Goal: Communication & Community: Answer question/provide support

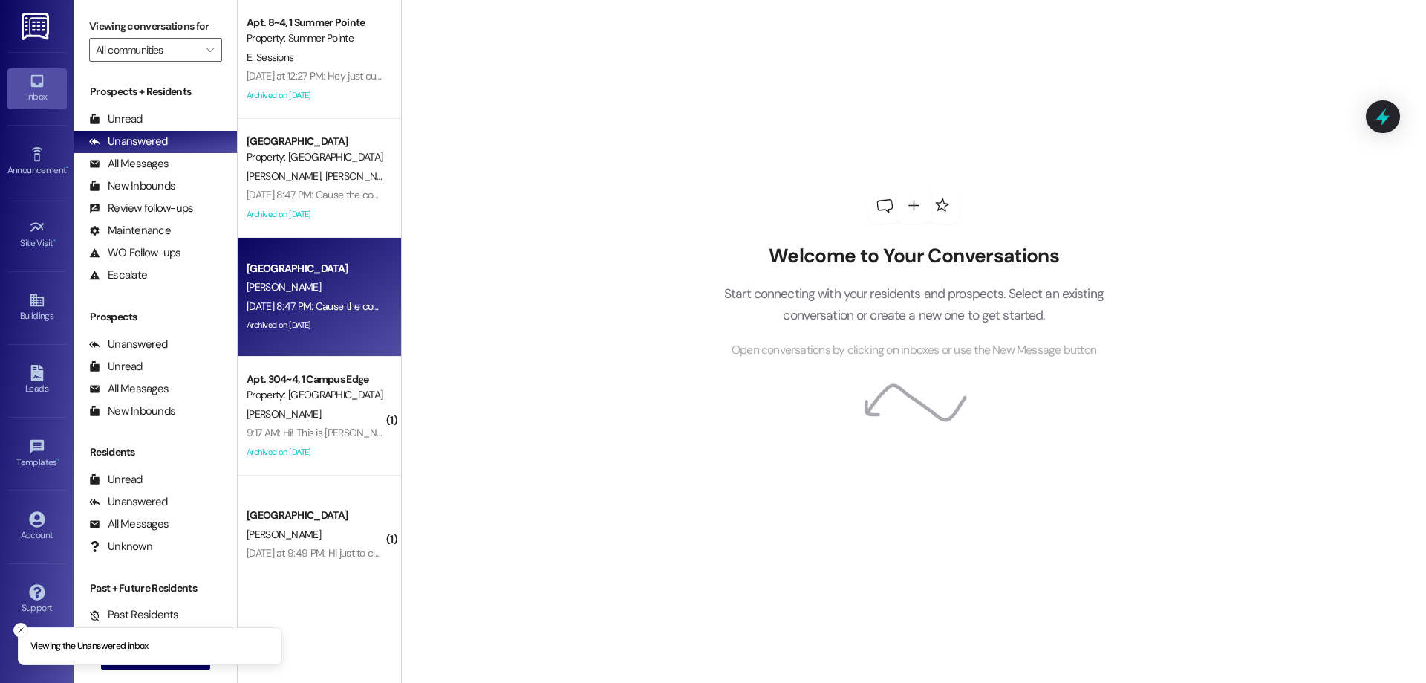
click at [313, 317] on div "Archived on [DATE]" at bounding box center [315, 325] width 140 height 19
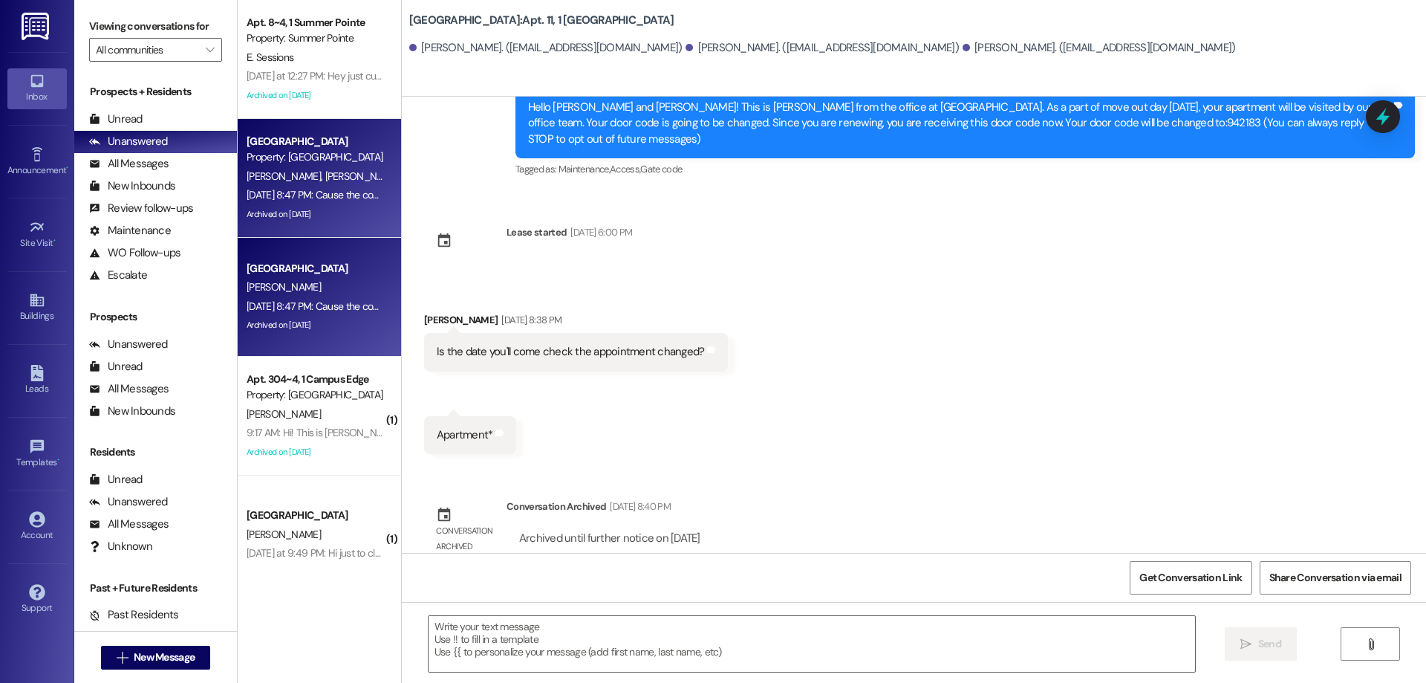
scroll to position [429, 0]
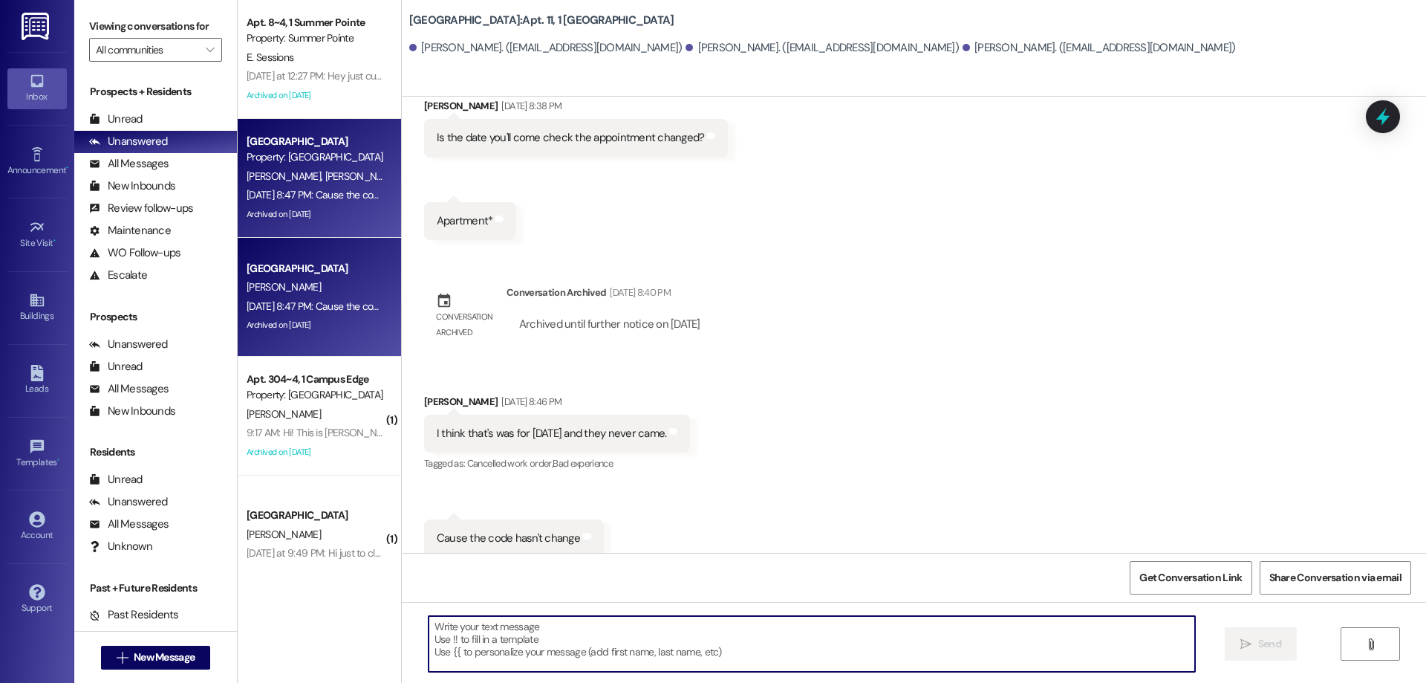
click at [736, 655] on textarea at bounding box center [812, 644] width 767 height 56
type textarea "i"
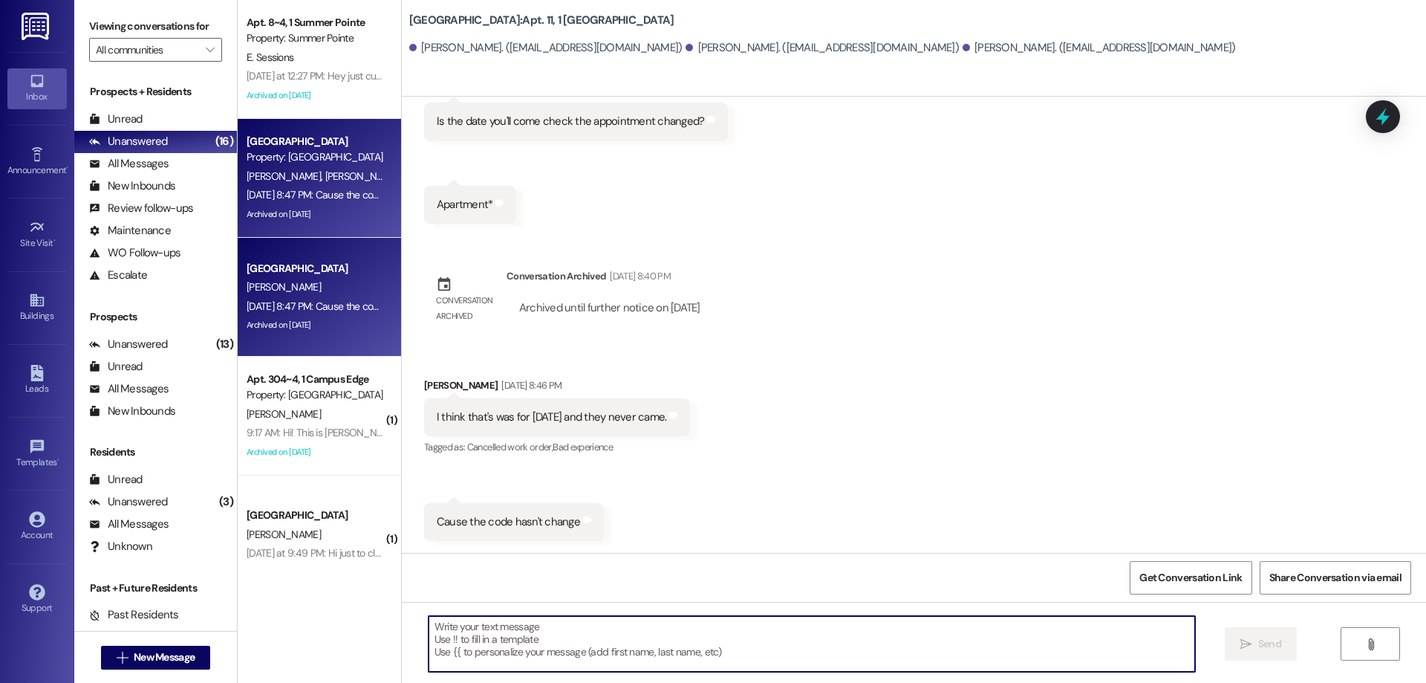
scroll to position [429, 0]
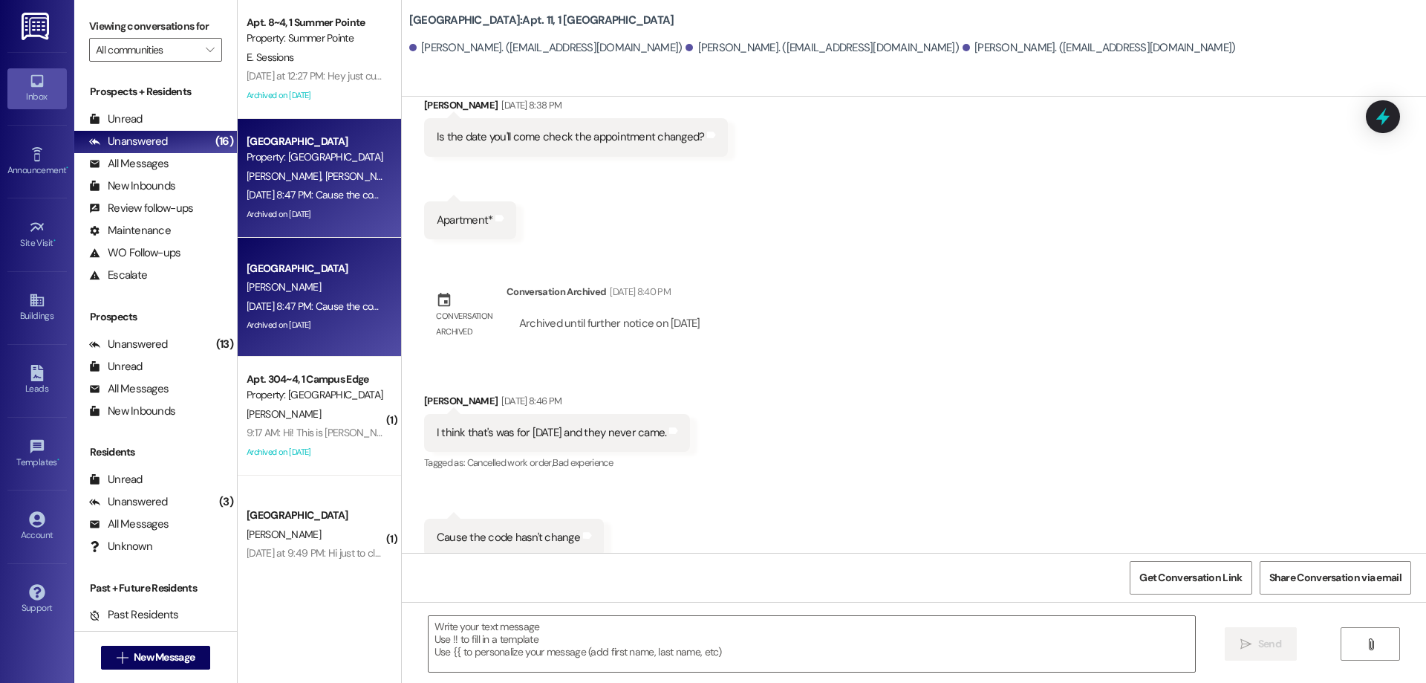
click at [146, 641] on div " New Message" at bounding box center [156, 657] width 110 height 37
click at [143, 650] on span "New Message" at bounding box center [164, 657] width 61 height 16
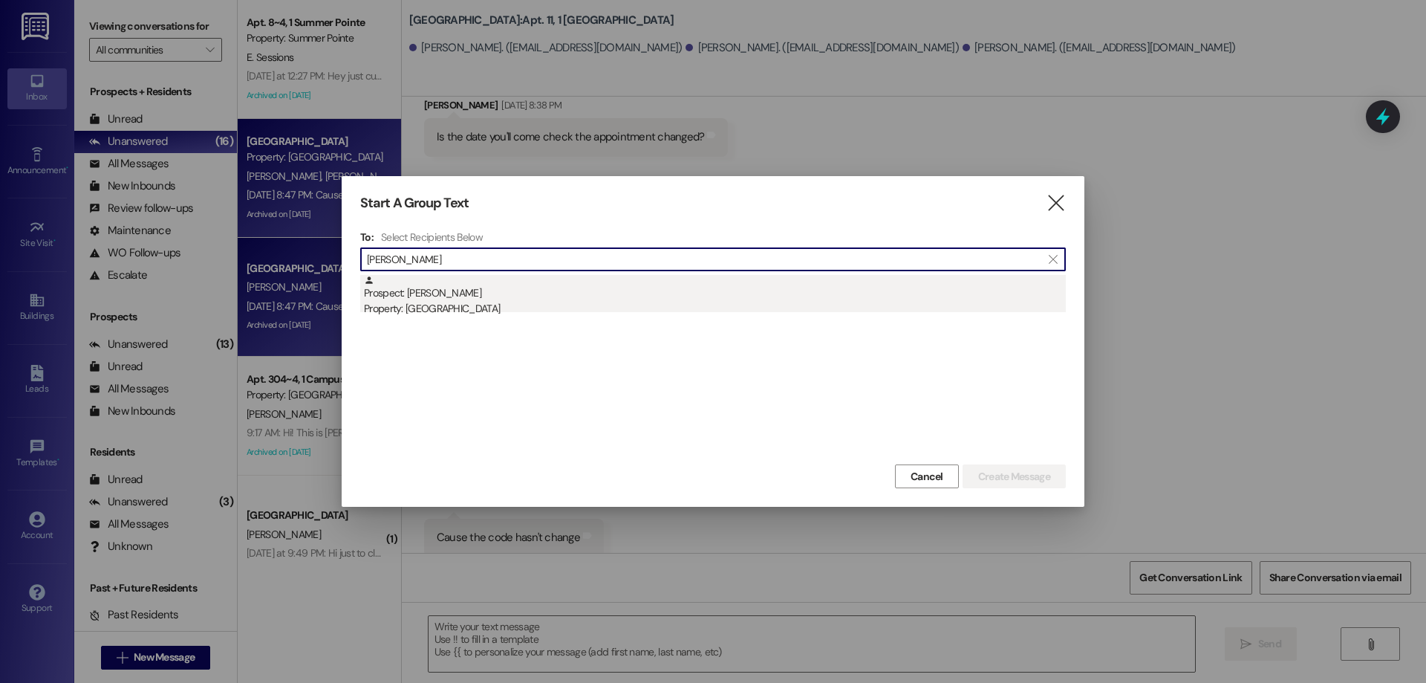
type input "dallin wiberg"
click at [589, 299] on div "Prospect: Dallin Wiberg Property: Center Pointe" at bounding box center [715, 296] width 702 height 42
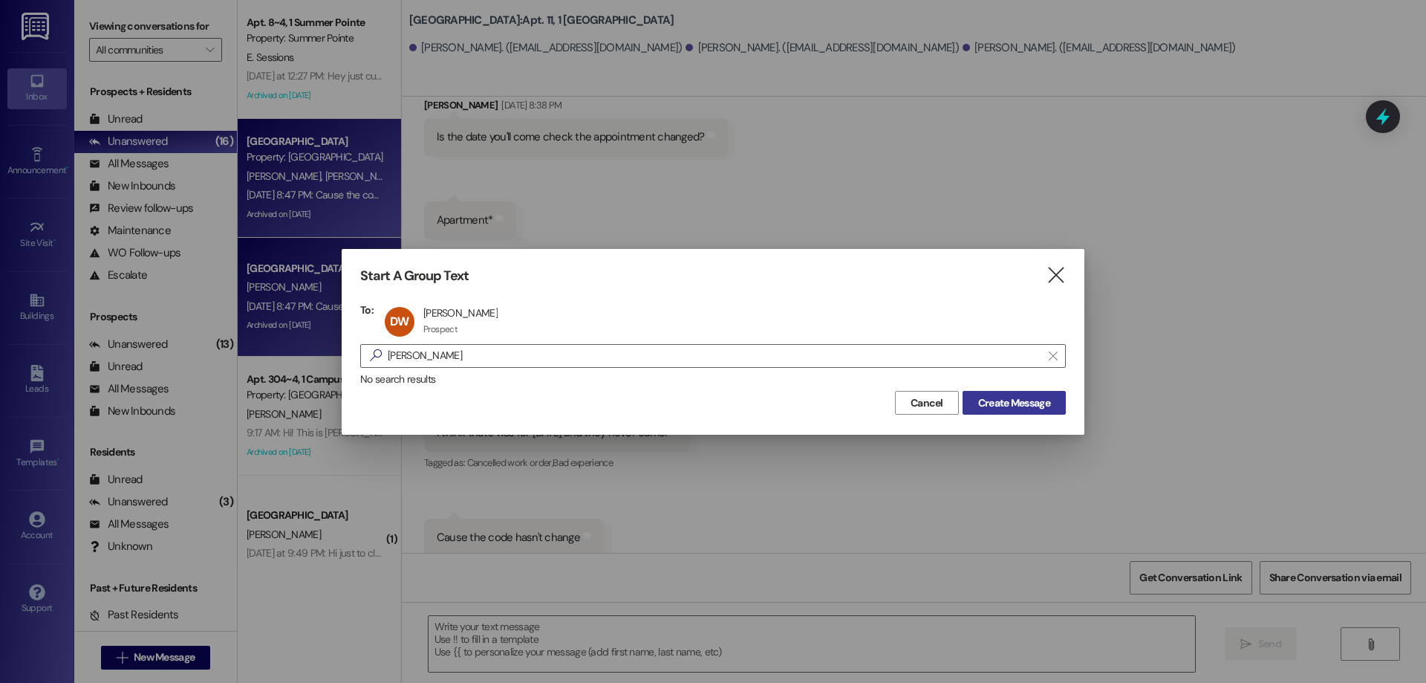
click at [979, 394] on button "Create Message" at bounding box center [1014, 403] width 103 height 24
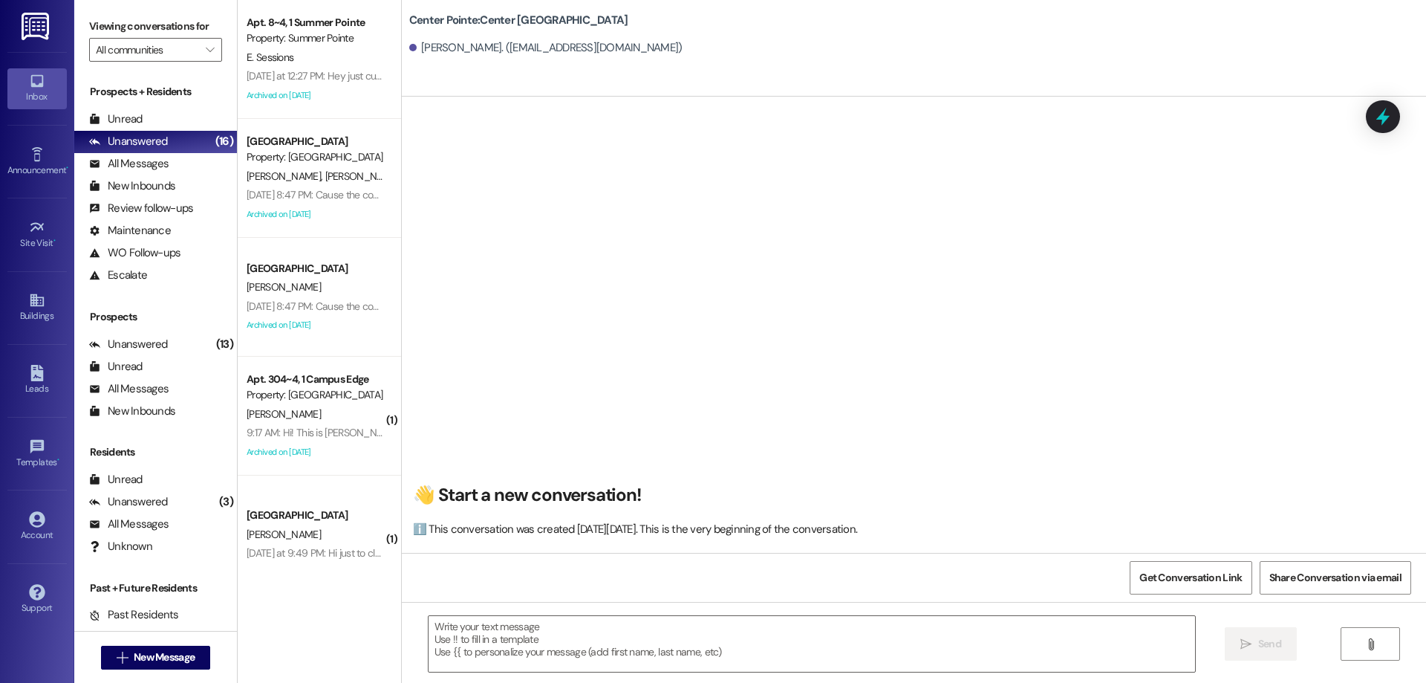
scroll to position [0, 0]
click at [620, 631] on textarea at bounding box center [812, 644] width 767 height 56
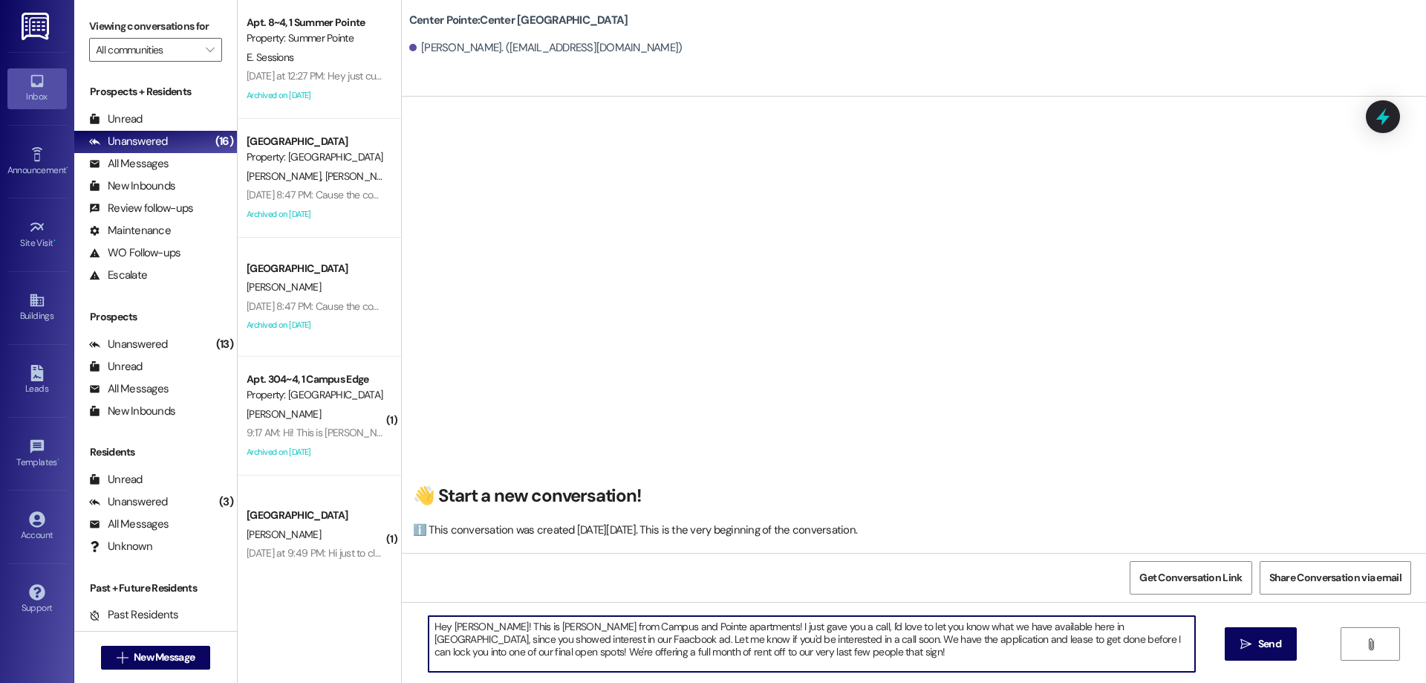
type textarea "Hey Dallin! This is Drew from Campus and Pointe apartments! I just gave you a c…"
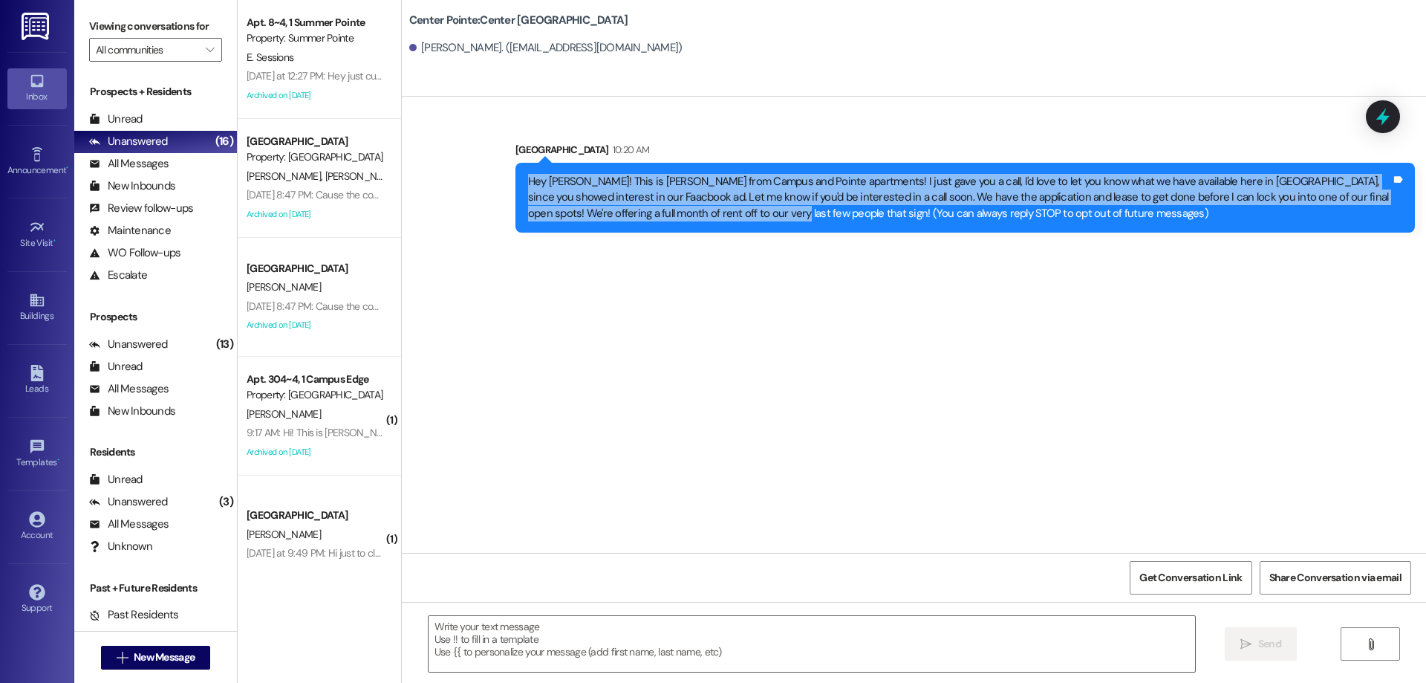
drag, startPoint x: 506, startPoint y: 185, endPoint x: 675, endPoint y: 234, distance: 175.6
click at [675, 234] on div "Sent via SMS Leasing Campus Way 10:20 AM Hey Dallin! This is Drew from Campus a…" at bounding box center [965, 187] width 922 height 113
copy div "Hey Dallin! This is Drew from Campus and Pointe apartments! I just gave you a c…"
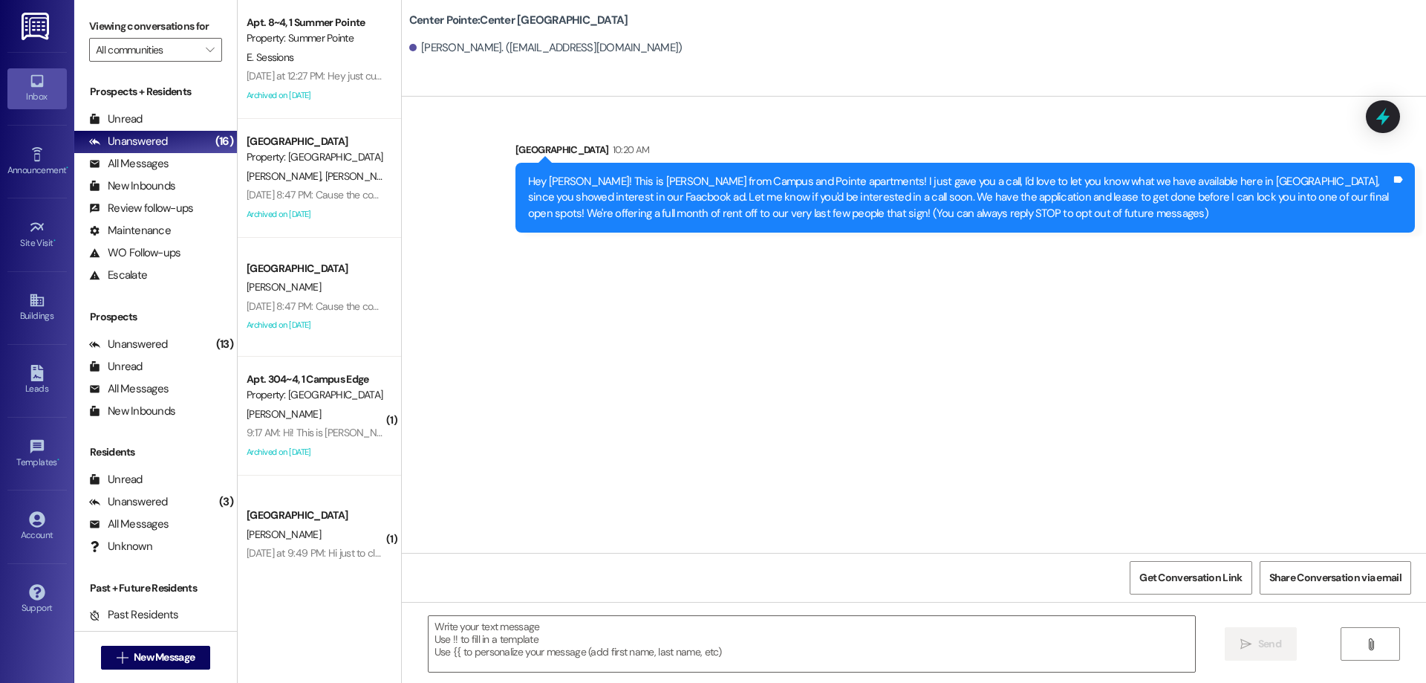
click at [334, 163] on div "Property: [GEOGRAPHIC_DATA]" at bounding box center [315, 157] width 137 height 16
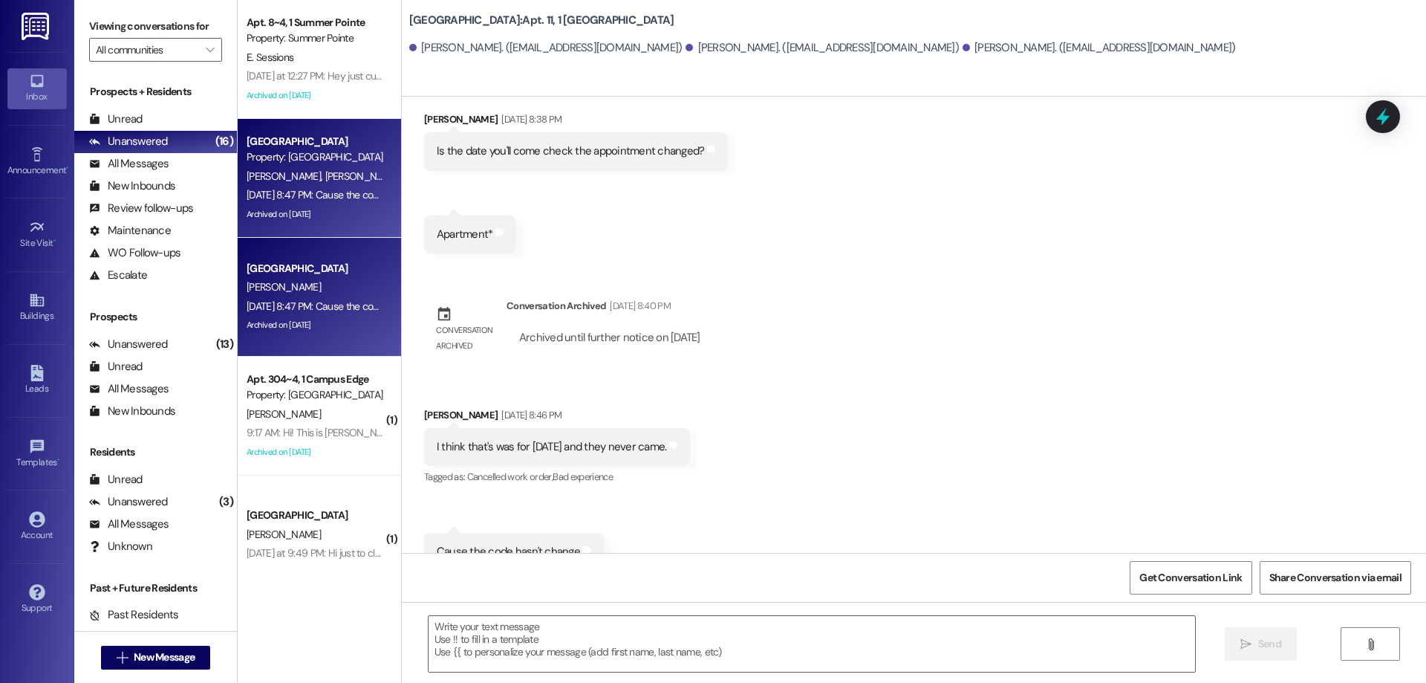
scroll to position [429, 0]
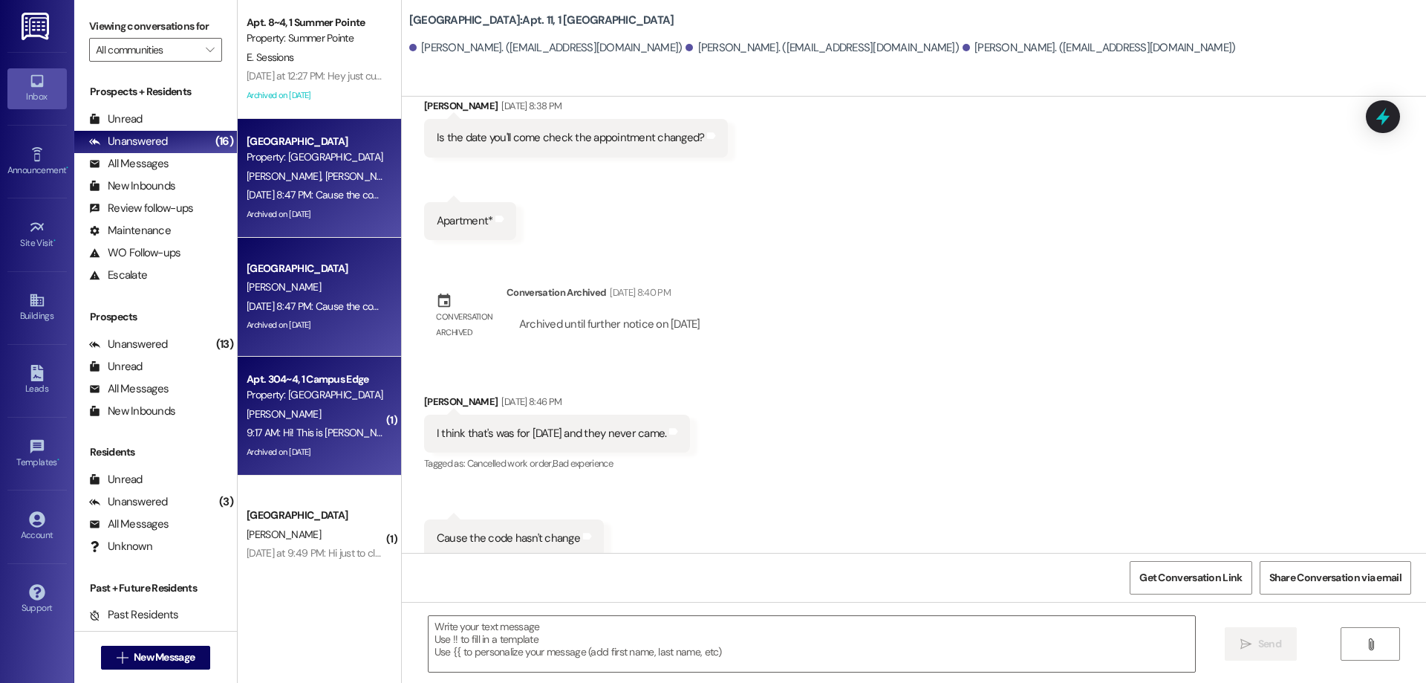
click at [309, 389] on div "Property: Campus Edge" at bounding box center [315, 395] width 137 height 16
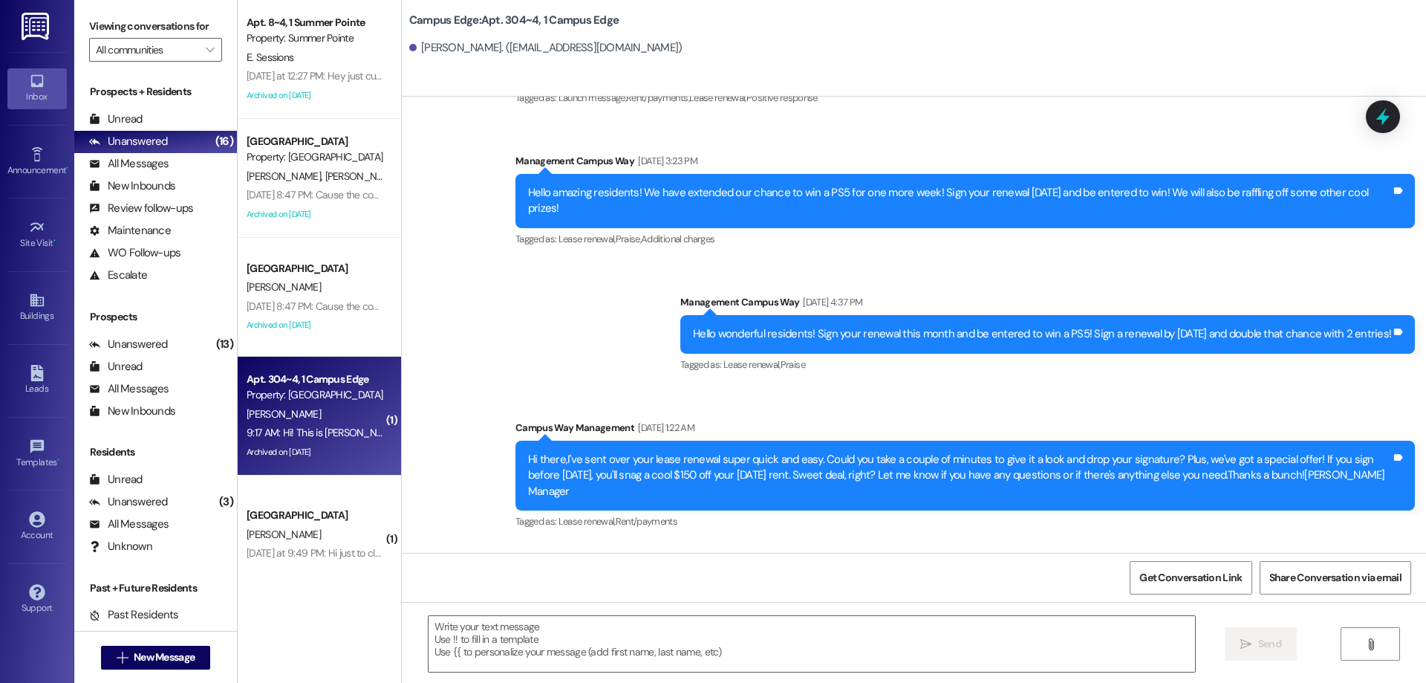
scroll to position [16507, 0]
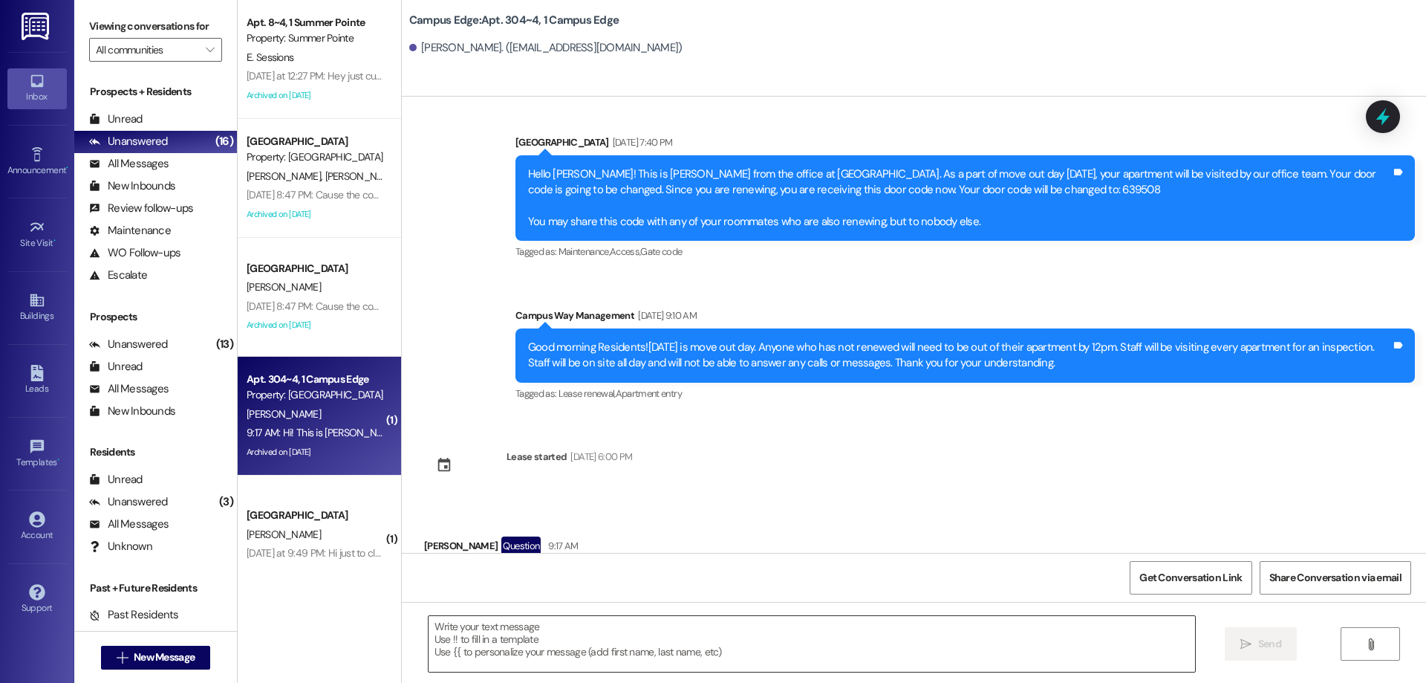
click at [874, 632] on textarea at bounding box center [812, 644] width 767 height 56
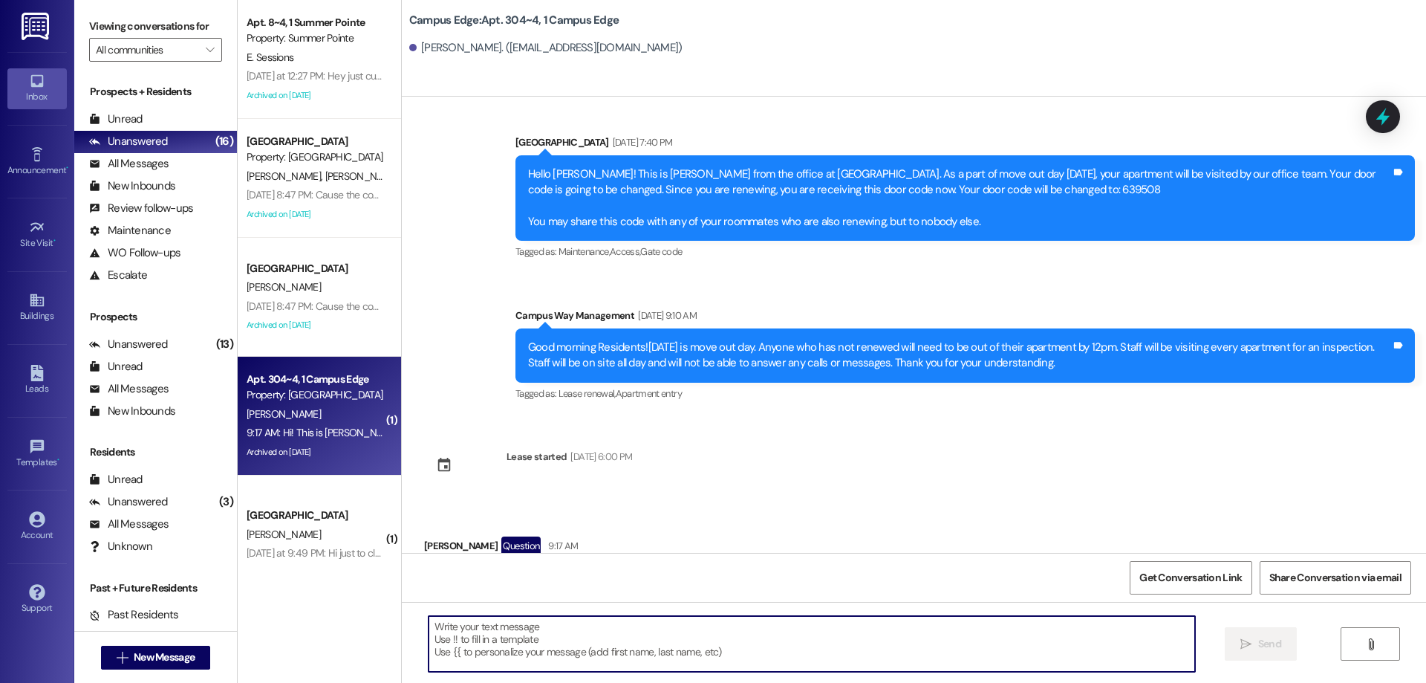
click at [849, 618] on textarea at bounding box center [812, 644] width 767 height 56
type textarea "E"
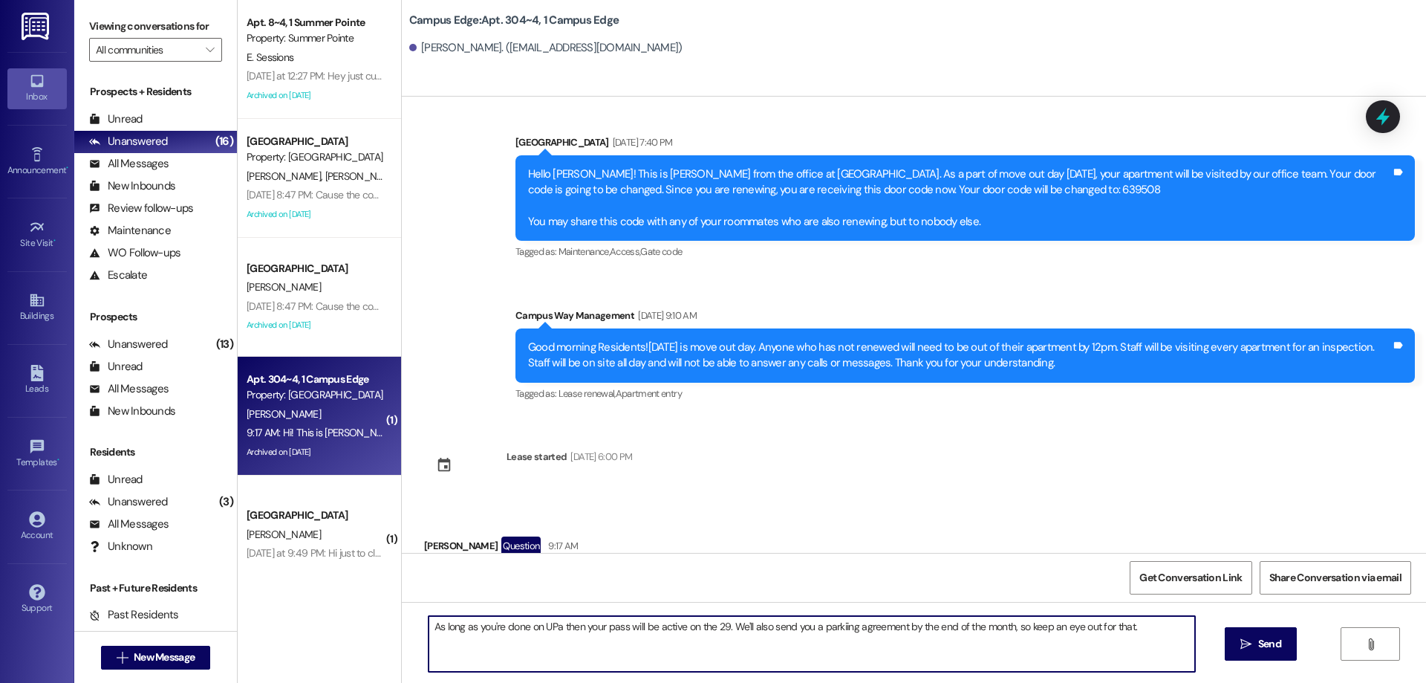
type textarea "As long as you're done on UPa then your pass will be active on the 29. We'll al…"
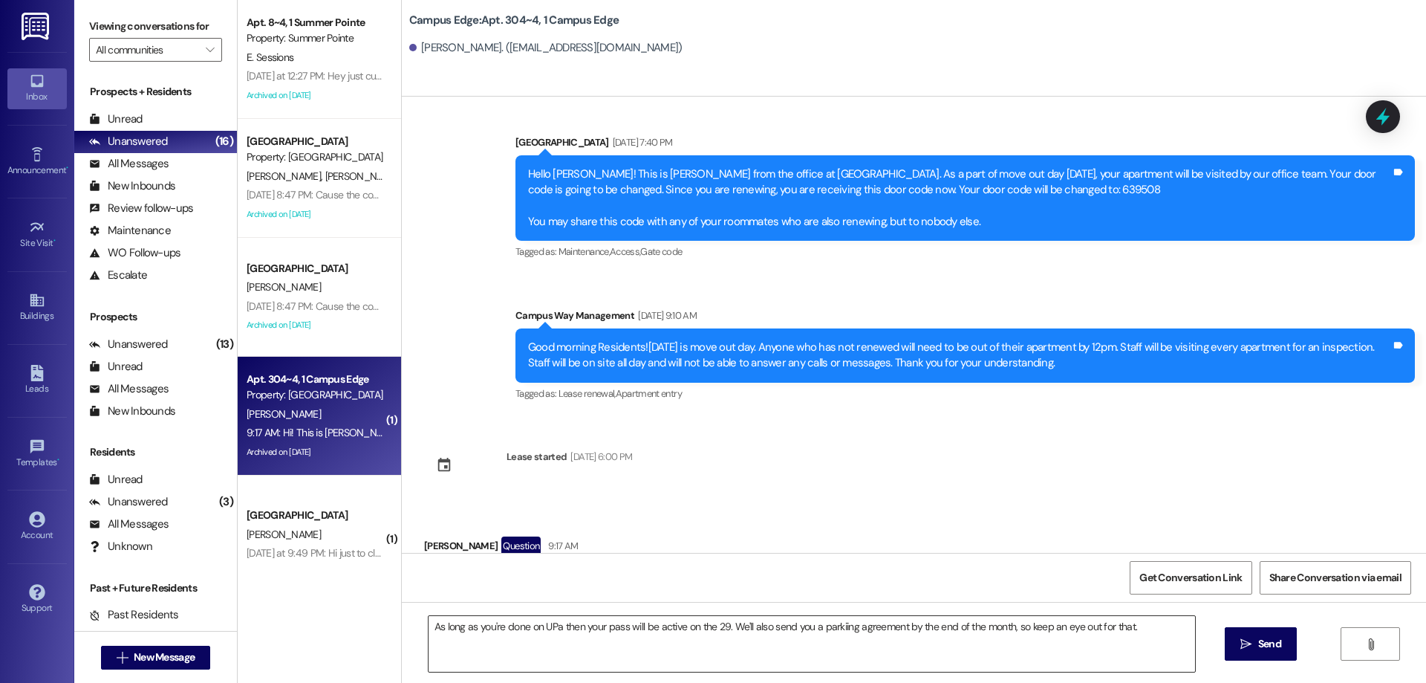
click at [1173, 643] on textarea "As long as you're done on UPa then your pass will be active on the 29. We'll al…" at bounding box center [812, 644] width 767 height 56
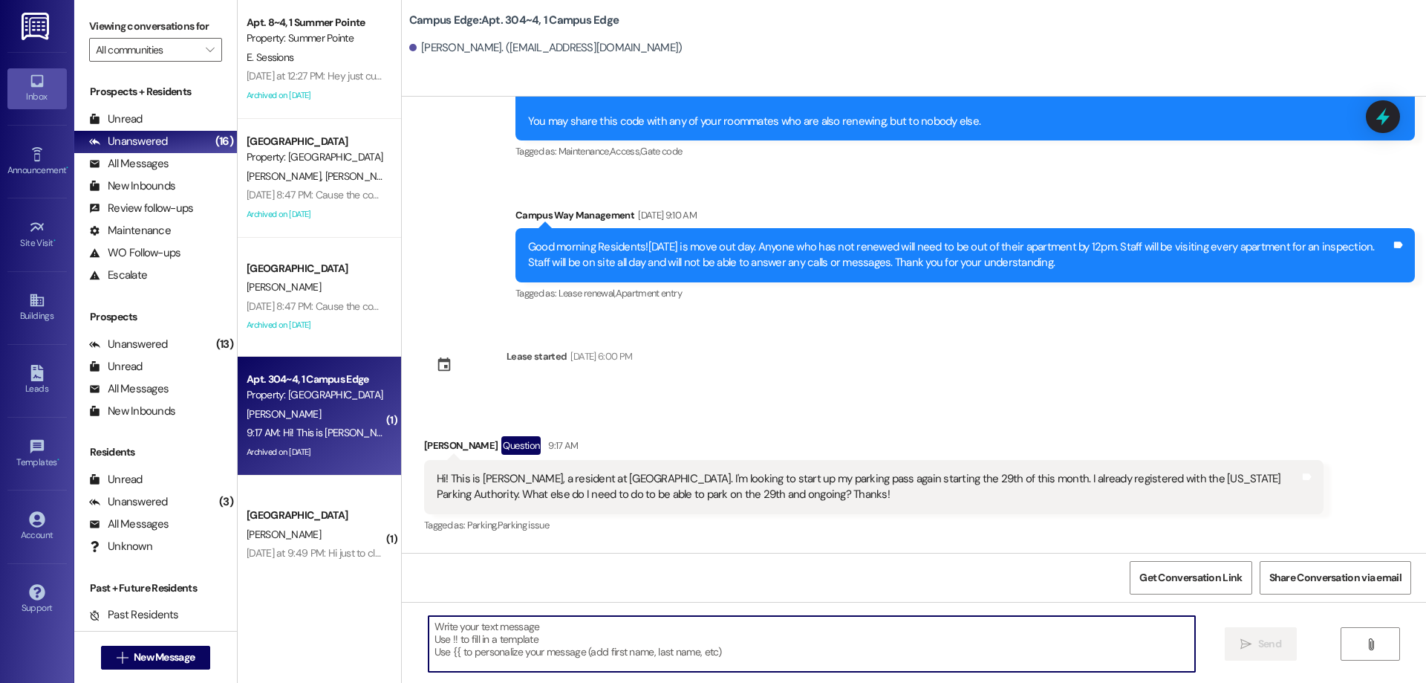
scroll to position [16611, 0]
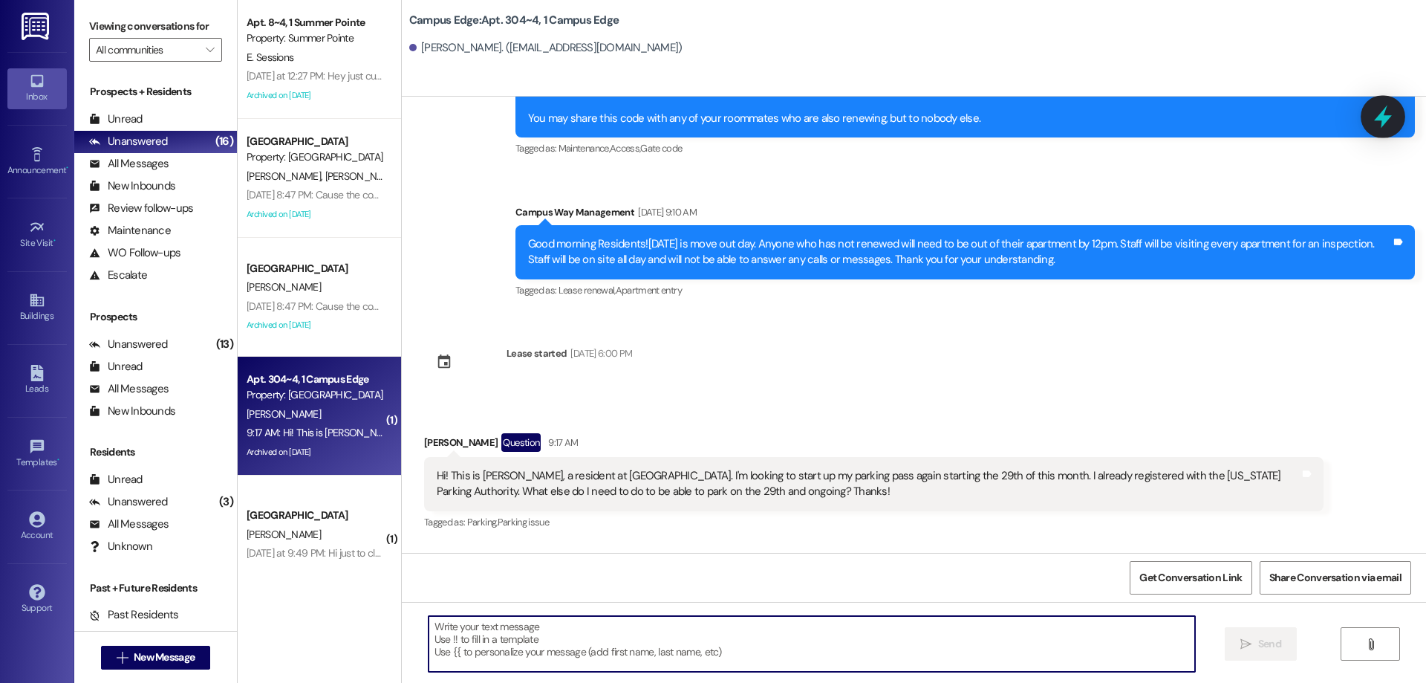
click at [1389, 117] on icon at bounding box center [1383, 116] width 18 height 23
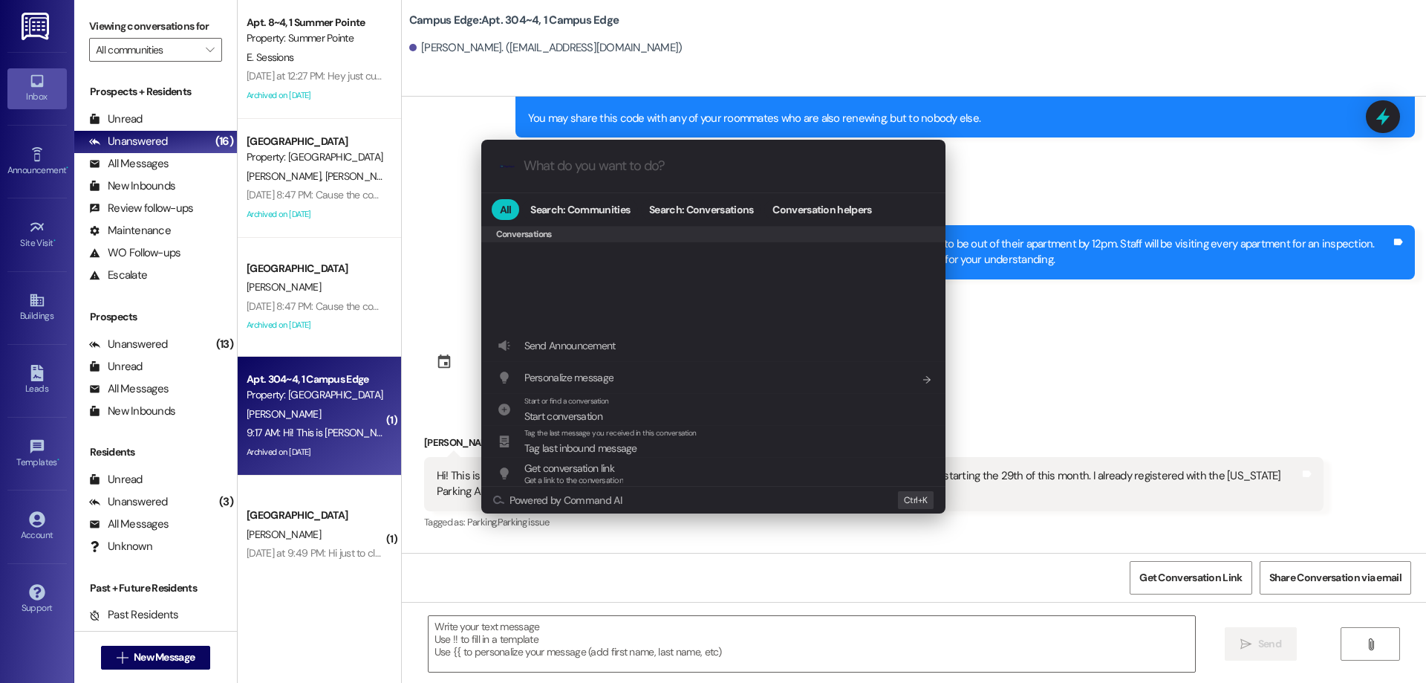
scroll to position [648, 0]
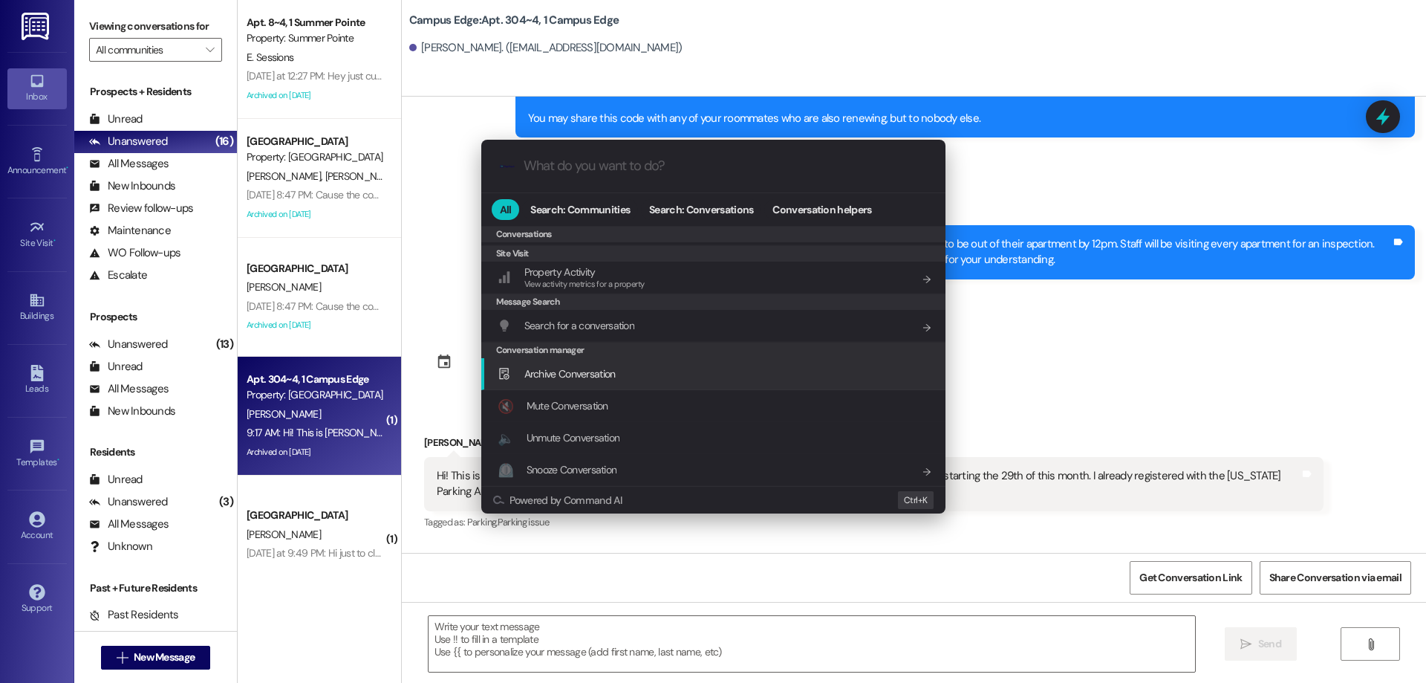
click at [588, 374] on span "Archive Conversation" at bounding box center [570, 373] width 91 height 13
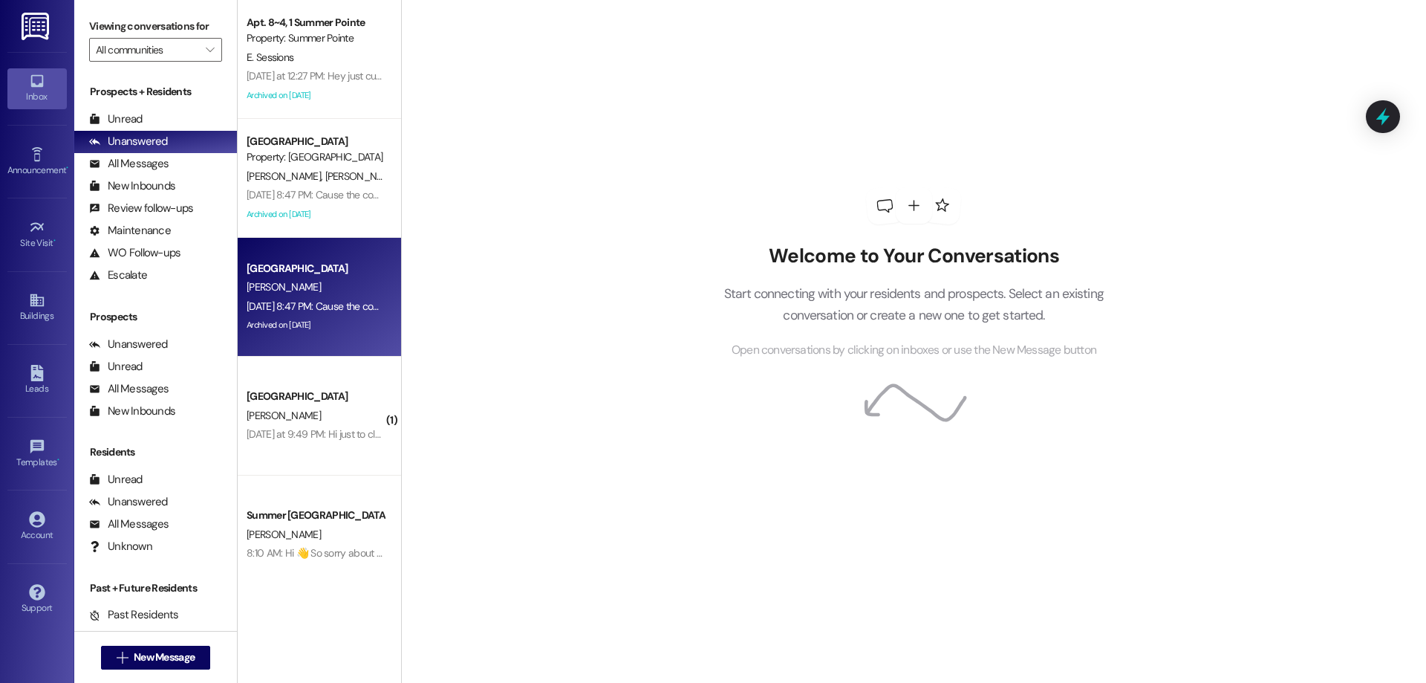
click at [316, 283] on div "[PERSON_NAME]" at bounding box center [315, 287] width 140 height 19
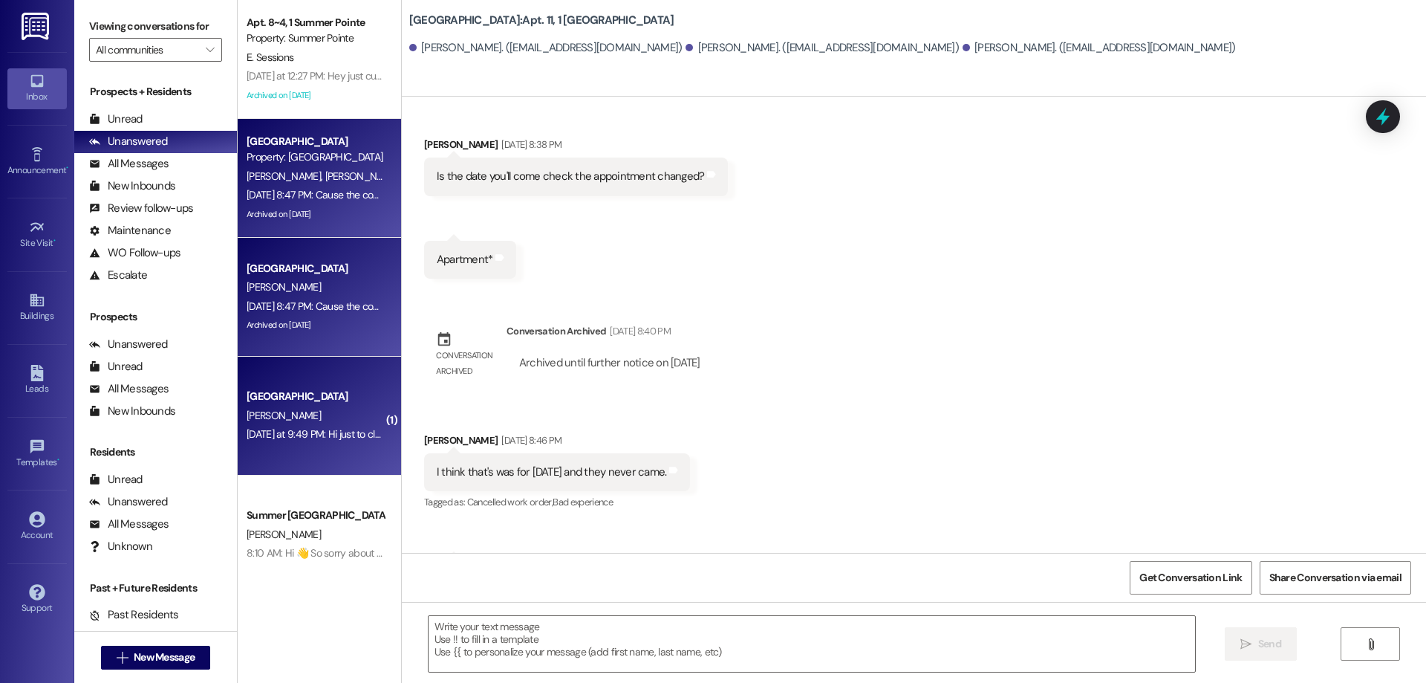
click at [325, 426] on div "[DATE] at 9:49 PM: Hi just to clarify, my lease clearly states I need to pay re…" at bounding box center [315, 434] width 140 height 19
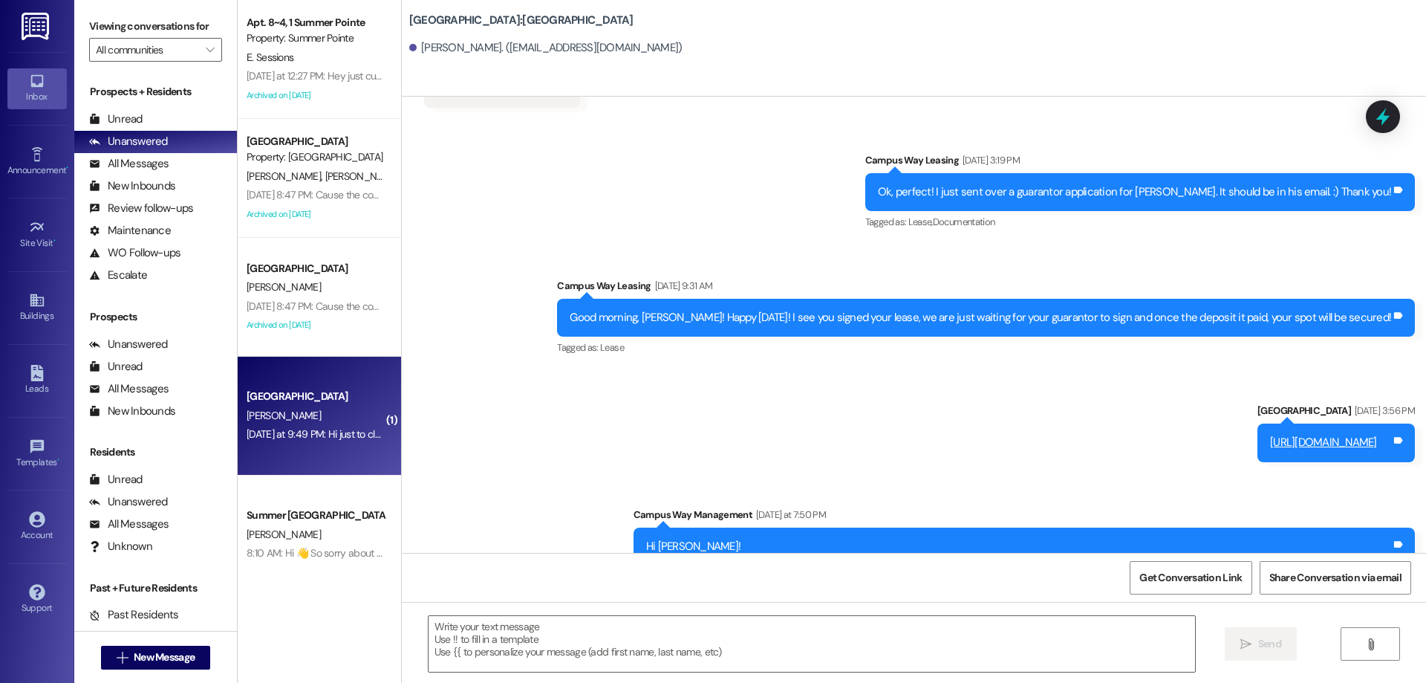
scroll to position [706, 0]
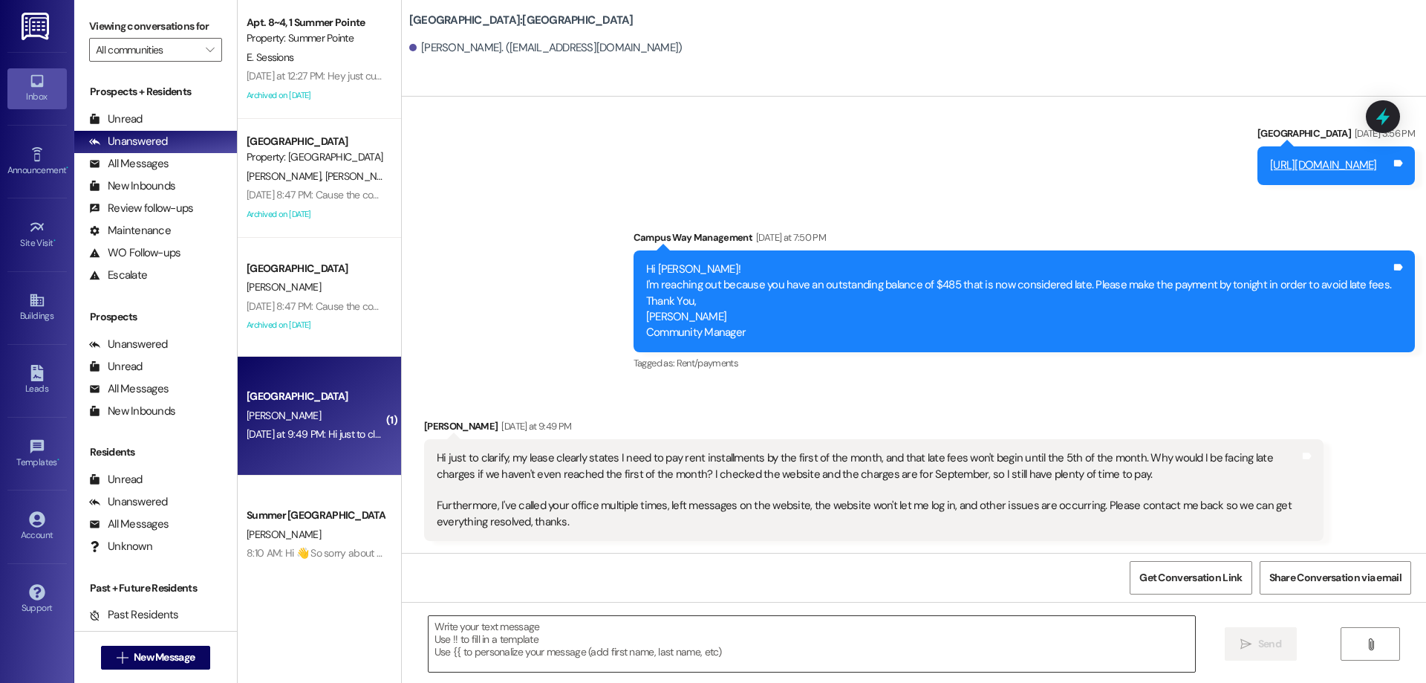
click at [632, 646] on textarea at bounding box center [812, 644] width 767 height 56
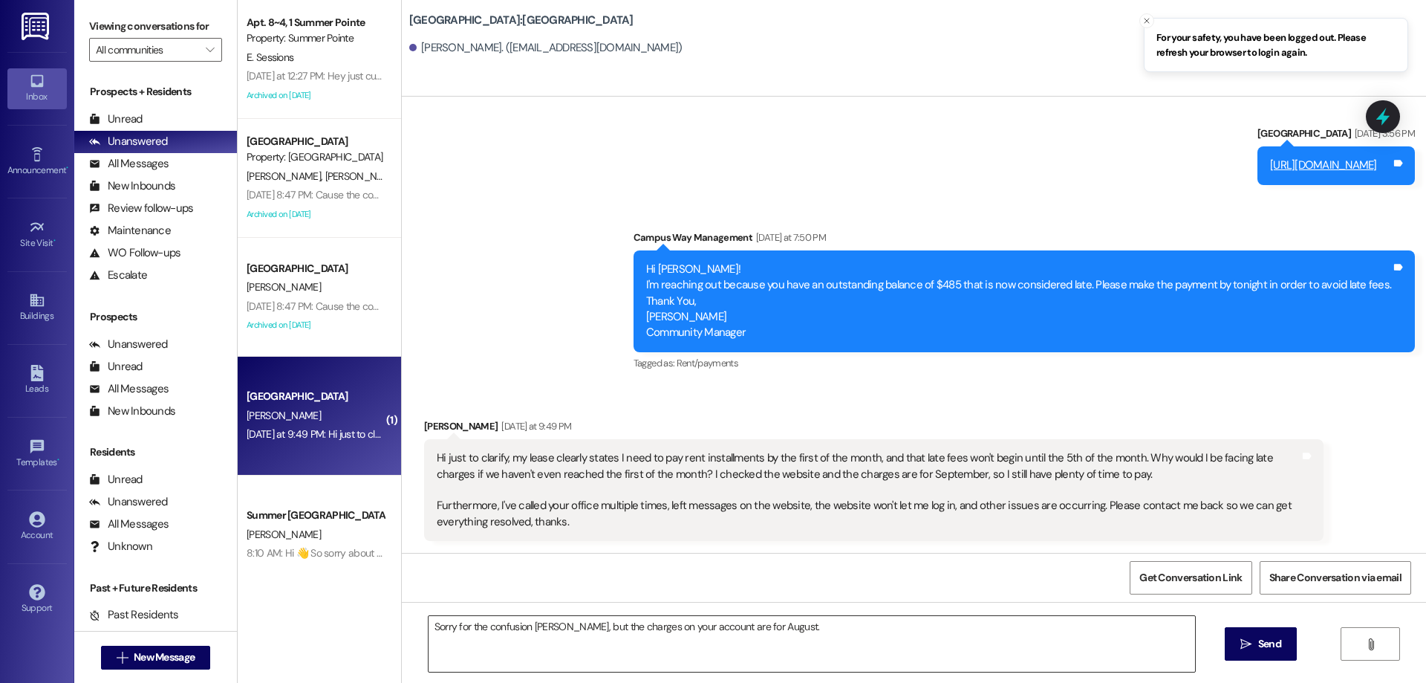
click at [784, 626] on textarea "Sorry for the confusion [PERSON_NAME], but the charges on your account are for …" at bounding box center [812, 644] width 767 height 56
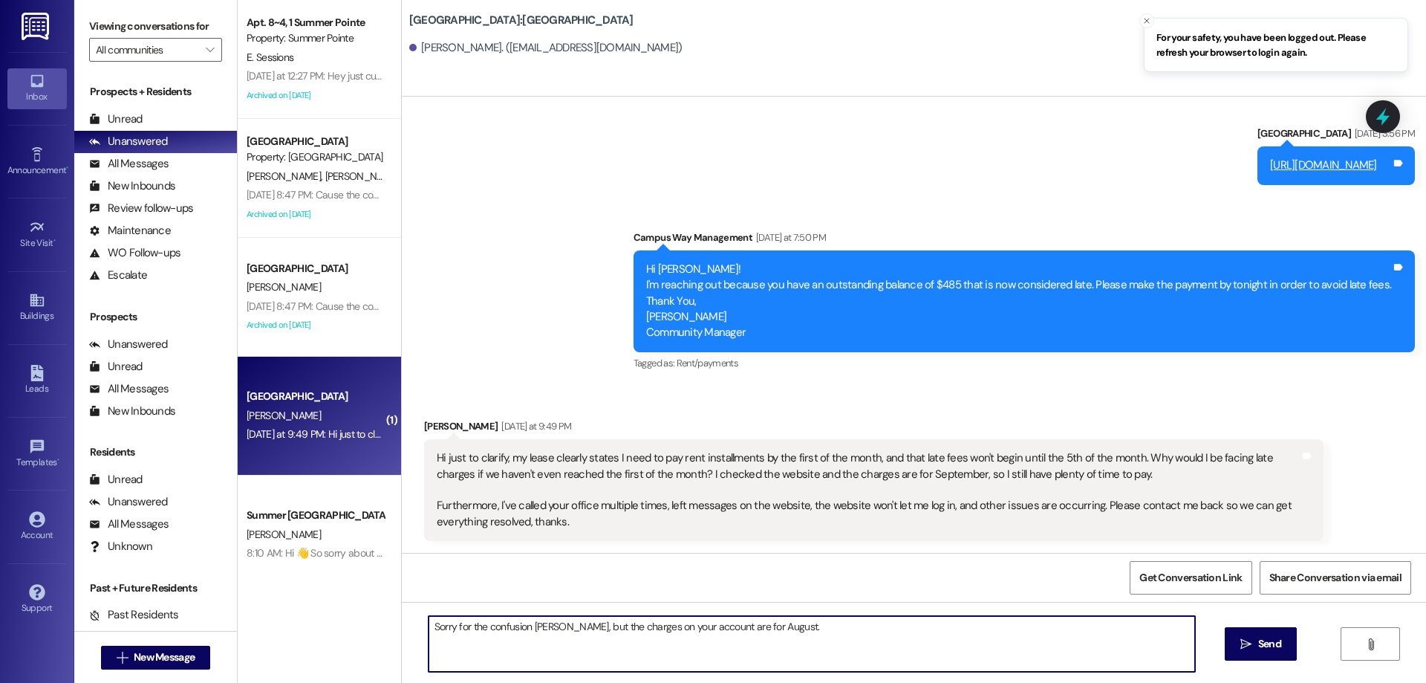
click at [721, 621] on textarea "Sorry for the confusion [PERSON_NAME], but the charges on your account are for …" at bounding box center [812, 644] width 767 height 56
click at [815, 639] on textarea "Sorry for the confusion [PERSON_NAME], but the charges on your account are for …" at bounding box center [812, 644] width 767 height 56
drag, startPoint x: 815, startPoint y: 629, endPoint x: 695, endPoint y: 630, distance: 119.6
click at [695, 630] on textarea "Sorry for the confusion [PERSON_NAME], but the charges on your account are for …" at bounding box center [812, 644] width 767 height 56
drag, startPoint x: 870, startPoint y: 646, endPoint x: 863, endPoint y: 656, distance: 12.4
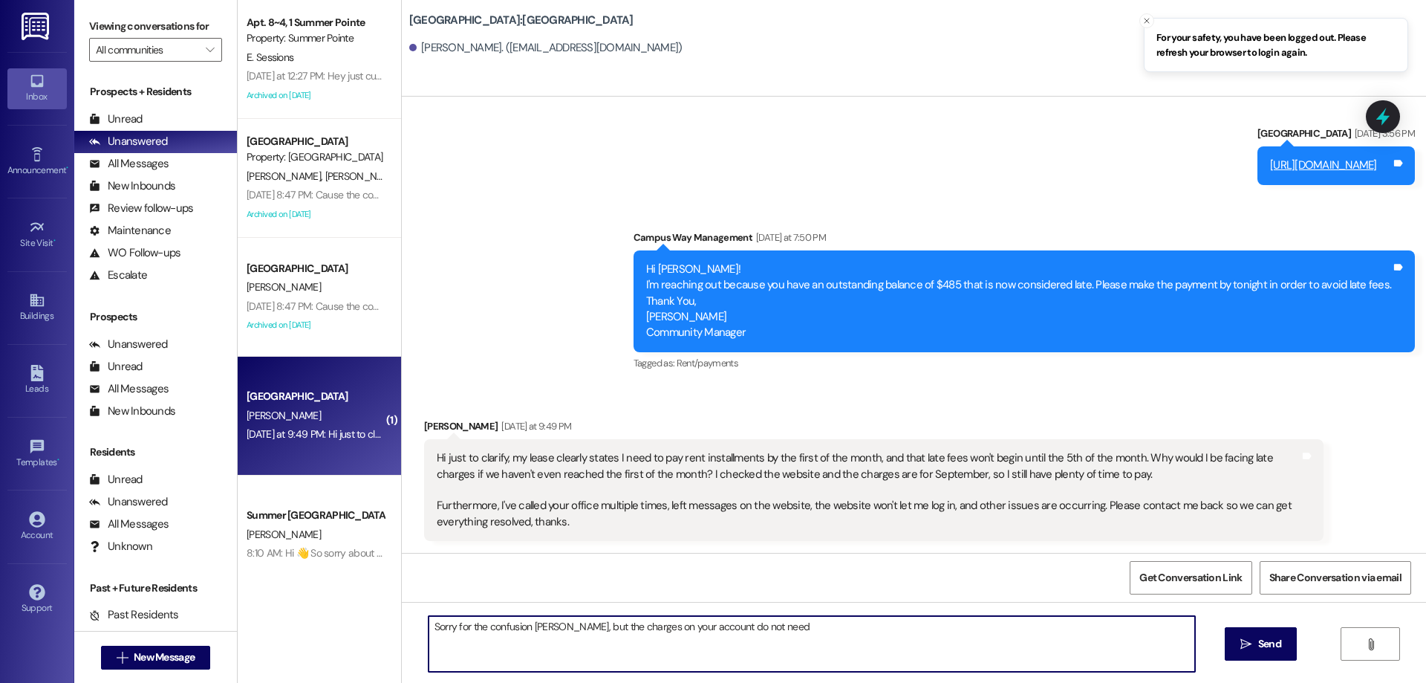
click at [863, 656] on textarea "Sorry for the confusion [PERSON_NAME], but the charges on your account do not n…" at bounding box center [812, 644] width 767 height 56
click at [845, 641] on textarea "Sorry for the confusion [PERSON_NAME], but the charges on your account do not n…" at bounding box center [812, 644] width 767 height 56
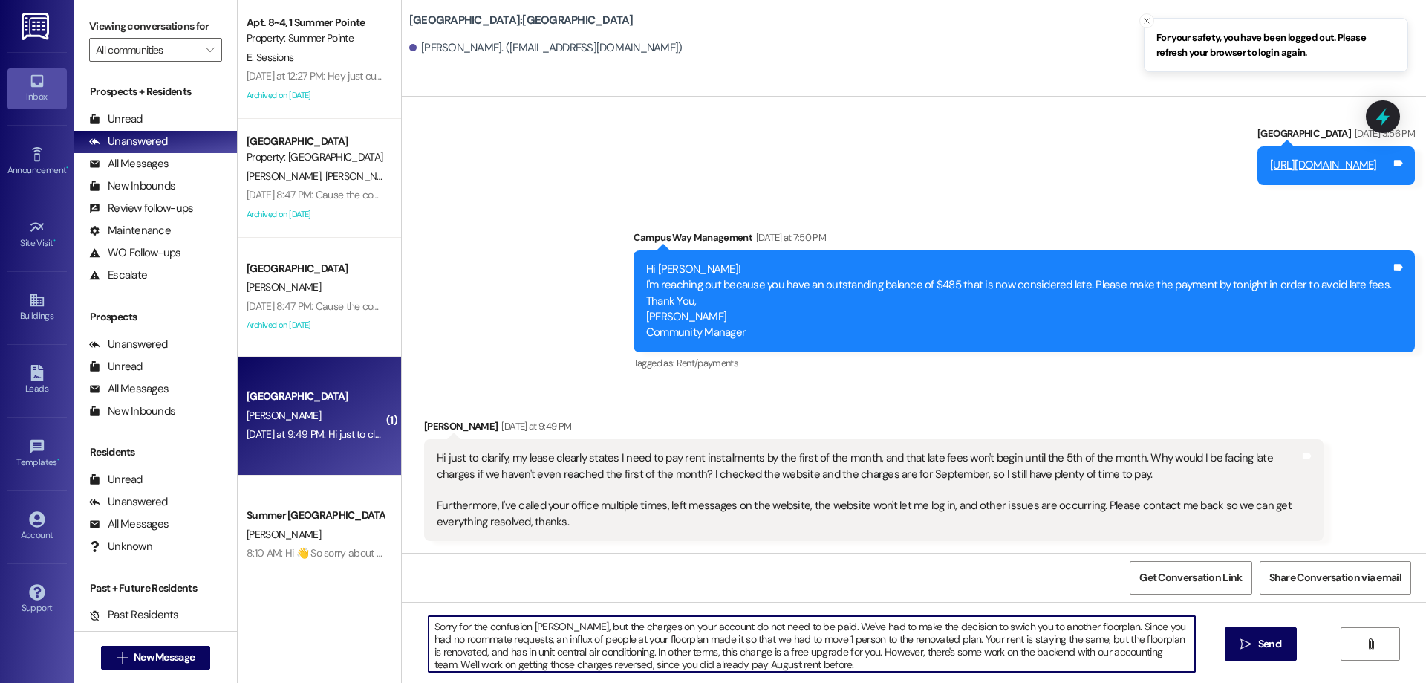
click at [897, 667] on textarea "Sorry for the confusion [PERSON_NAME], but the charges on your account do not n…" at bounding box center [812, 644] width 767 height 56
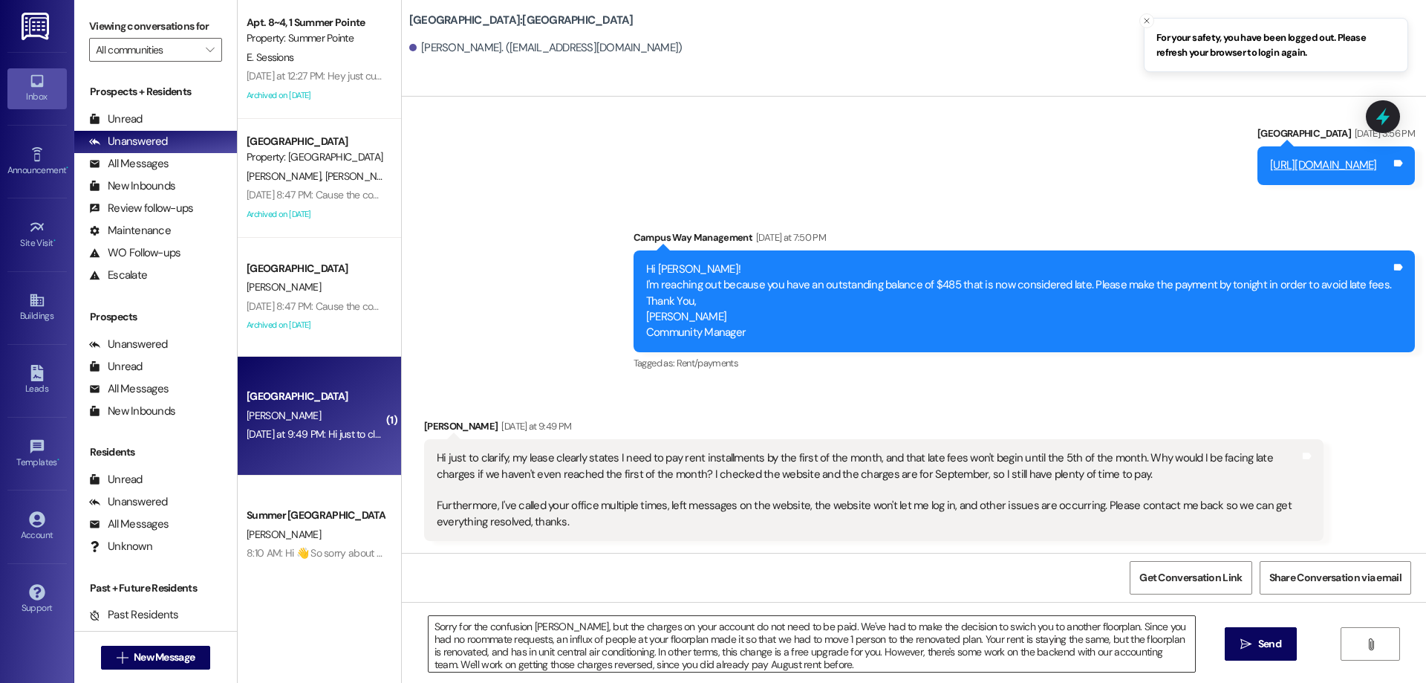
click at [856, 659] on textarea "Sorry for the confusion [PERSON_NAME], but the charges on your account do not n…" at bounding box center [812, 644] width 767 height 56
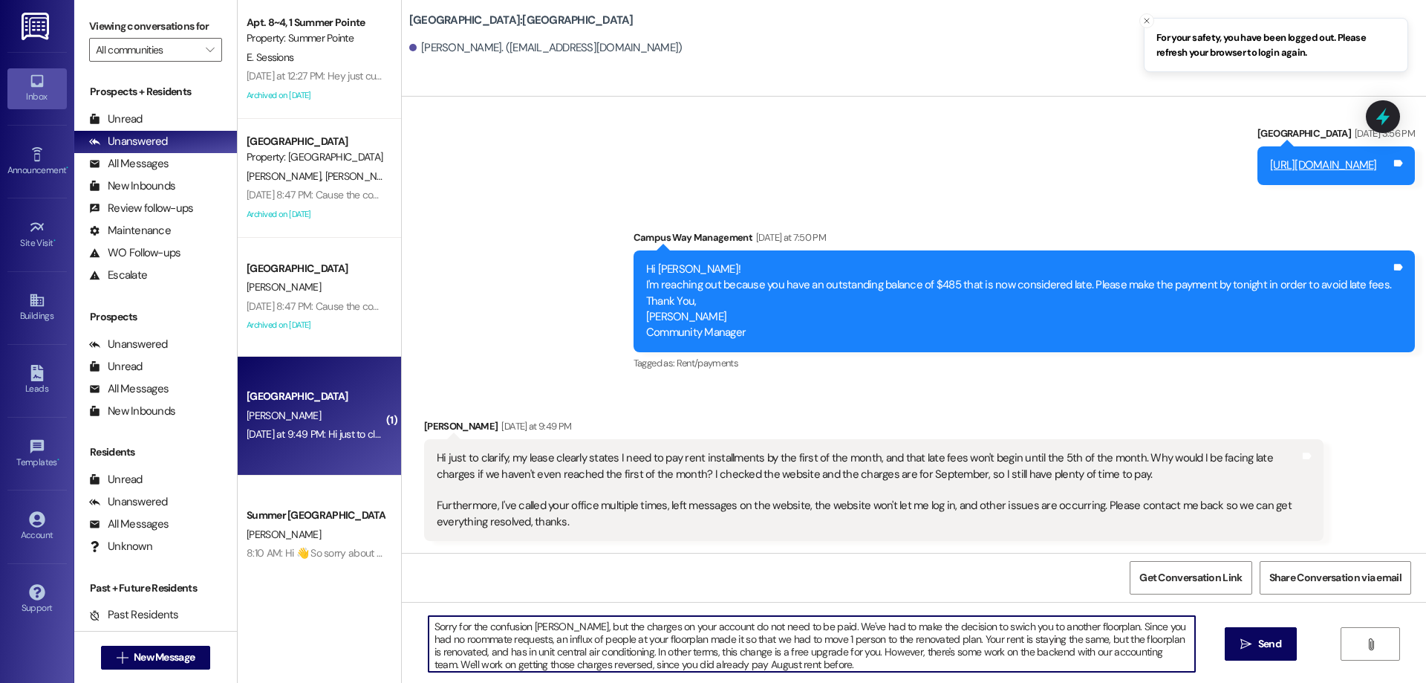
click at [1074, 663] on textarea "Sorry for the confusion [PERSON_NAME], but the charges on your account do not n…" at bounding box center [812, 644] width 767 height 56
click at [1075, 629] on textarea "Sorry for the confusion [PERSON_NAME], but the charges on your account do not n…" at bounding box center [812, 644] width 767 height 56
click at [1021, 660] on textarea "Sorry for the confusion [PERSON_NAME], but the charges on your account do not n…" at bounding box center [812, 644] width 767 height 56
type textarea "Sorry for the confusion [PERSON_NAME], but the charges on your account do not n…"
click at [1256, 649] on span "Send" at bounding box center [1270, 644] width 29 height 16
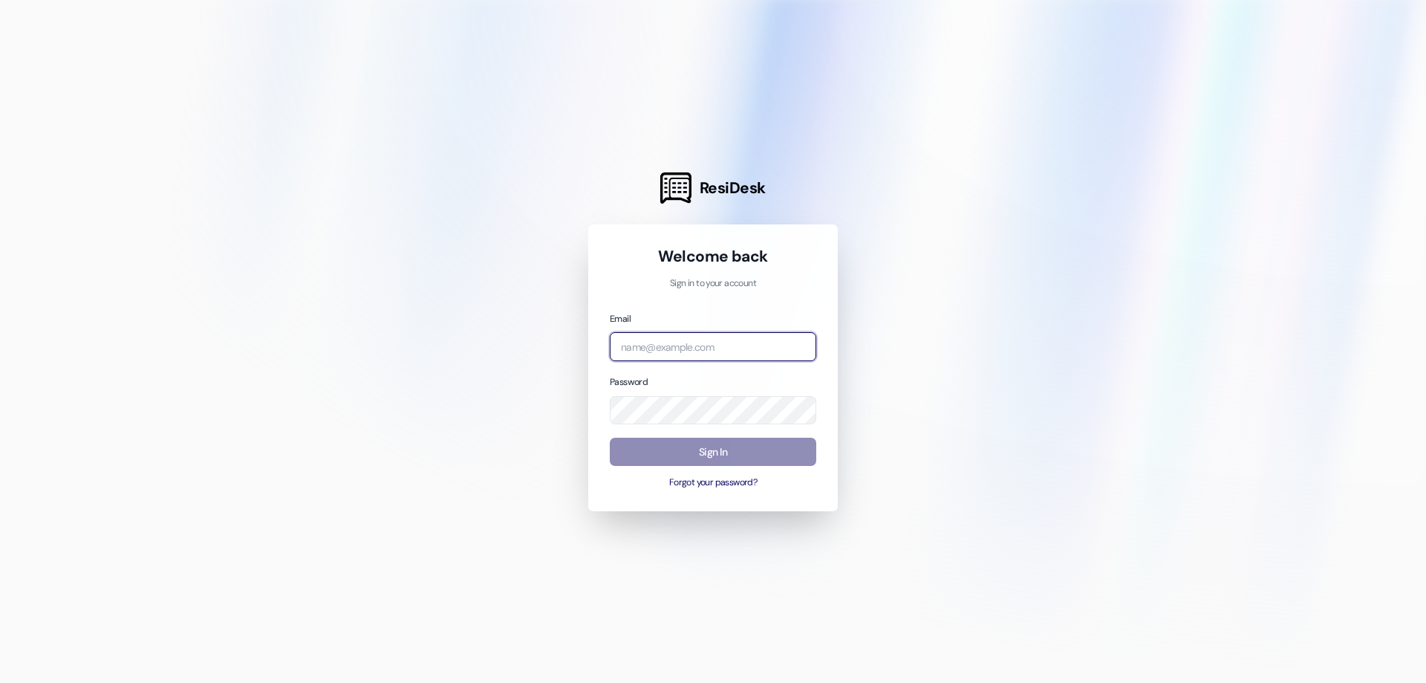
type input "[EMAIL_ADDRESS][DOMAIN_NAME]"
click at [726, 458] on button "Sign In" at bounding box center [713, 452] width 207 height 29
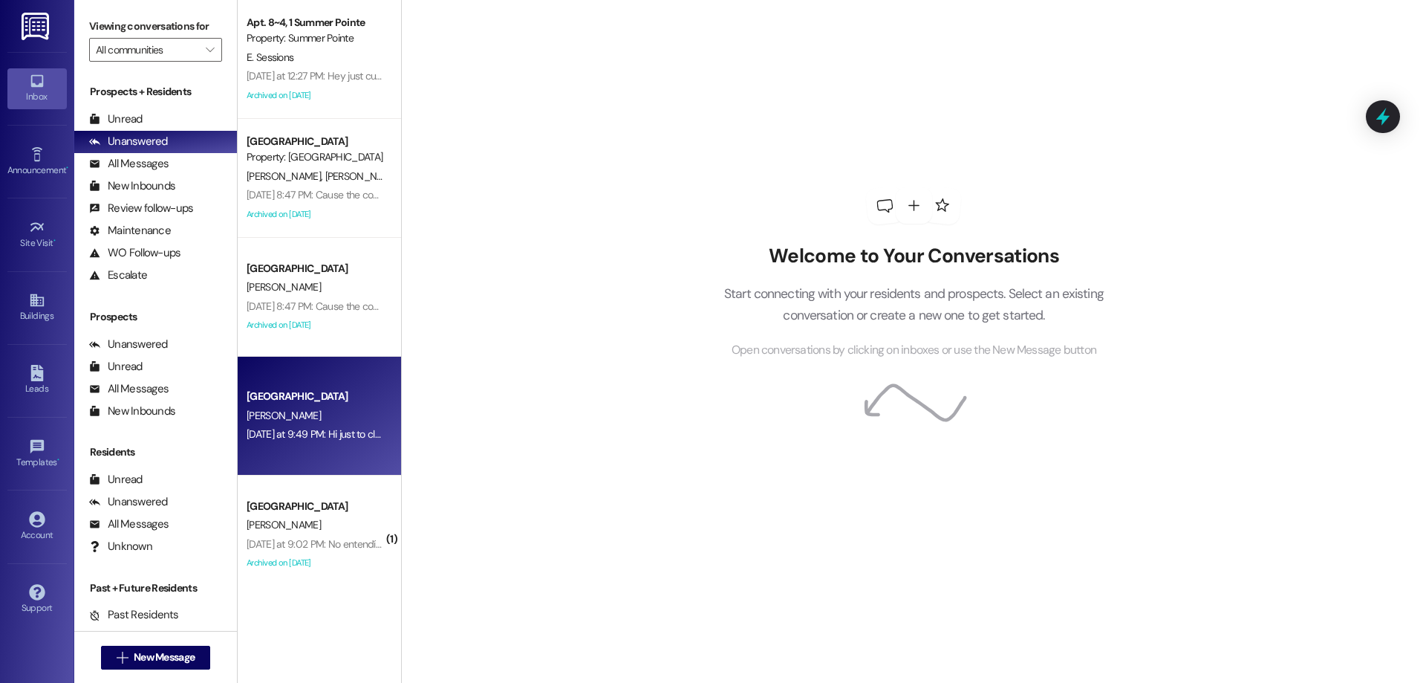
click at [336, 447] on div "East Pointe Prospect B. Larsen Yesterday at 9:49 PM: Hi just to clarify, my lea…" at bounding box center [319, 416] width 163 height 119
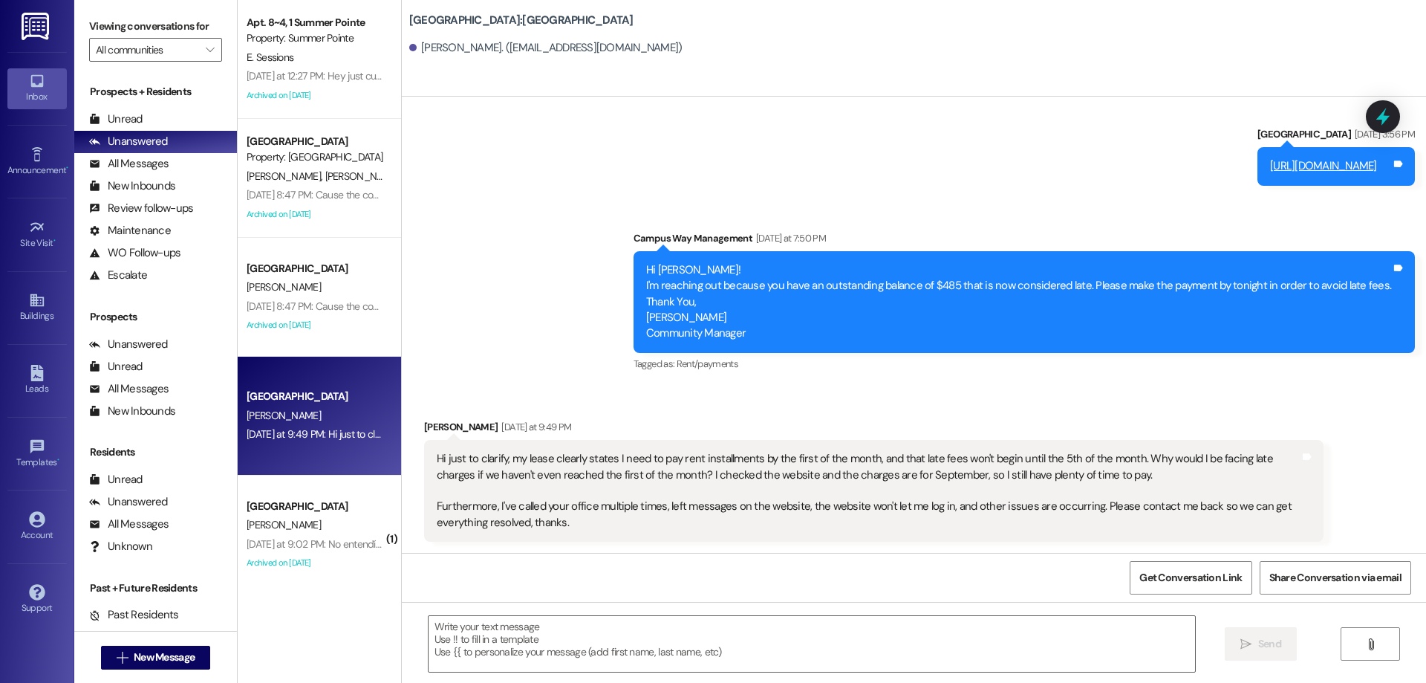
scroll to position [706, 0]
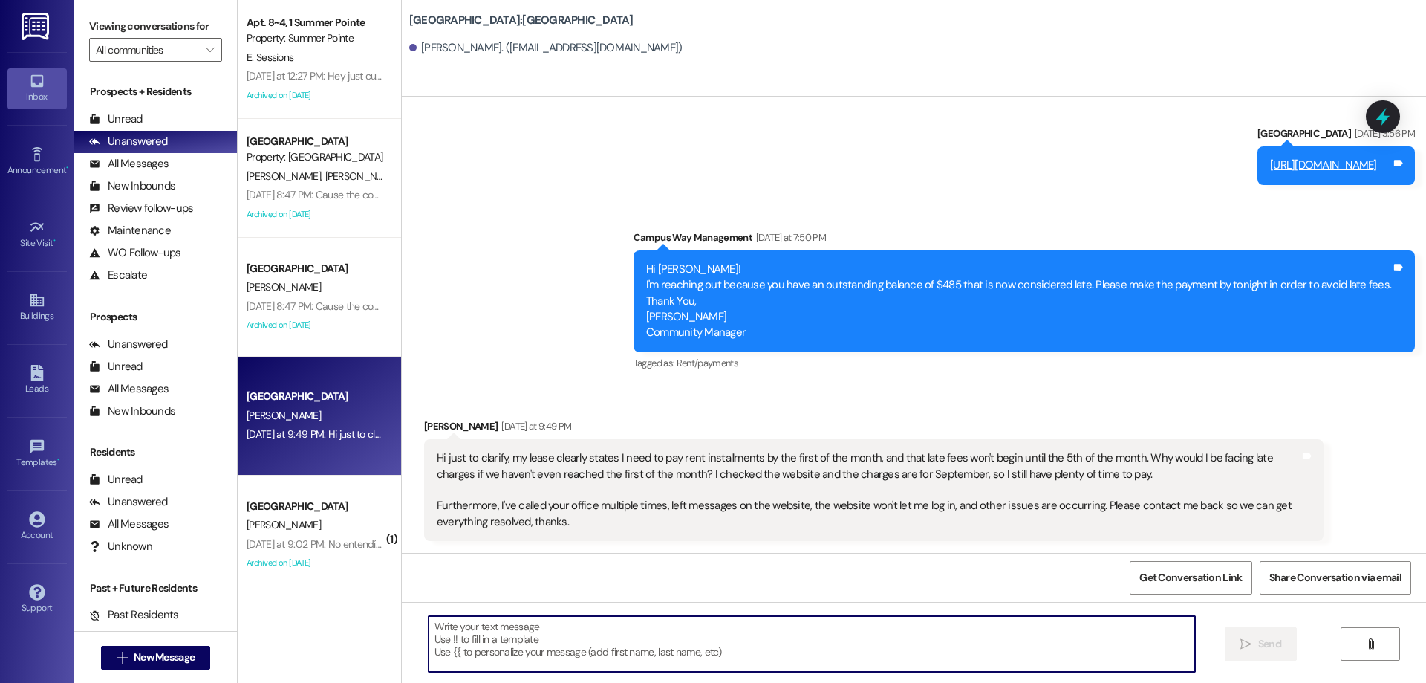
click at [738, 624] on textarea at bounding box center [812, 644] width 767 height 56
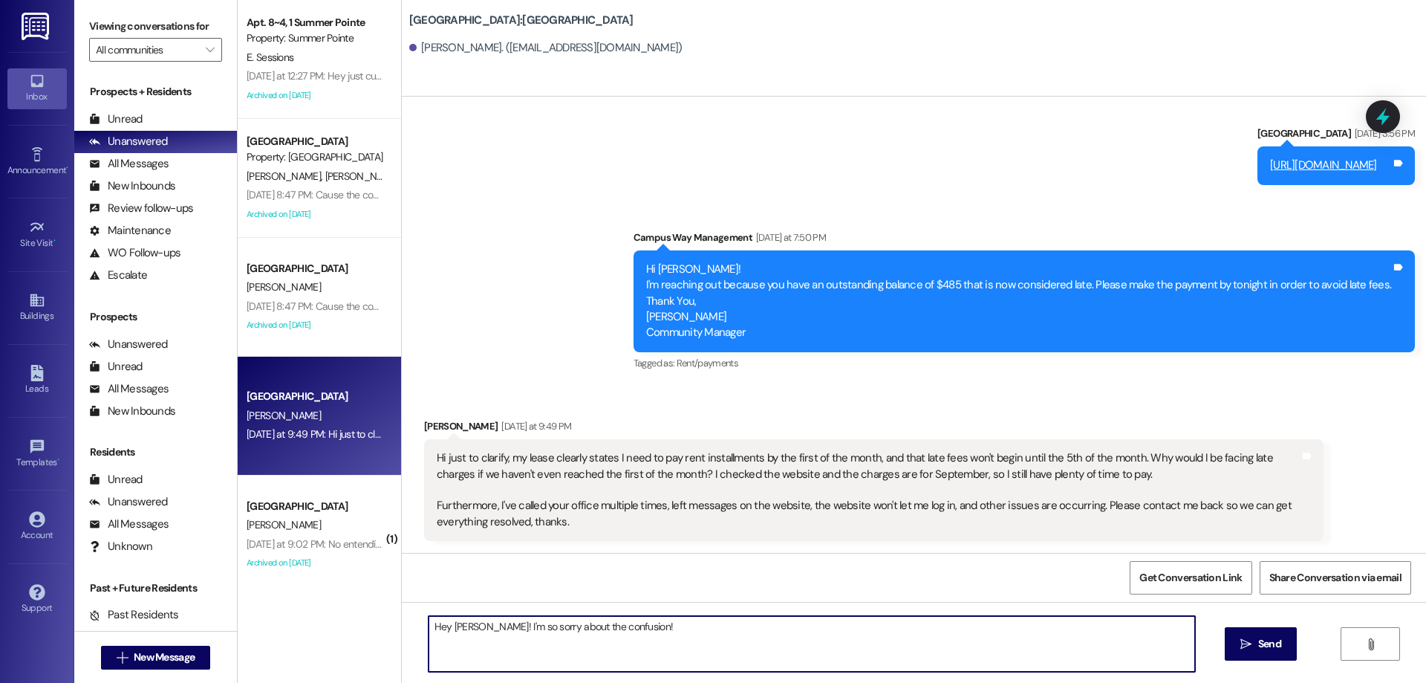
click at [816, 630] on textarea "Hey Blake! I'm so sorry about the confusion!" at bounding box center [812, 644] width 767 height 56
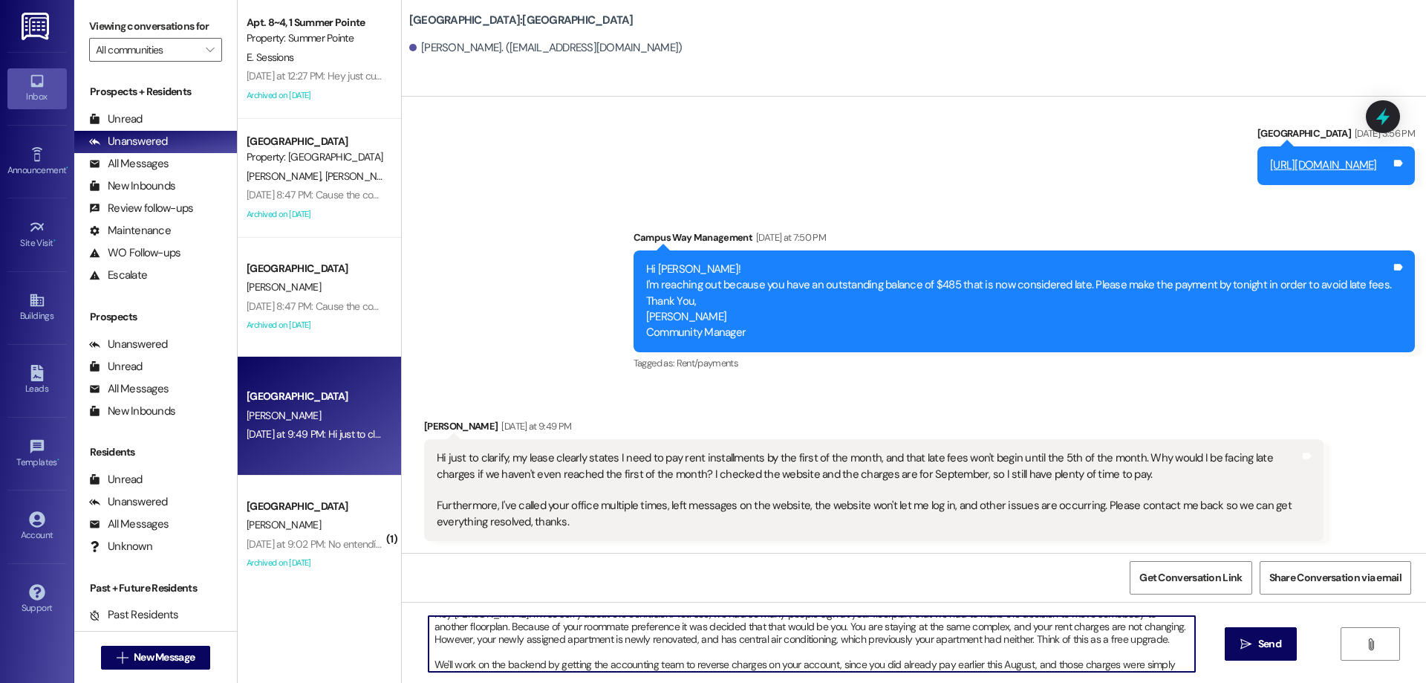
scroll to position [25, 0]
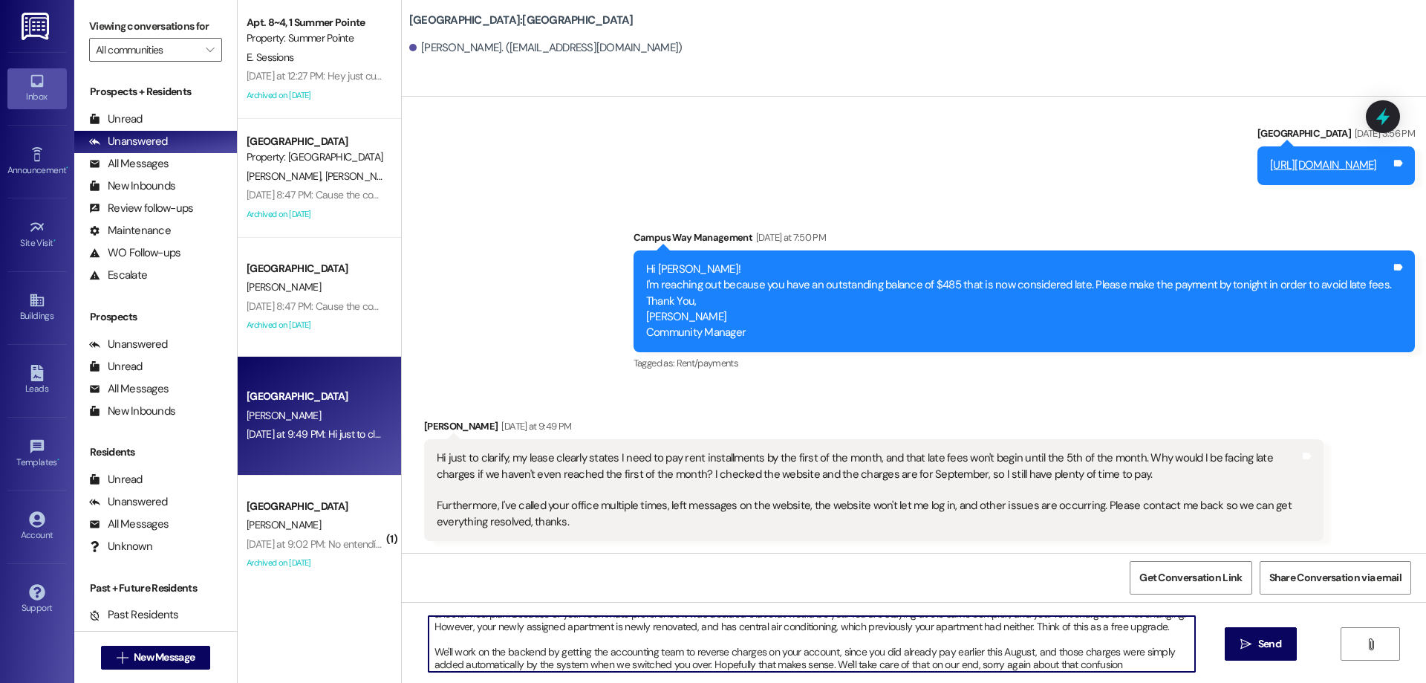
type textarea "Hey Blake! I'm so sorry about the confusion! You see, we had so many people sig…"
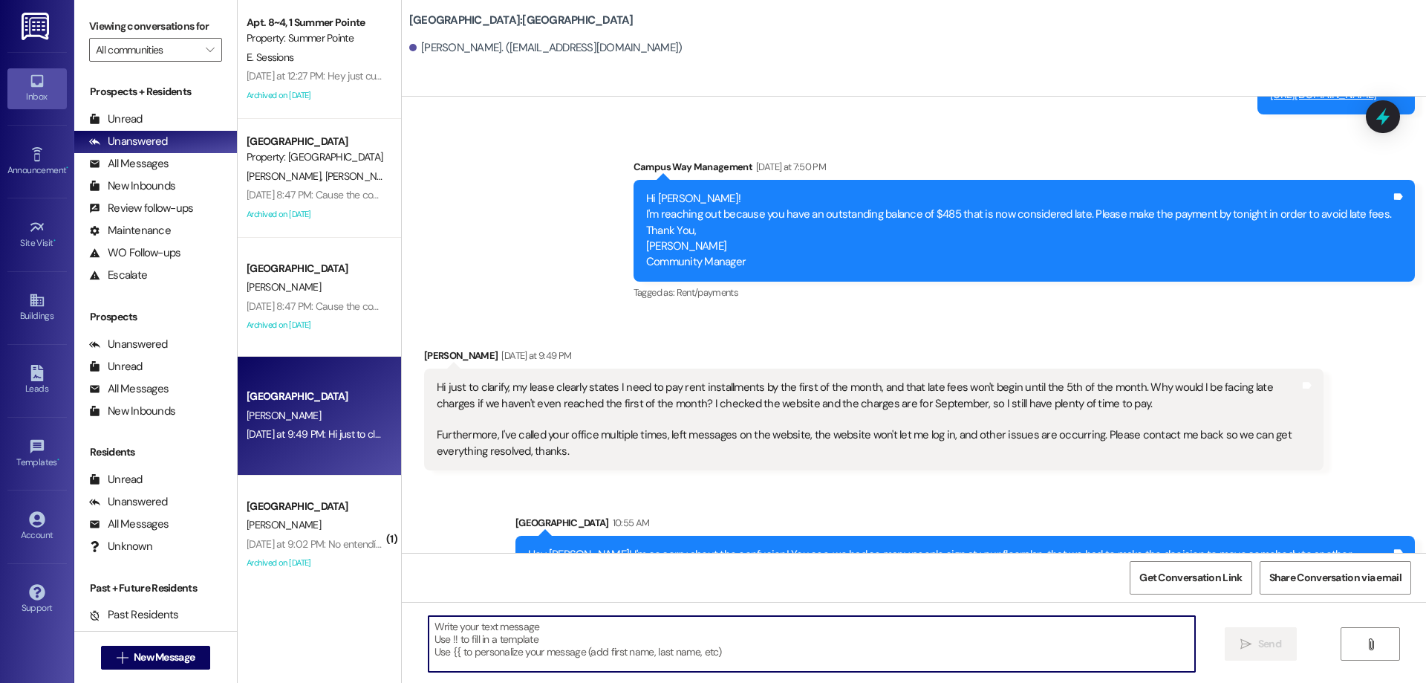
scroll to position [889, 0]
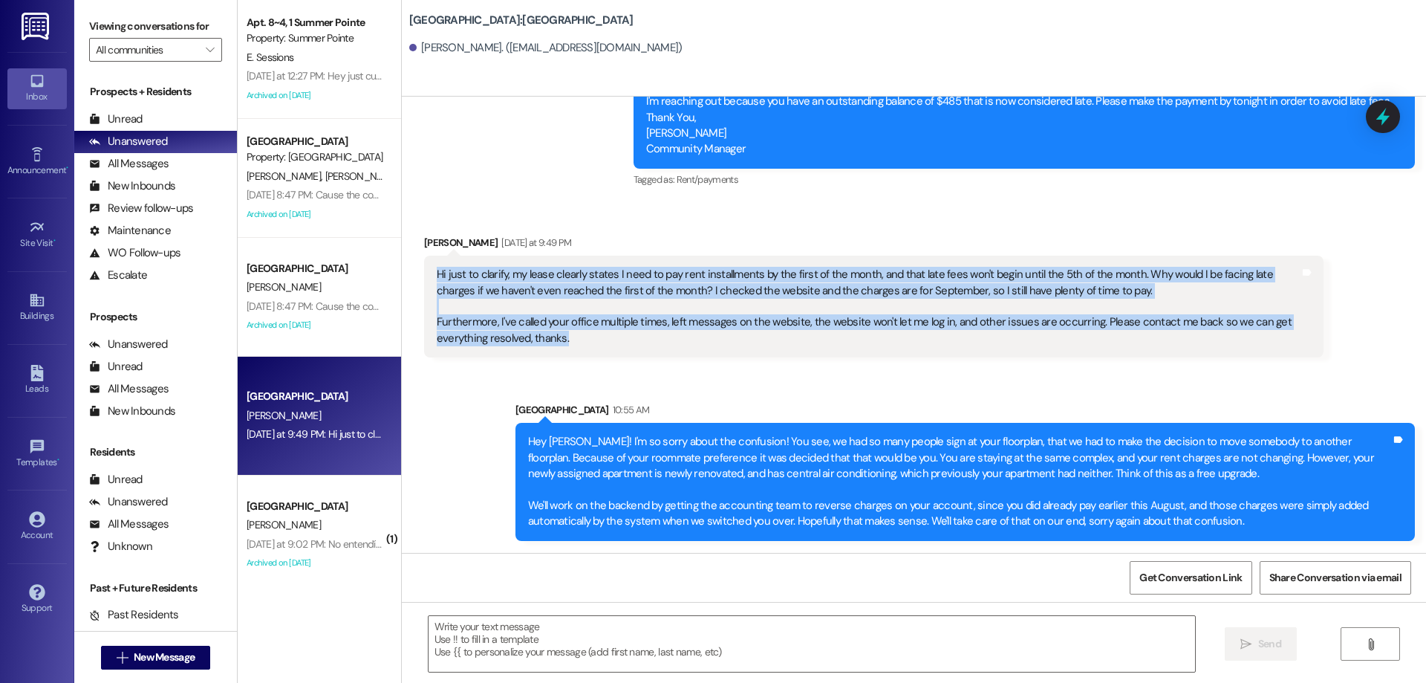
drag, startPoint x: 598, startPoint y: 333, endPoint x: 409, endPoint y: 272, distance: 198.3
click at [413, 272] on div "Received via SMS Blake Larsen Yesterday at 9:49 PM Hi just to clarify, my lease…" at bounding box center [874, 296] width 922 height 145
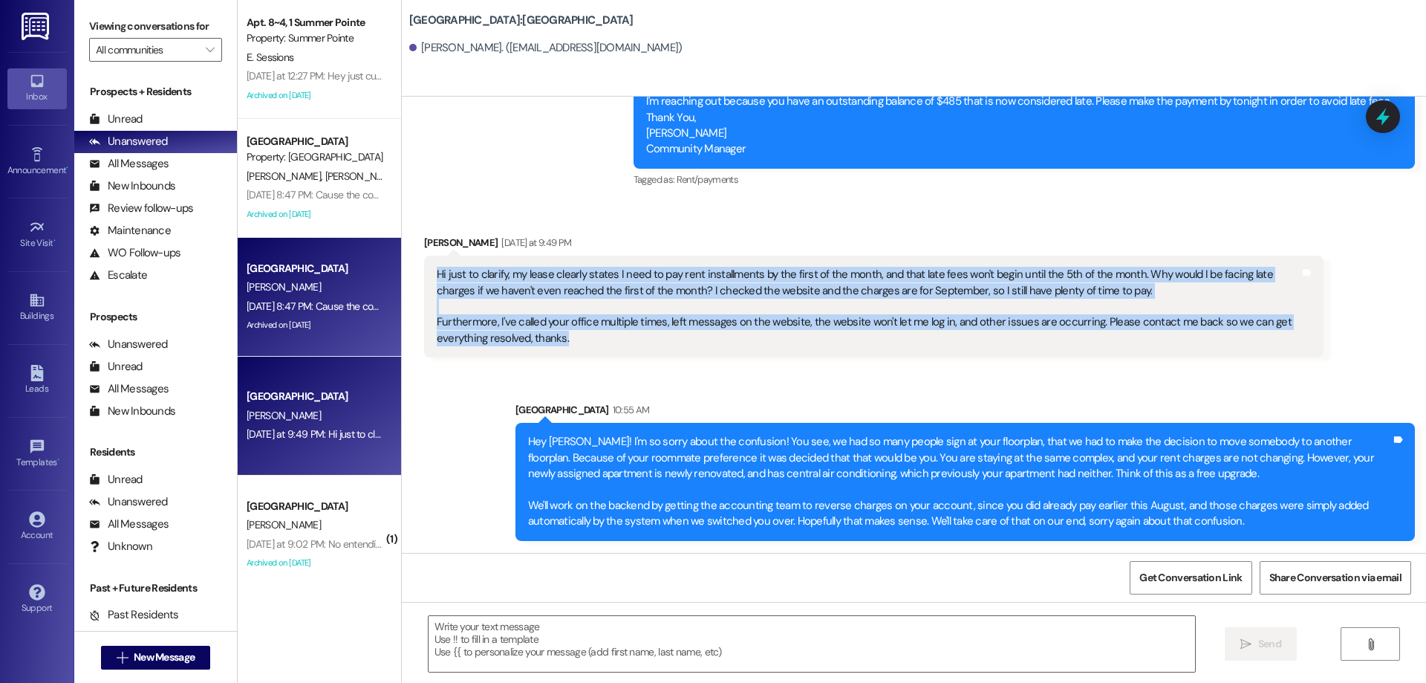
copy div "Hi just to clarify, my lease clearly states I need to pay rent installments by …"
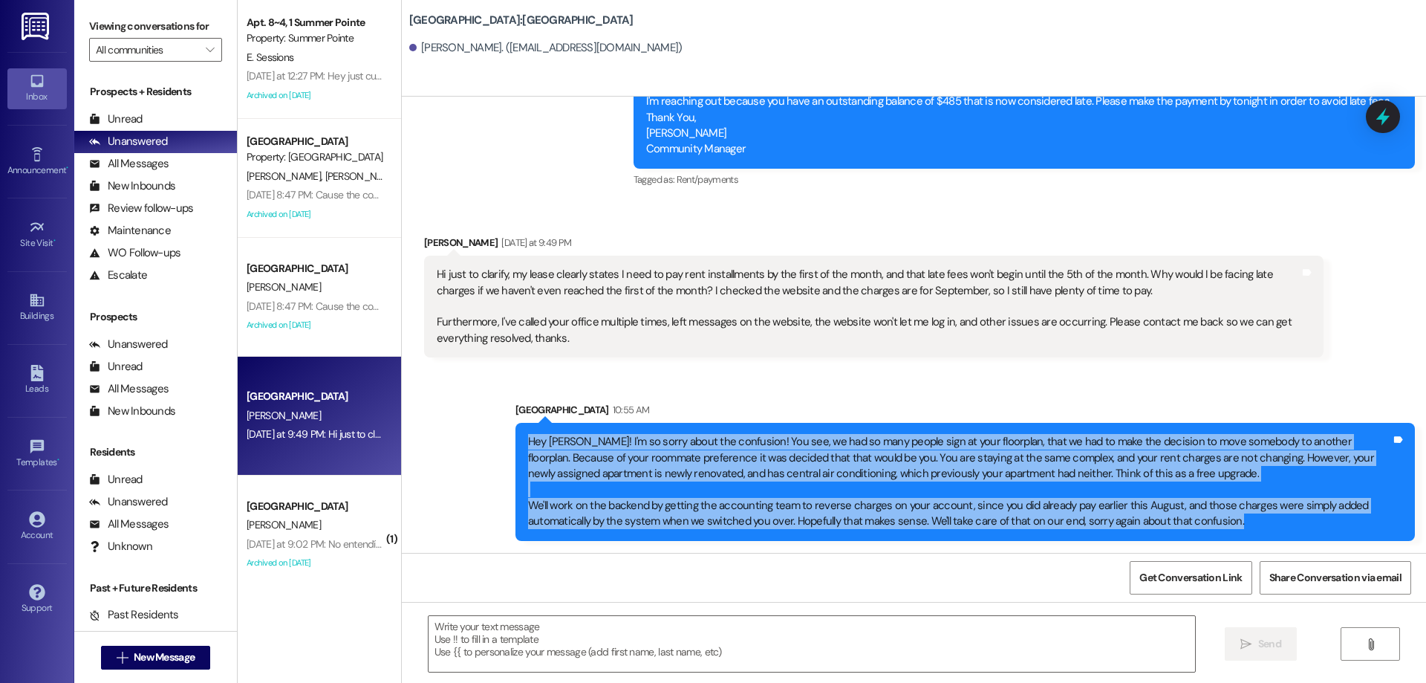
drag, startPoint x: 515, startPoint y: 438, endPoint x: 1417, endPoint y: 528, distance: 906.4
click at [1417, 528] on div "Sent via SMS Leasing Campus Way 10:55 AM Hey Blake! I'm so sorry about the conf…" at bounding box center [965, 471] width 922 height 160
copy div "Hey Blake! I'm so sorry about the confusion! You see, we had so many people sig…"
click at [1385, 117] on icon at bounding box center [1383, 116] width 18 height 23
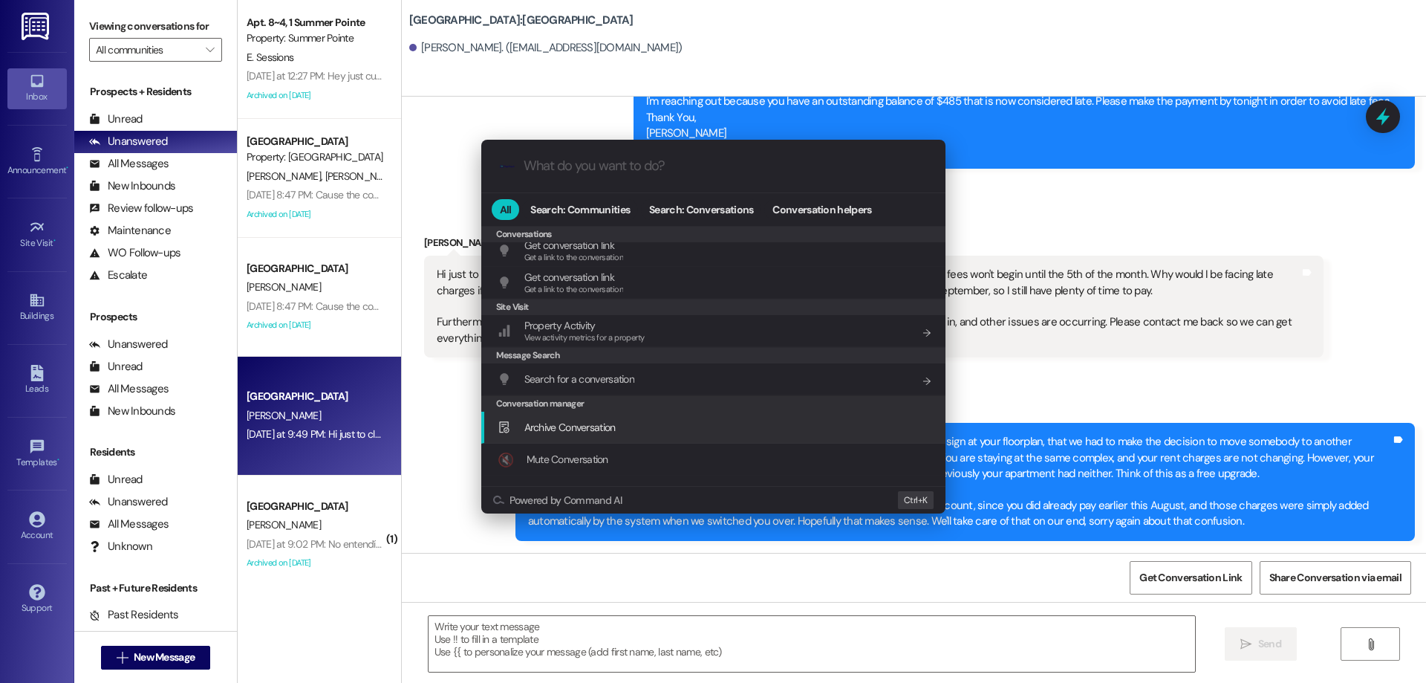
scroll to position [648, 0]
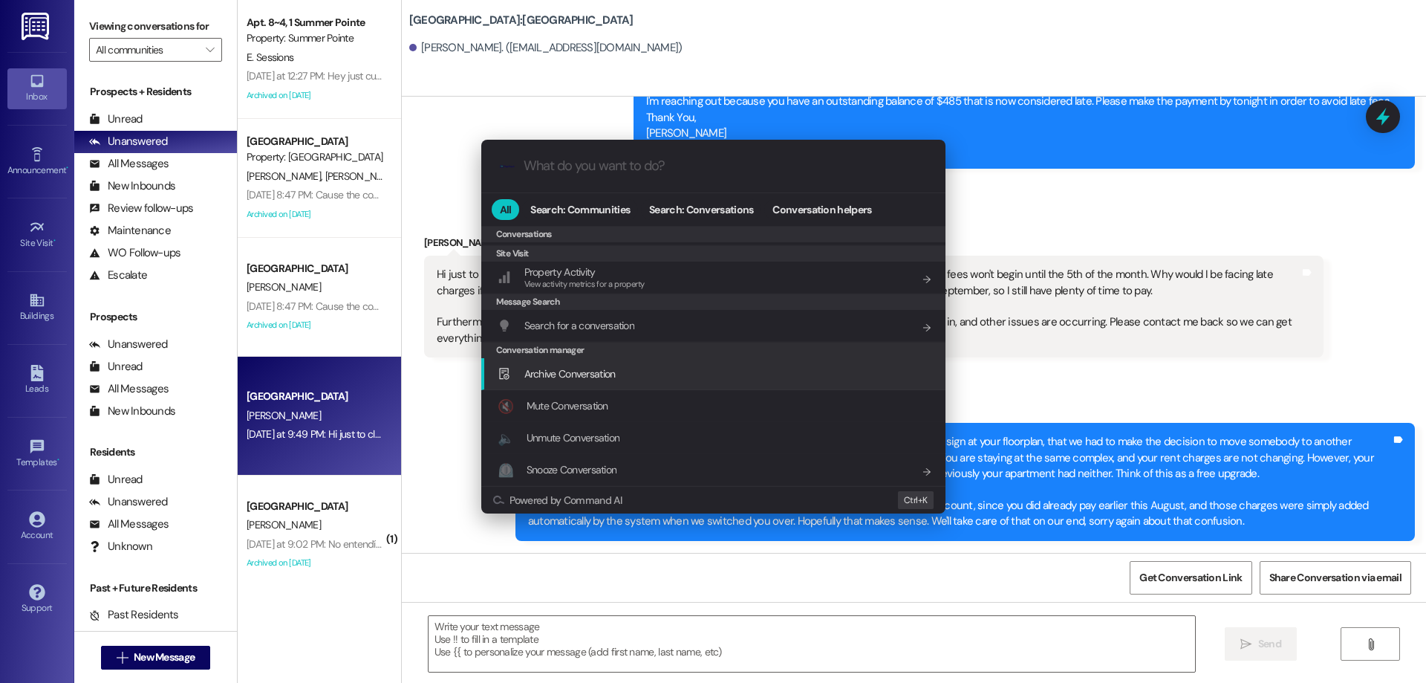
click at [624, 370] on div "Archive Conversation Add shortcut" at bounding box center [715, 374] width 435 height 16
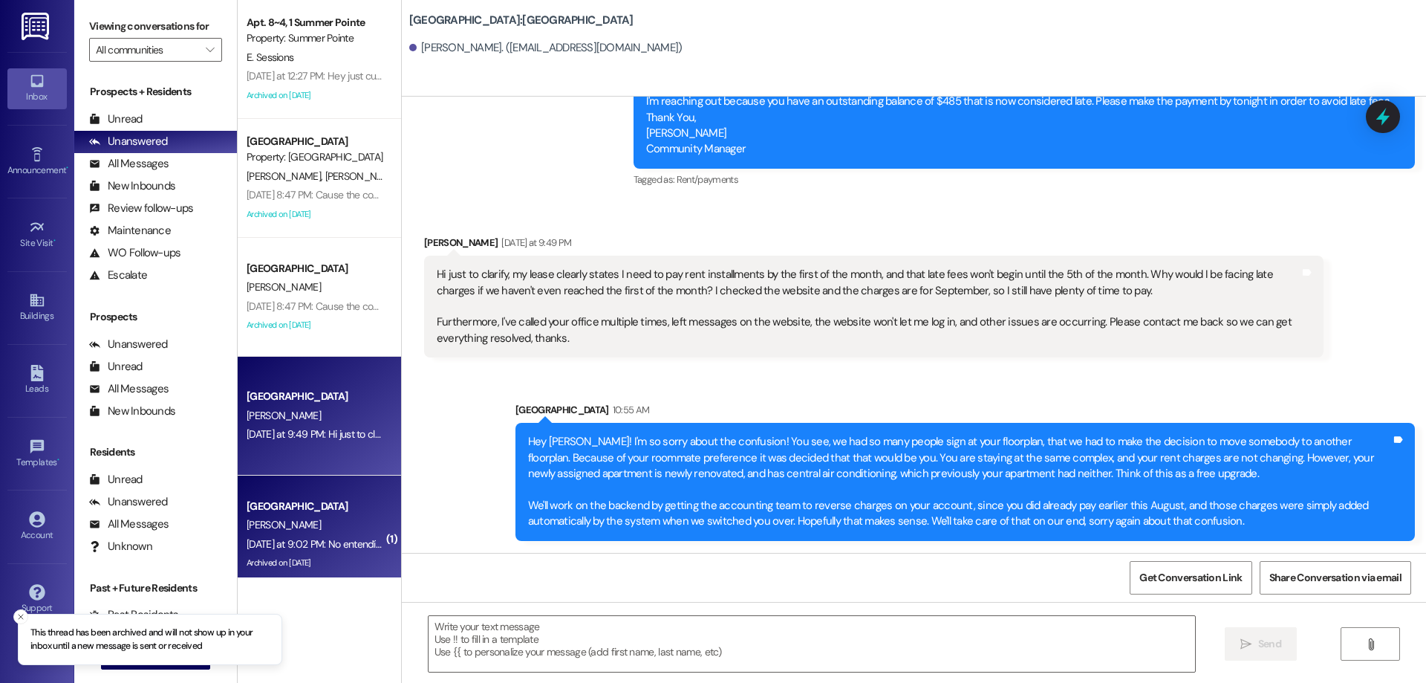
click at [355, 524] on div "[PERSON_NAME]" at bounding box center [315, 525] width 140 height 19
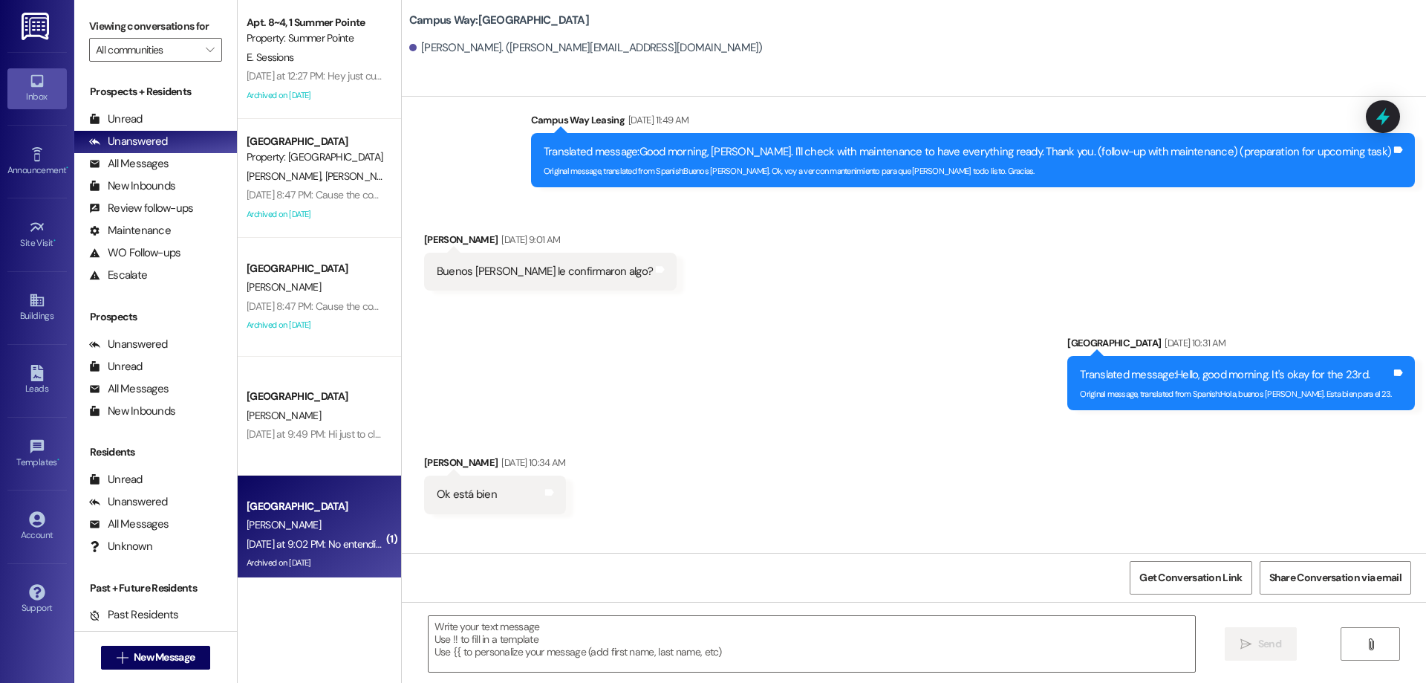
scroll to position [1133, 0]
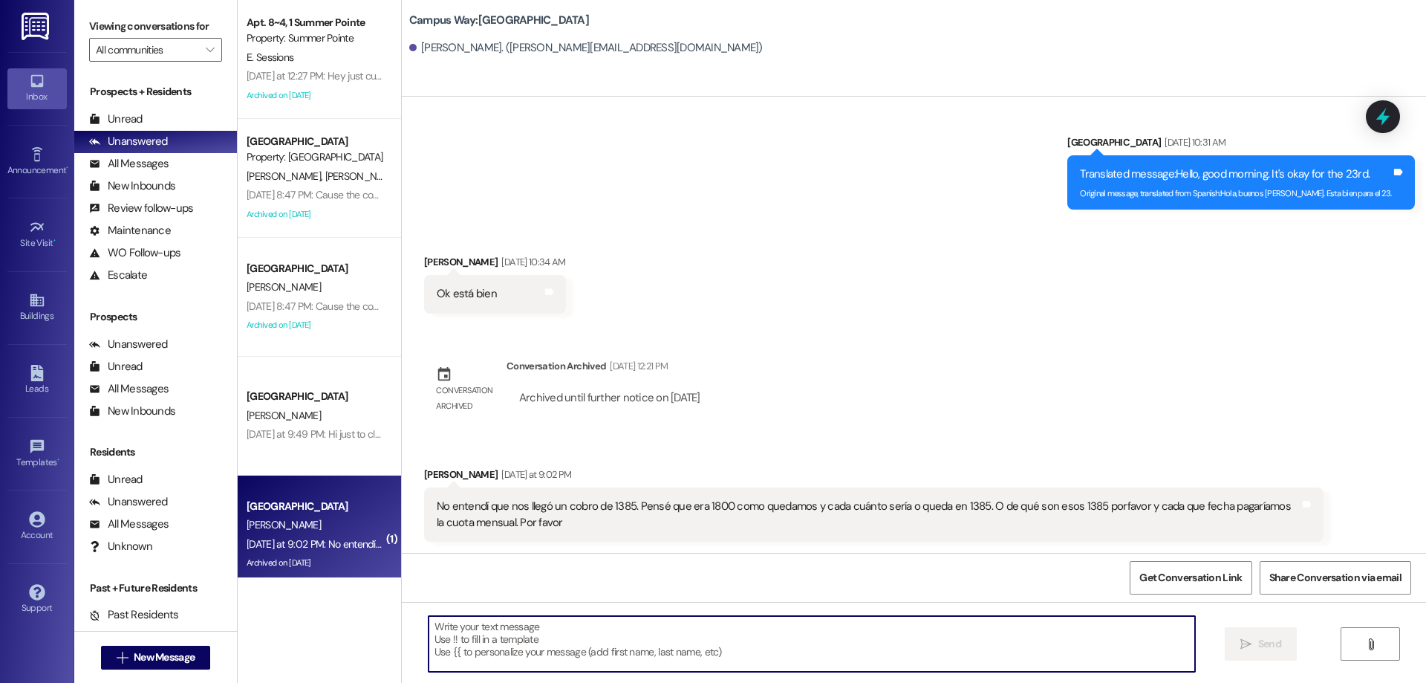
click at [609, 641] on textarea at bounding box center [812, 644] width 767 height 56
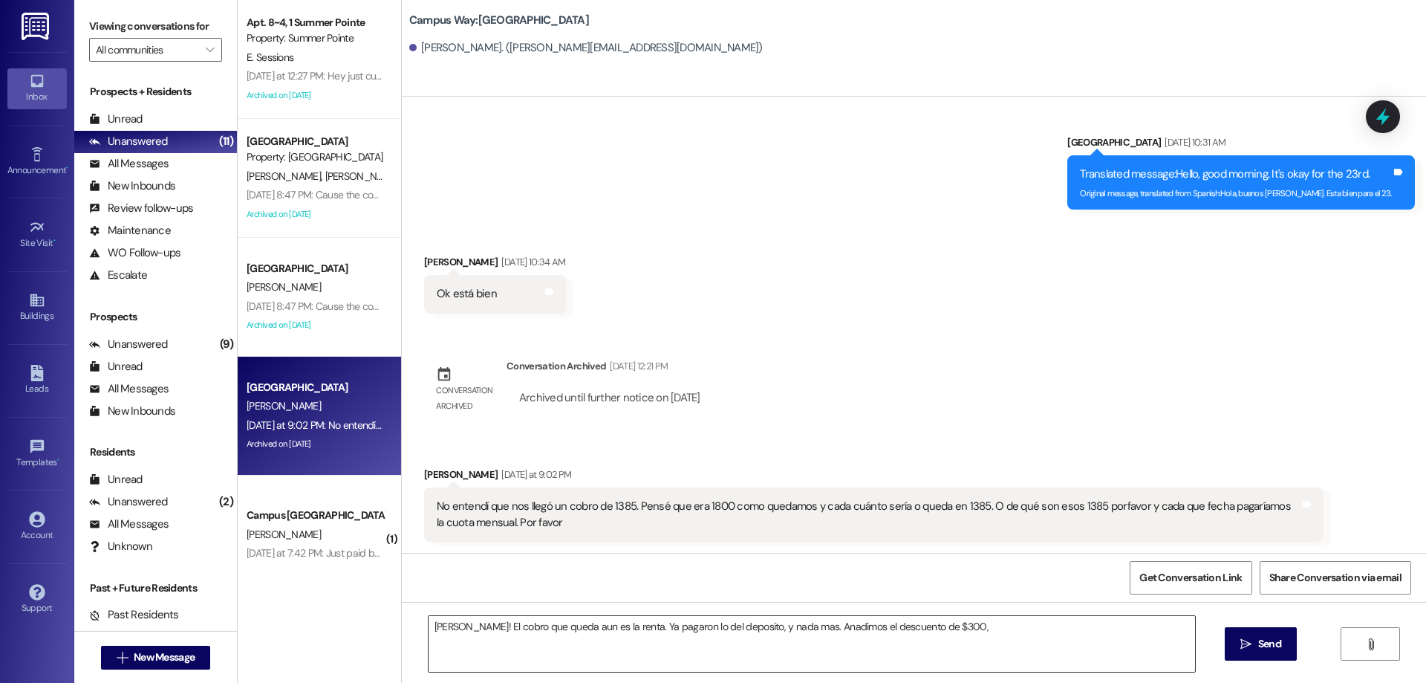
click at [990, 639] on textarea "Hola Erick! El cobro que queda aun es la renta. Ya pagaron lo del deposito, y n…" at bounding box center [812, 644] width 767 height 56
click at [1045, 643] on textarea "Hola Erick! El cobro que queda aun es la renta. Ya pagaron lo del deposito, y n…" at bounding box center [812, 644] width 767 height 56
click at [744, 640] on textarea "Hola Erick! El cobro que queda aun es la renta. Ya pagaron lo del deposito, y n…" at bounding box center [812, 644] width 767 height 56
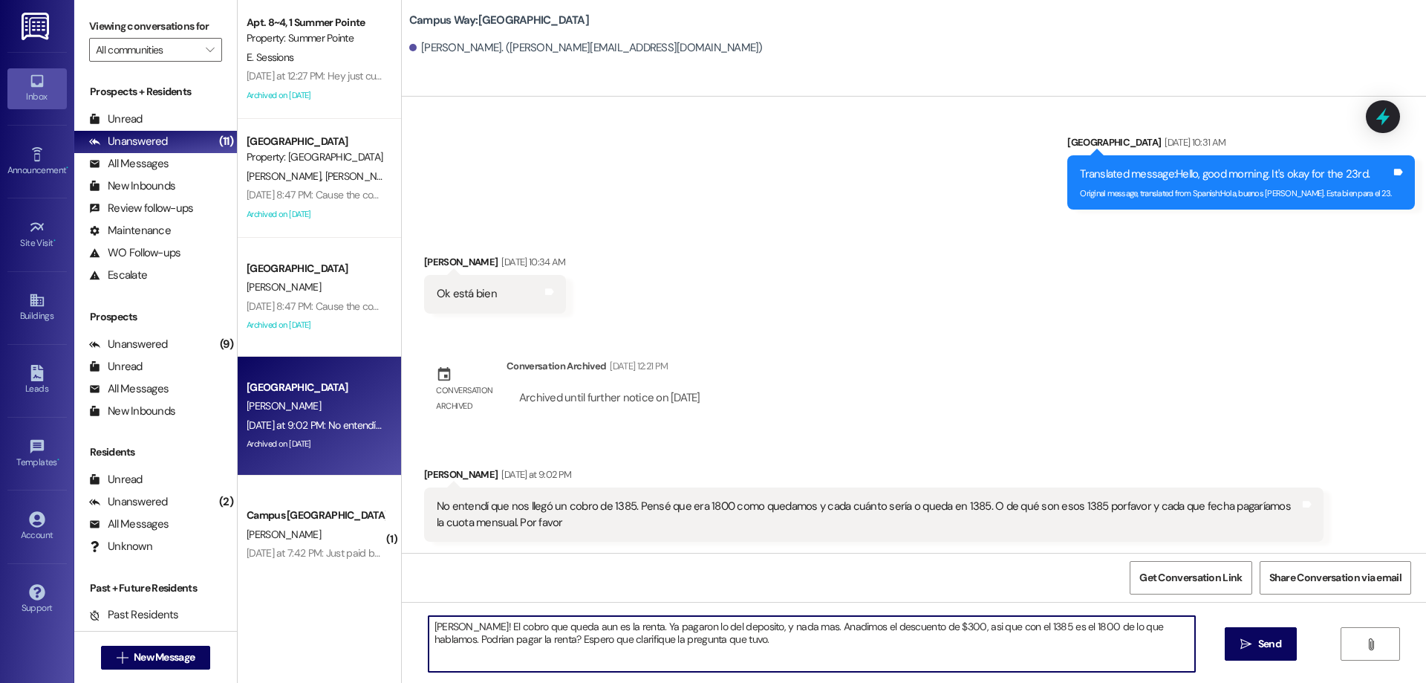
click at [515, 641] on textarea "Hola Erick! El cobro que queda aun es la renta. Ya pagaron lo del deposito, y n…" at bounding box center [812, 644] width 767 height 56
click at [755, 651] on textarea "Hola Erick! El cobro que queda aun es la renta. Ya pagaron lo del deposito, y n…" at bounding box center [812, 644] width 767 height 56
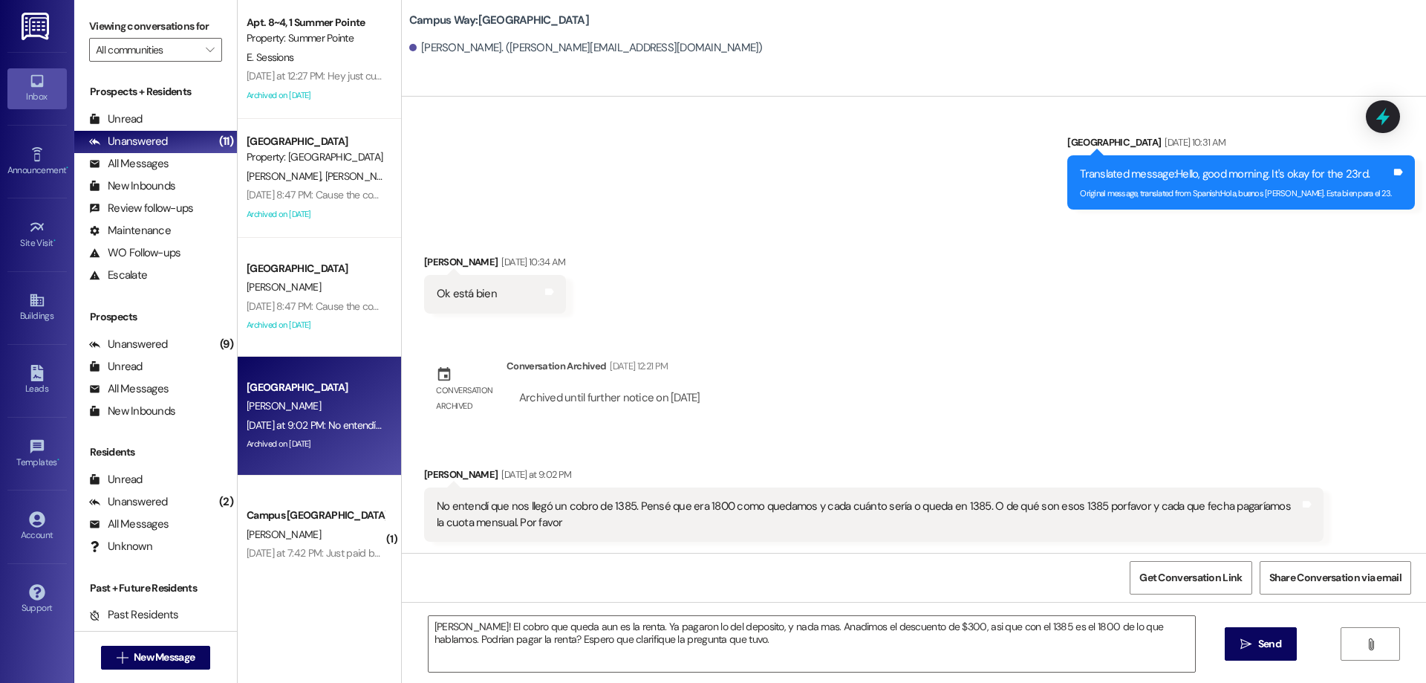
click at [862, 327] on div "Sent via SMS Campus Way Leasing Aug 11, 2025 at 11:10 AM Translated message: Hi…" at bounding box center [914, 325] width 1025 height 456
click at [770, 648] on textarea "Hola Erick! El cobro que queda aun es la renta. Ya pagaron lo del deposito, y n…" at bounding box center [812, 644] width 767 height 56
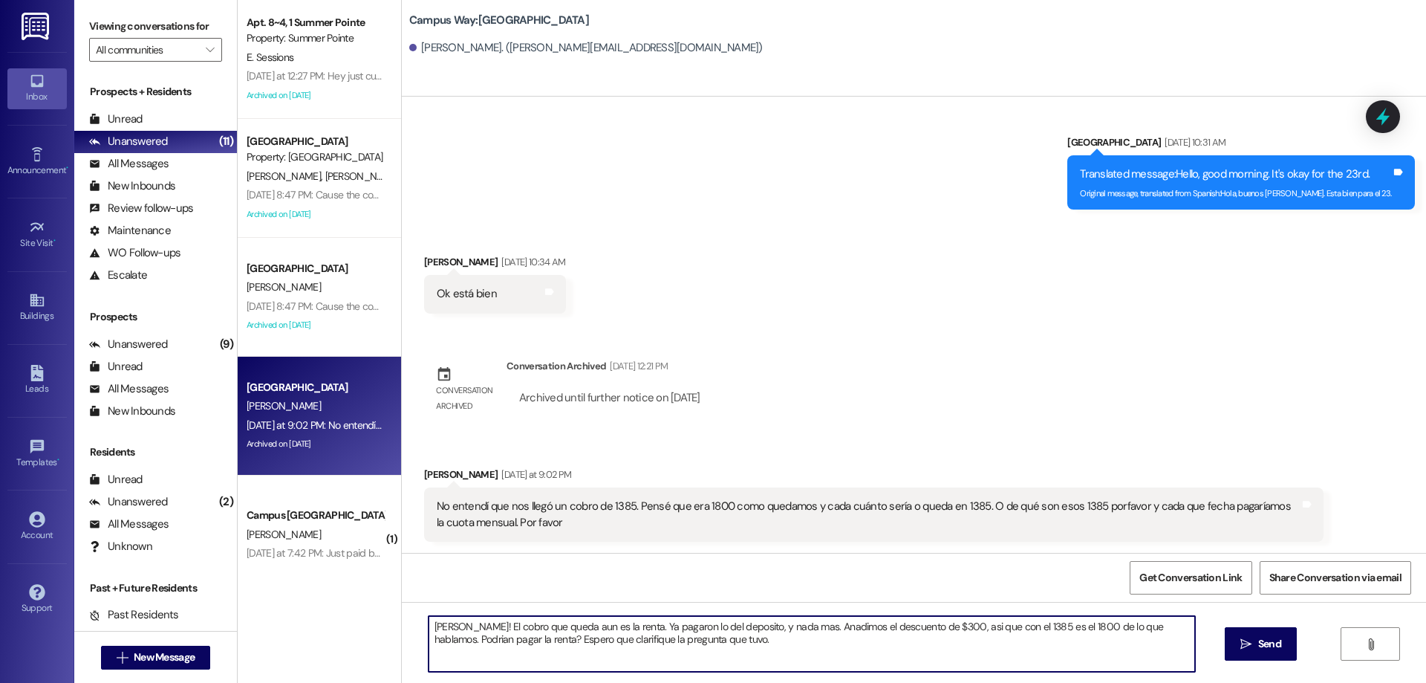
drag, startPoint x: 770, startPoint y: 648, endPoint x: 401, endPoint y: 624, distance: 370.0
click at [402, 624] on div "Hola Erick! El cobro que queda aun es la renta. Ya pagaron lo del deposito, y n…" at bounding box center [914, 657] width 1025 height 111
click at [782, 656] on textarea "Hola Erick! El cobro que queda aun es la renta. Ya pagaron lo del deposito, y n…" at bounding box center [812, 644] width 767 height 56
click at [794, 625] on textarea "Hola Erick! El cobro que queda aun es la renta. Ya pagaron lo del deposito, y n…" at bounding box center [812, 644] width 767 height 56
click at [964, 619] on textarea "Hola Erick! El cobro que queda aun es la renta. Ya pagaron lo del deposito, y n…" at bounding box center [812, 644] width 767 height 56
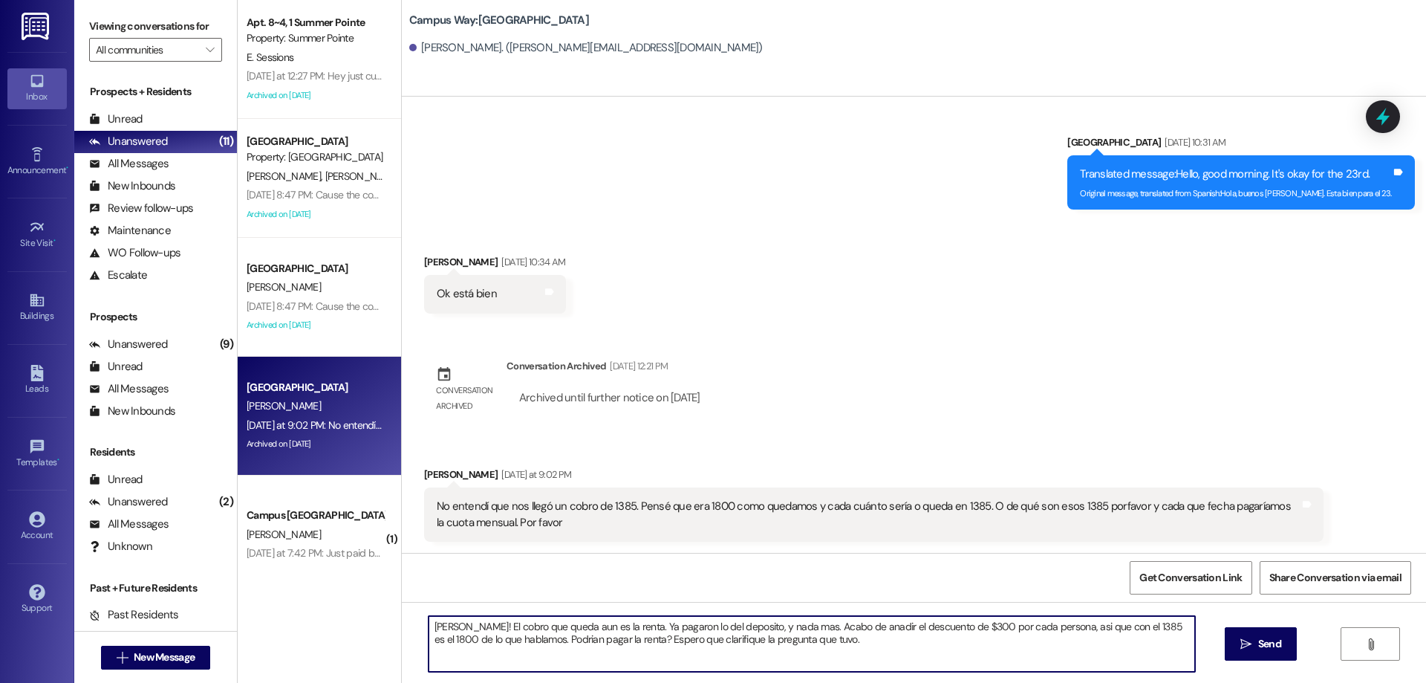
drag, startPoint x: 1129, startPoint y: 626, endPoint x: 1108, endPoint y: 628, distance: 20.9
click at [1108, 628] on textarea "Hola Erick! El cobro que queda aun es la renta. Ya pagaron lo del deposito, y n…" at bounding box center [812, 644] width 767 height 56
click at [1129, 631] on textarea "Hola Erick! El cobro que queda aun es la renta. Ya pagaron lo del deposito, y n…" at bounding box center [812, 644] width 767 height 56
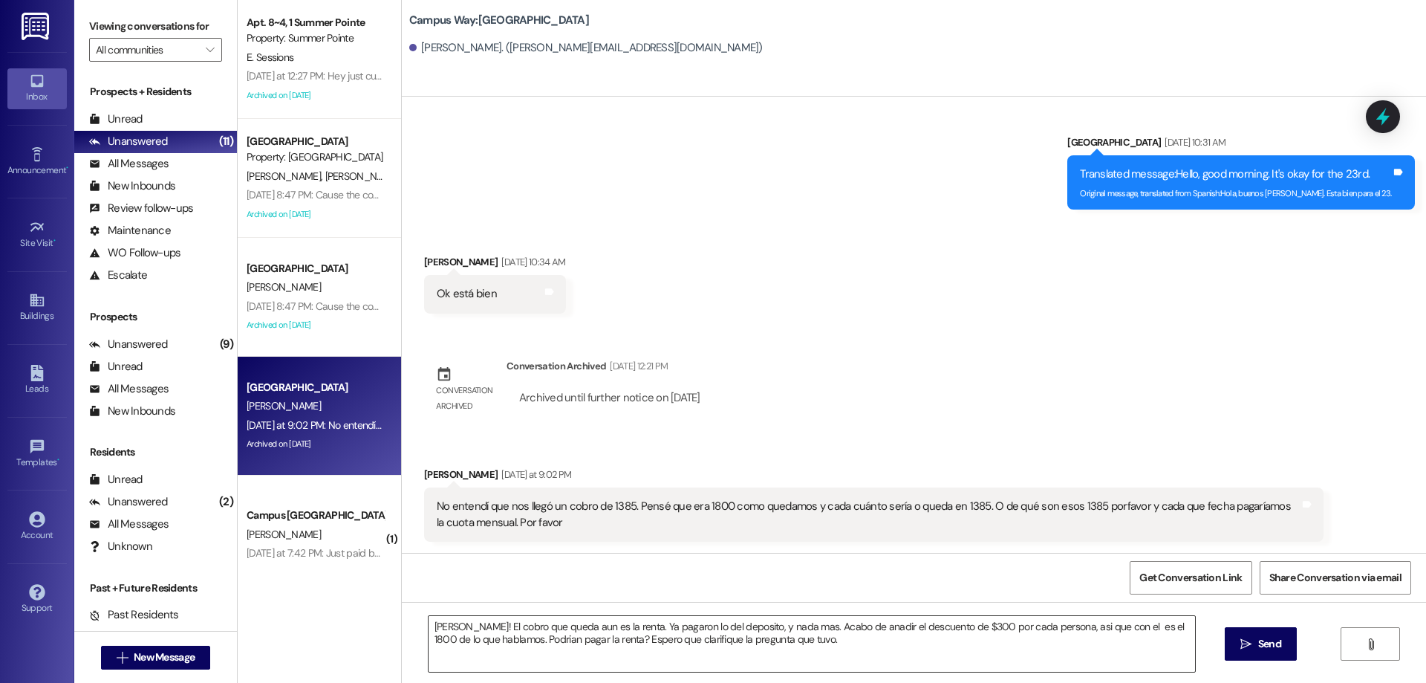
click at [1105, 626] on textarea "Hola Erick! El cobro que queda aun es la renta. Ya pagaron lo del deposito, y n…" at bounding box center [812, 644] width 767 height 56
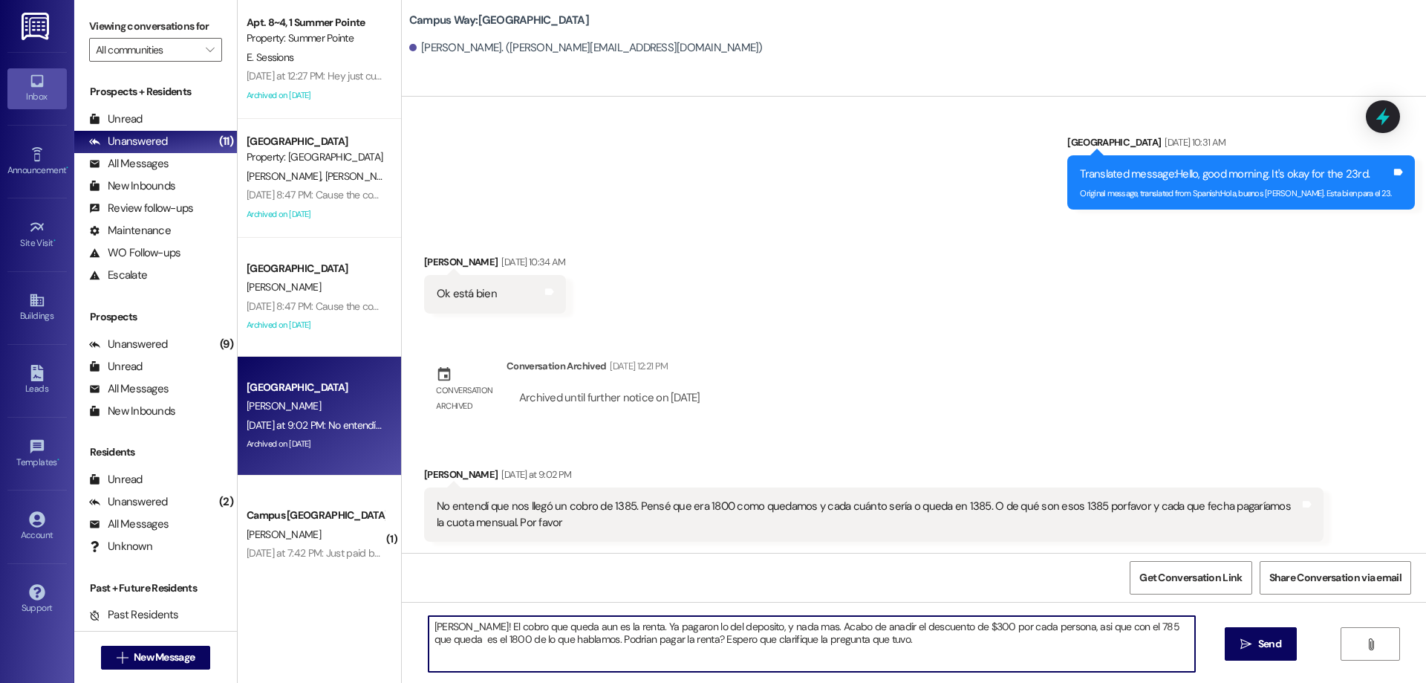
drag, startPoint x: 1133, startPoint y: 623, endPoint x: 1206, endPoint y: 620, distance: 72.9
click at [1206, 620] on div "Hola Erick! El cobro que queda aun es la renta. Ya pagaron lo del deposito, y n…" at bounding box center [914, 657] width 1025 height 111
click at [1133, 656] on textarea "Hola Erick! El cobro que queda aun es la renta. Ya pagaron lo del deposito, y n…" at bounding box center [812, 644] width 767 height 56
type textarea "Hola Erick! El cobro que queda aun es la renta. Ya pagaron lo del deposito, y n…"
click at [1242, 646] on icon "" at bounding box center [1246, 644] width 11 height 12
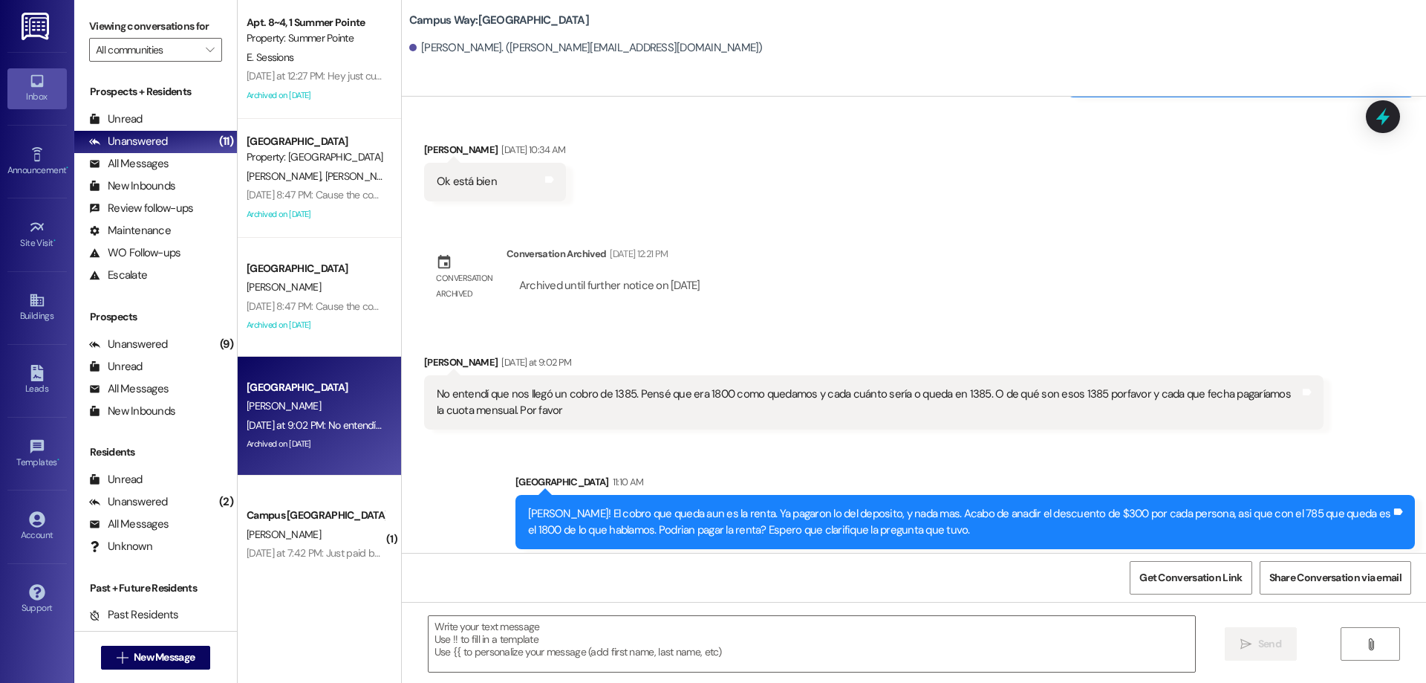
scroll to position [1253, 0]
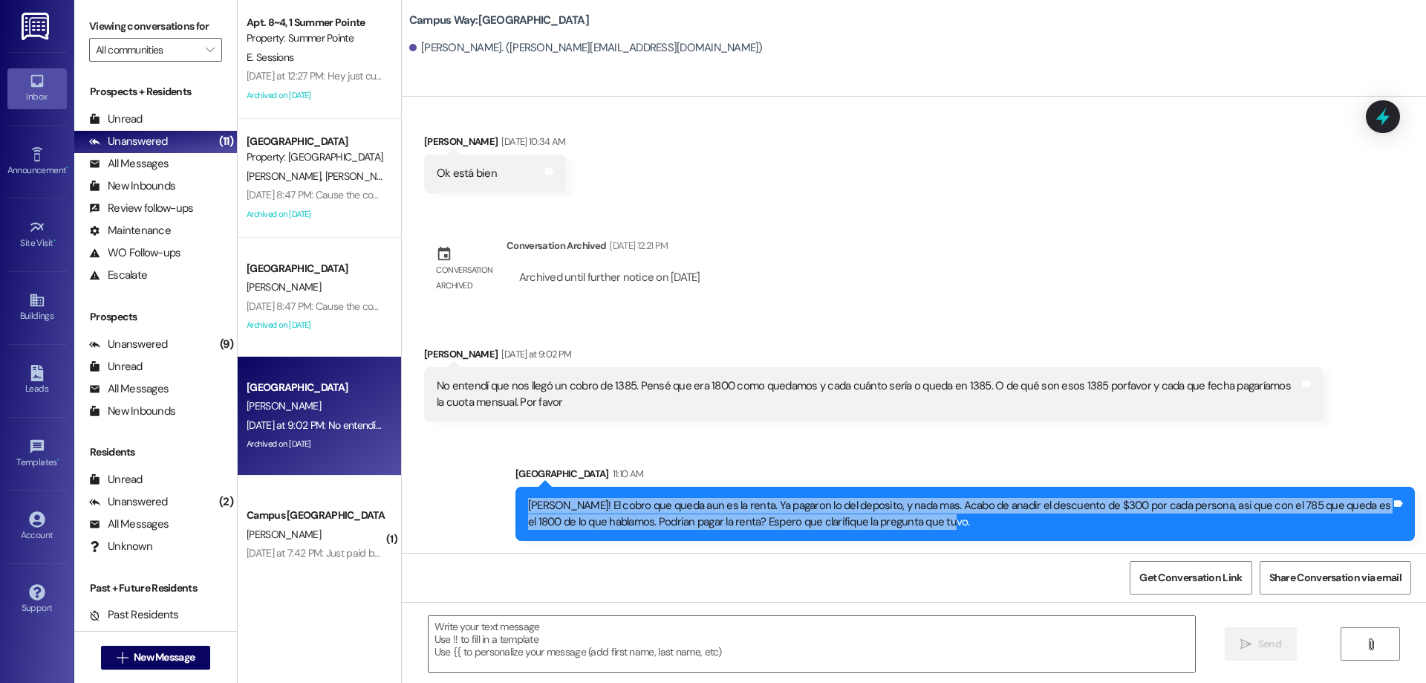
drag, startPoint x: 922, startPoint y: 527, endPoint x: 483, endPoint y: 509, distance: 439.5
click at [483, 509] on div "Sent via SMS Leasing Campus Way 11:10 AM Hola Erick! El cobro que queda aun es …" at bounding box center [914, 492] width 1025 height 120
copy div "Hola Erick! El cobro que queda aun es la renta. Ya pagaron lo del deposito, y n…"
click at [906, 345] on div "Received via SMS Erick Lora Yesterday at 9:02 PM No entendí que nos llegó un co…" at bounding box center [874, 383] width 922 height 97
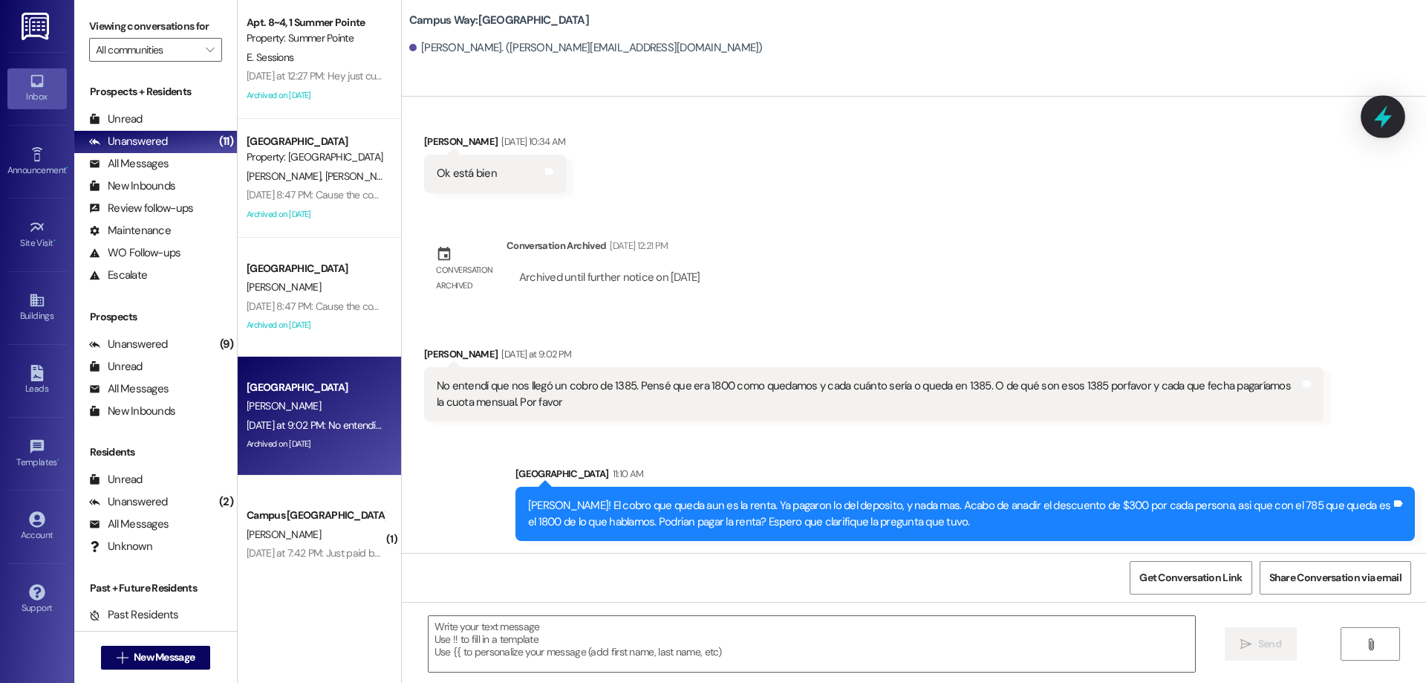
click at [1398, 117] on div at bounding box center [1383, 116] width 45 height 42
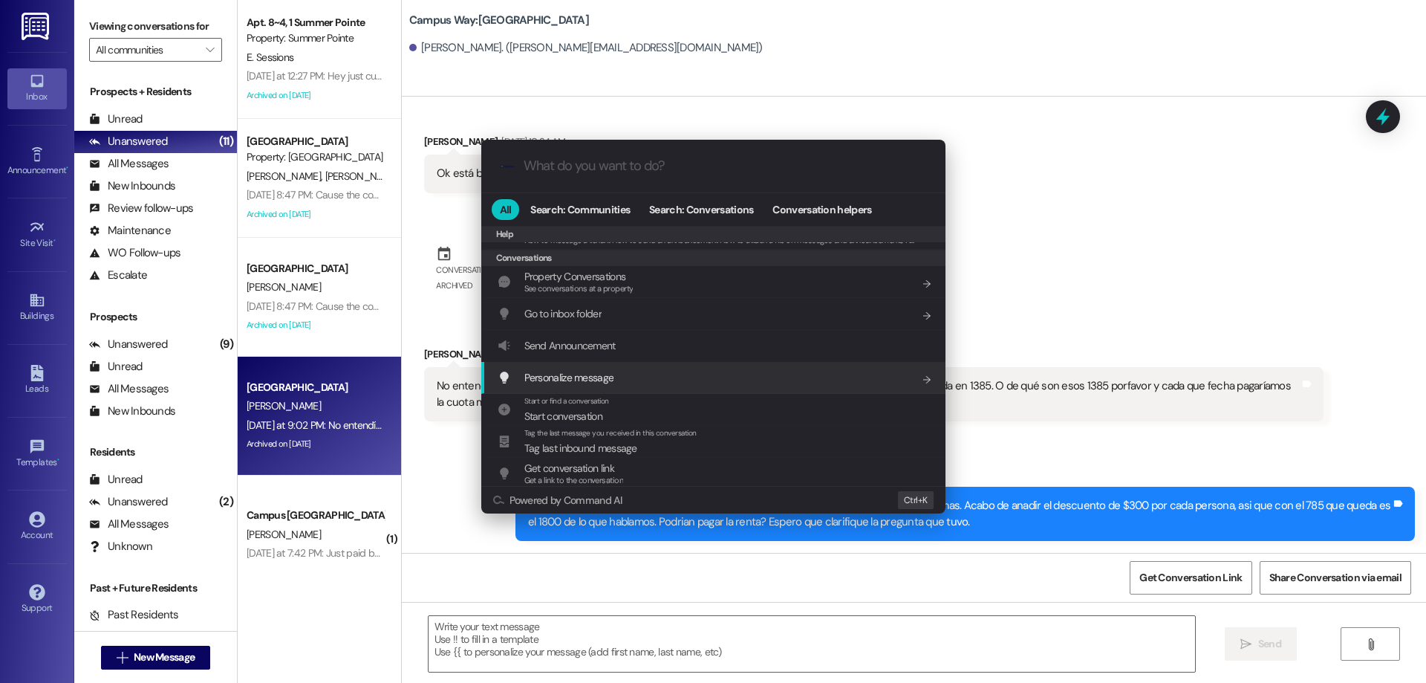
scroll to position [648, 0]
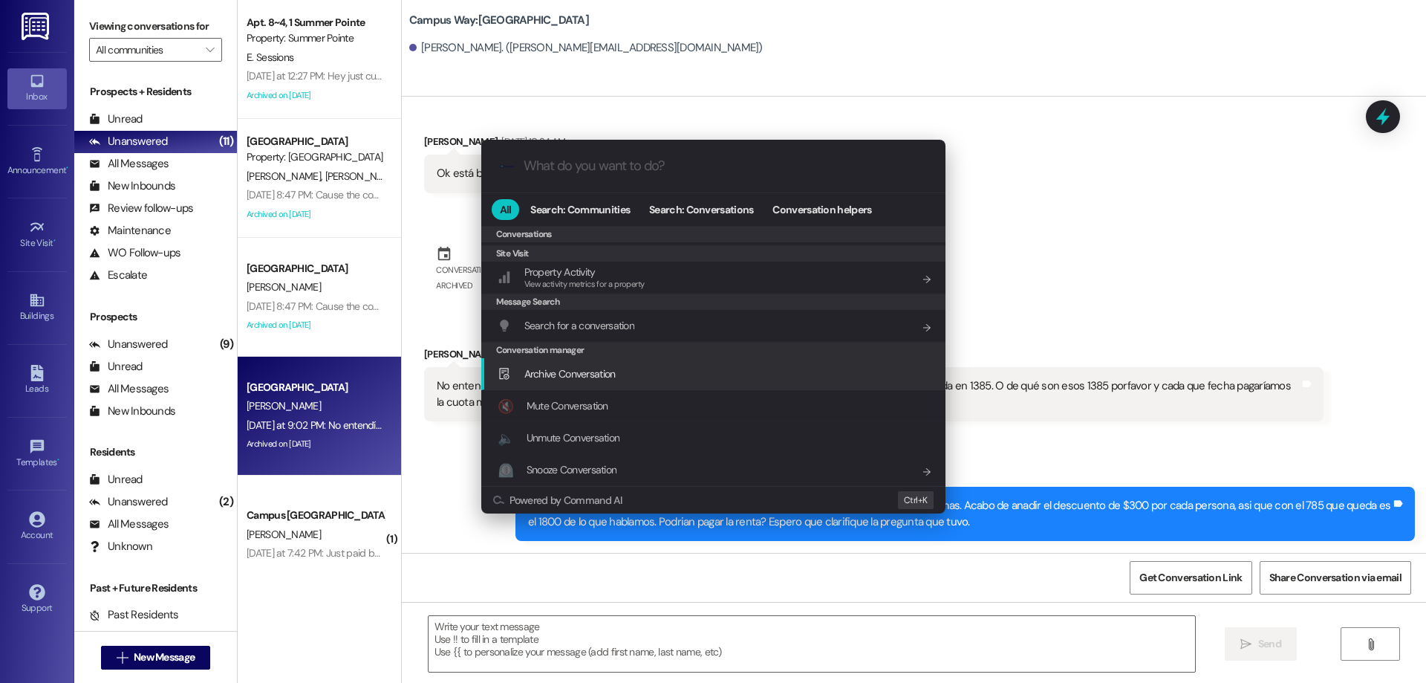
click at [615, 370] on span "Archive Conversation" at bounding box center [570, 373] width 91 height 13
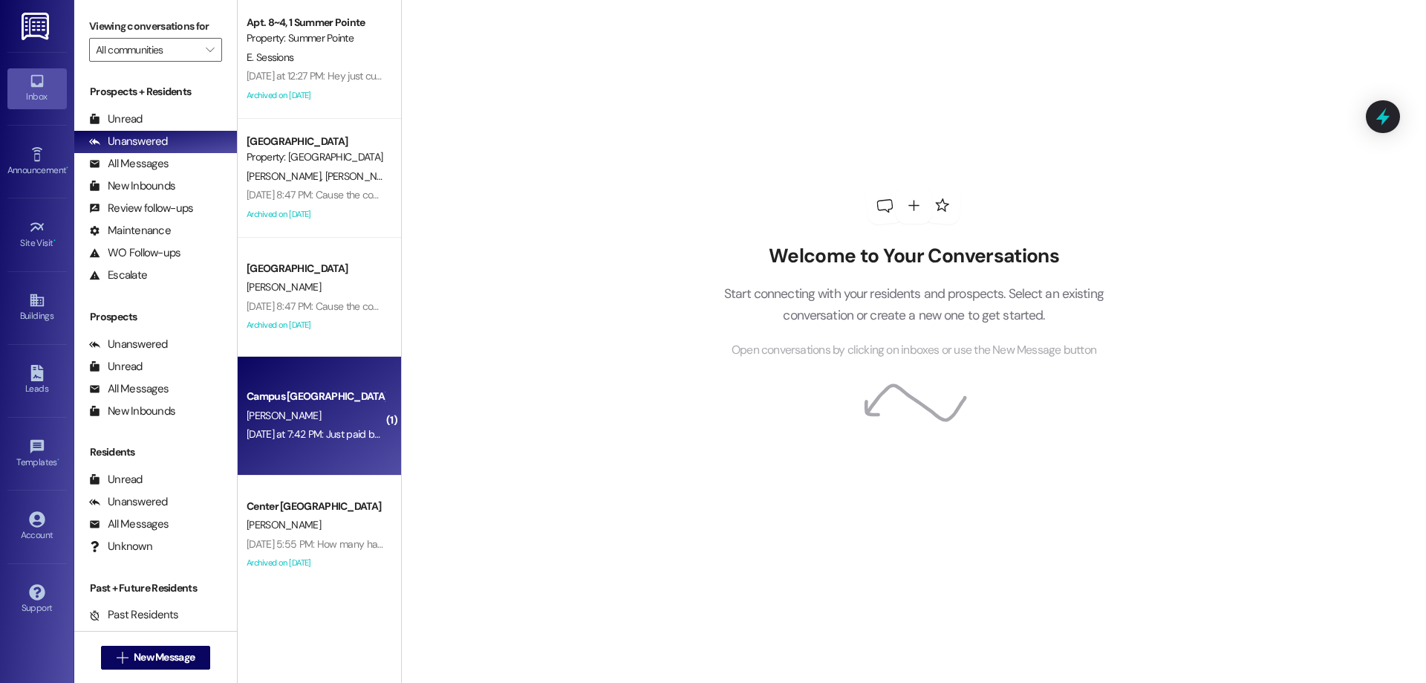
click at [317, 426] on div "Yesterday at 7:42 PM: Just paid but I was wondering if it was for August or Sep…" at bounding box center [315, 434] width 140 height 19
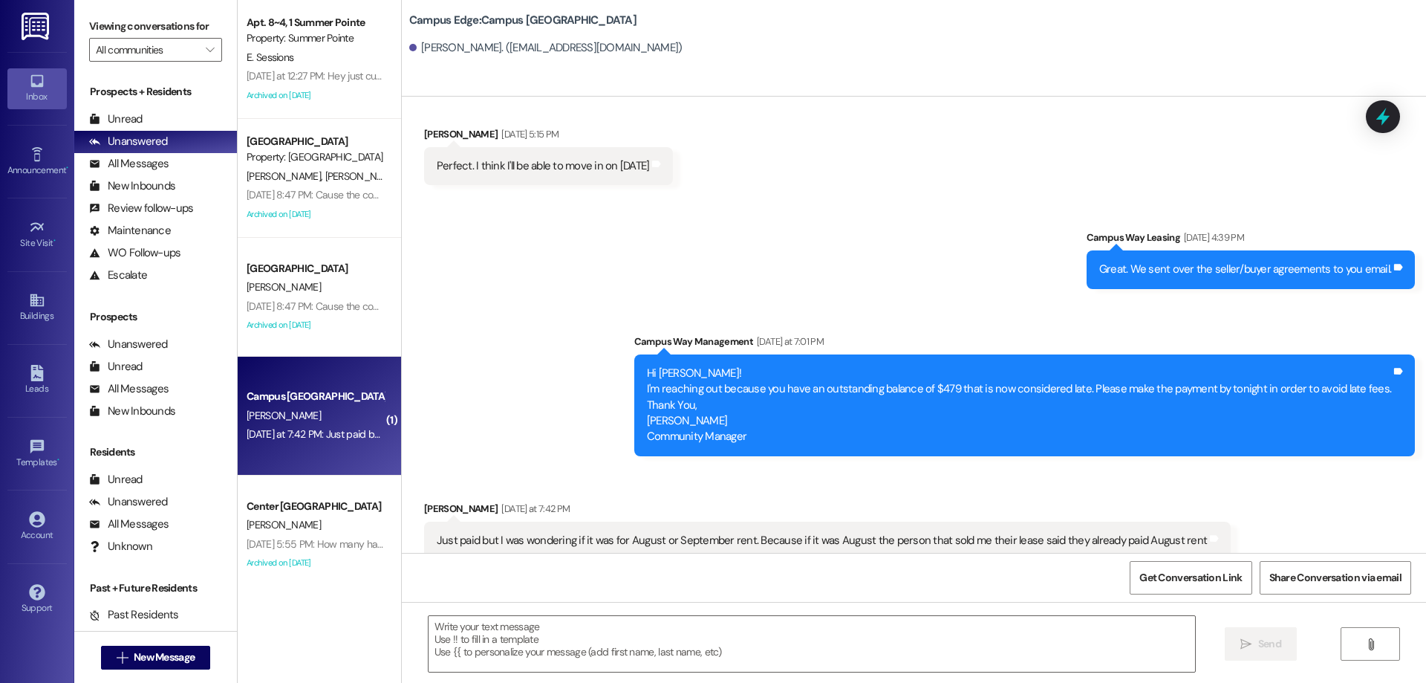
scroll to position [1934, 0]
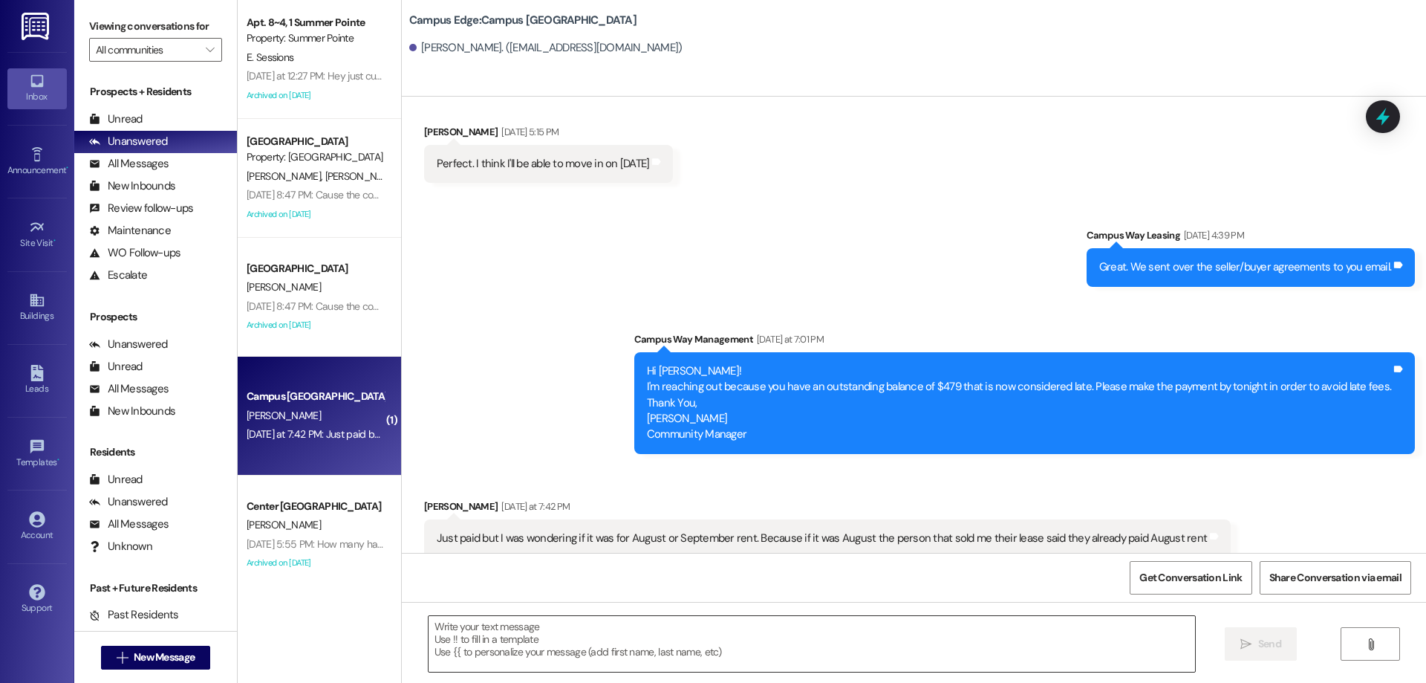
click at [689, 647] on textarea at bounding box center [812, 644] width 767 height 56
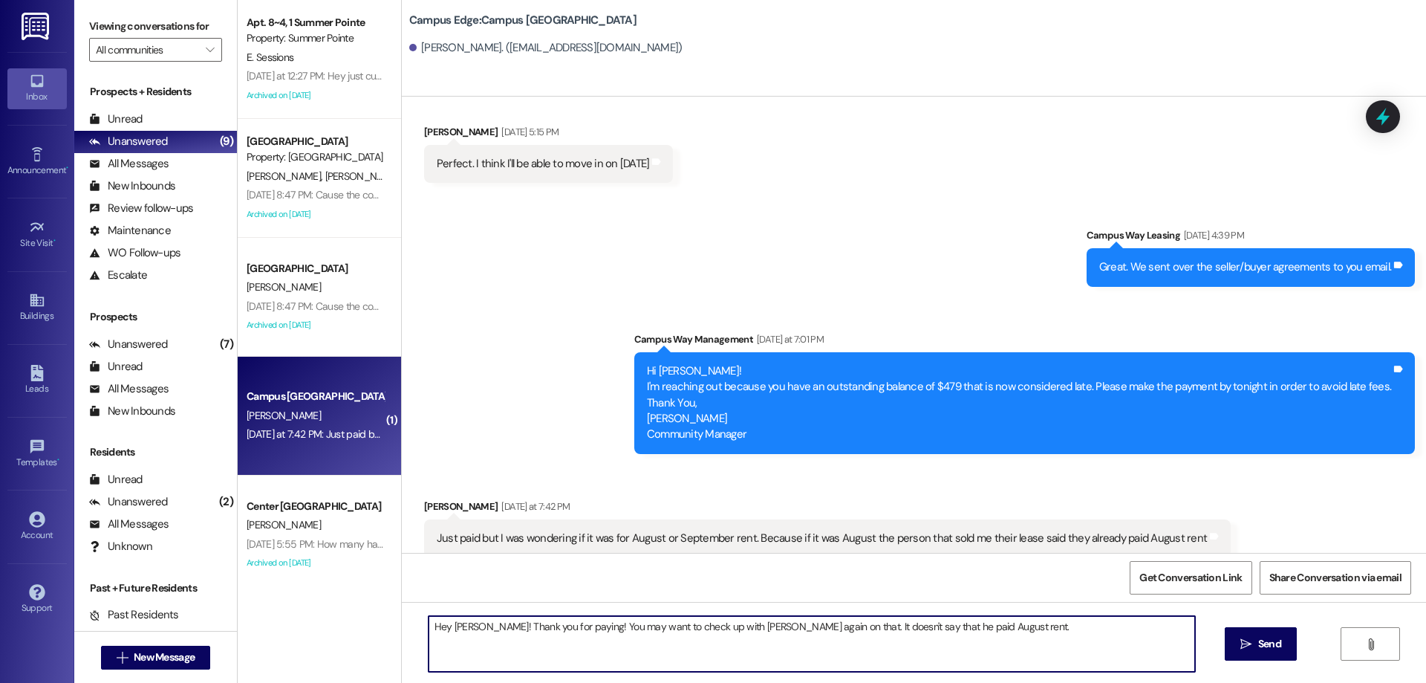
click at [556, 629] on textarea "Hey John! Thank you for paying! You may want to check up with Trevor again on t…" at bounding box center [812, 644] width 767 height 56
type textarea "Hey John! Thank you for paying August rent! You may want to check up with Trevo…"
click at [1238, 642] on span " Send" at bounding box center [1261, 644] width 47 height 16
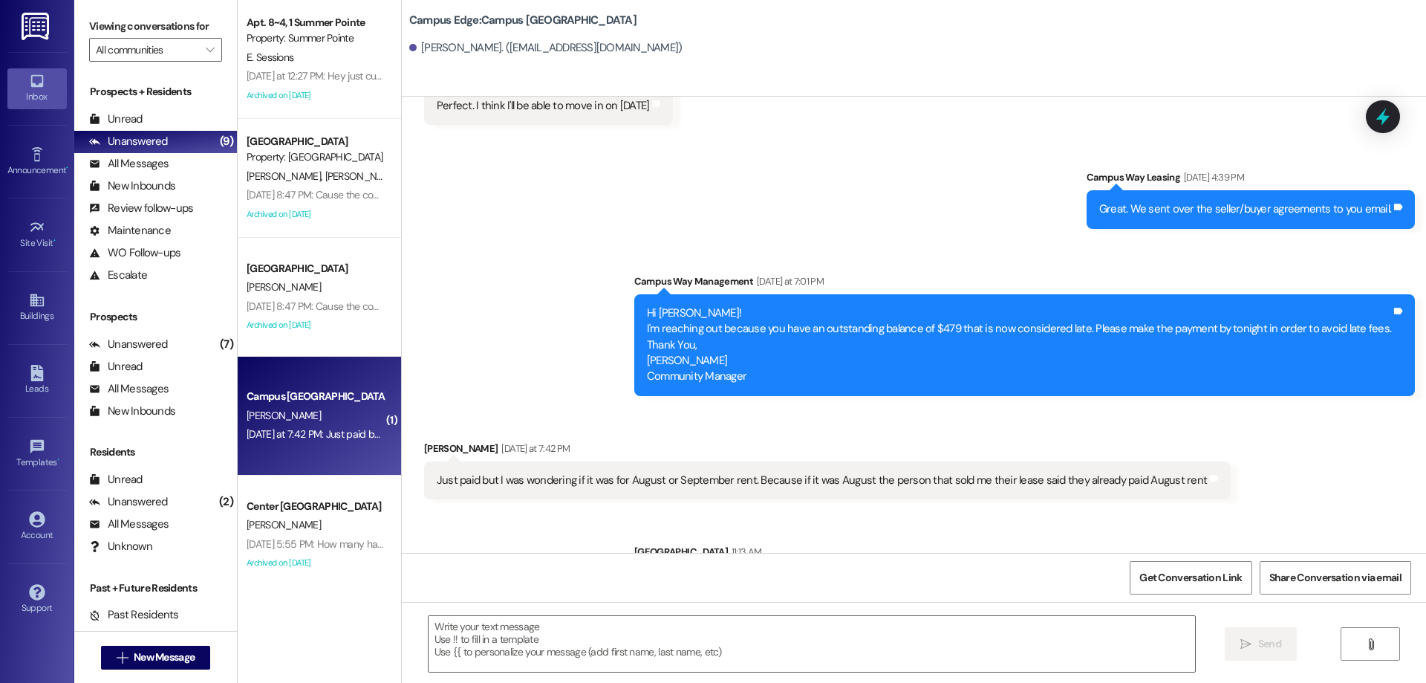
scroll to position [2038, 0]
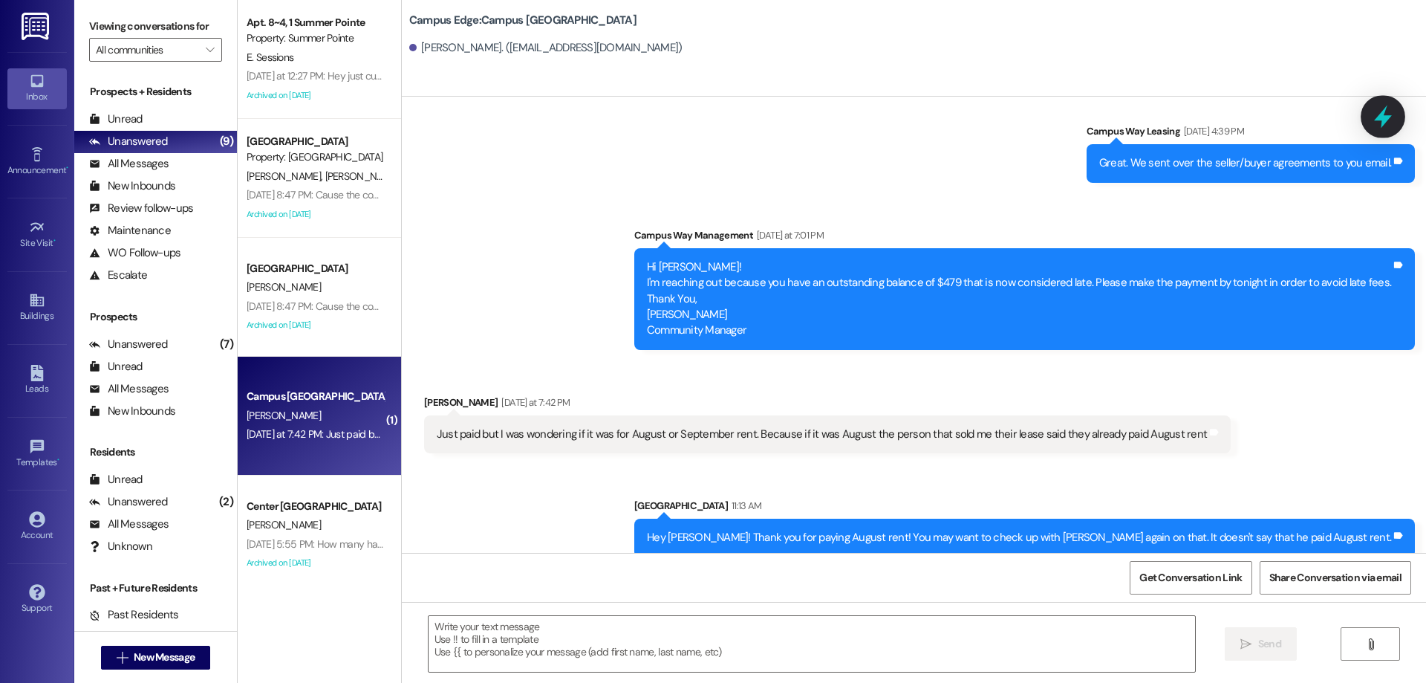
click at [1380, 121] on icon at bounding box center [1383, 116] width 25 height 25
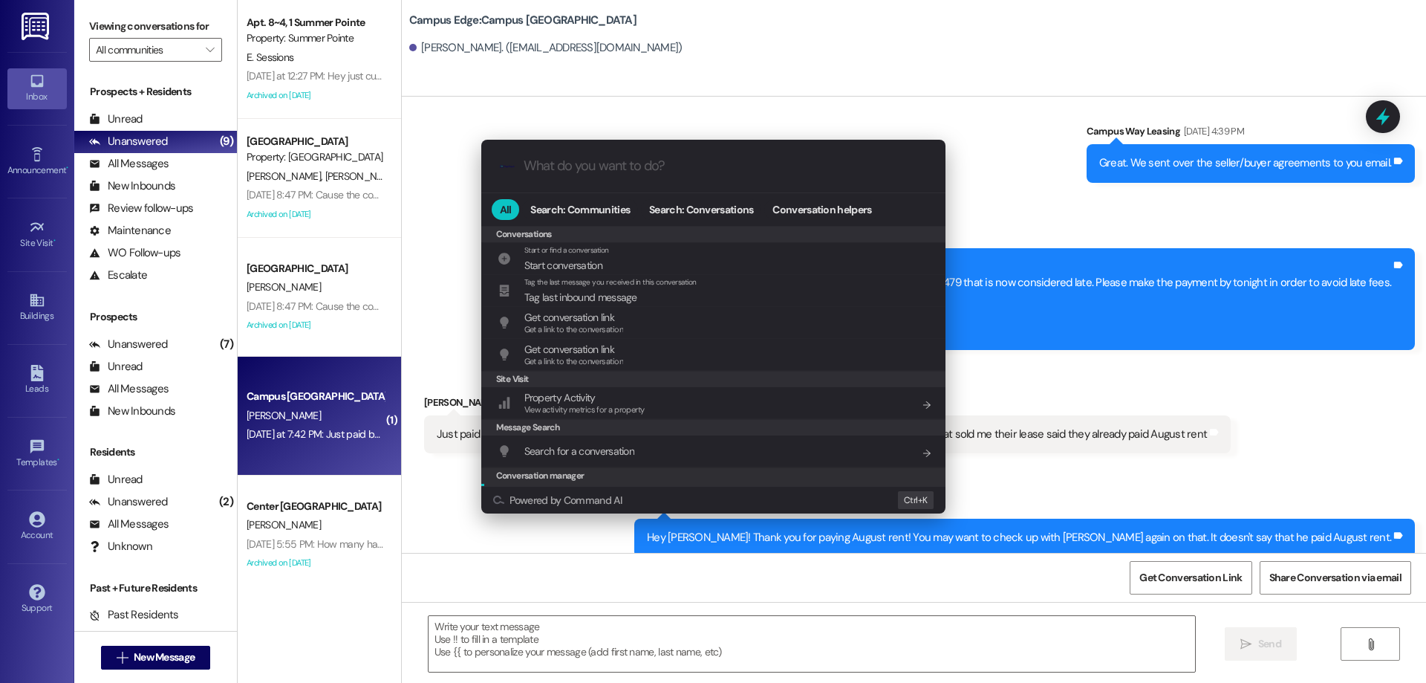
scroll to position [648, 0]
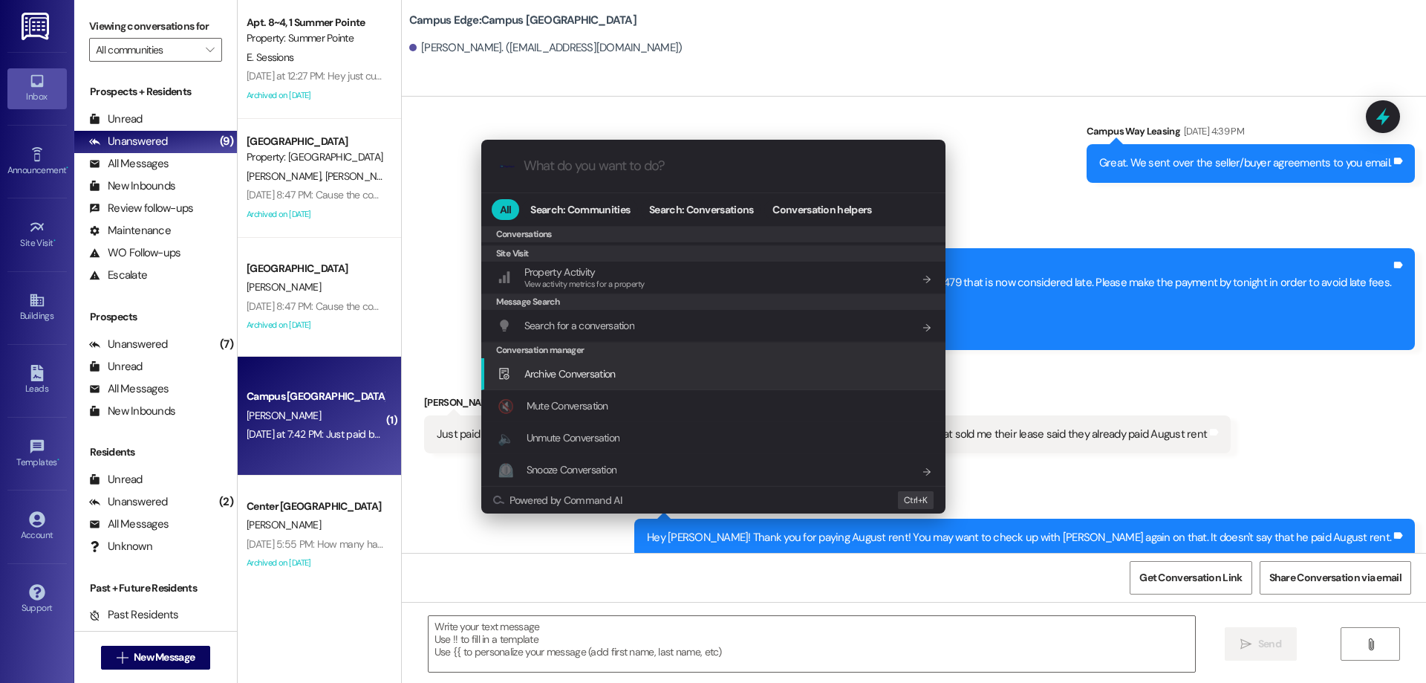
click at [669, 368] on div "Archive Conversation Add shortcut" at bounding box center [715, 374] width 435 height 16
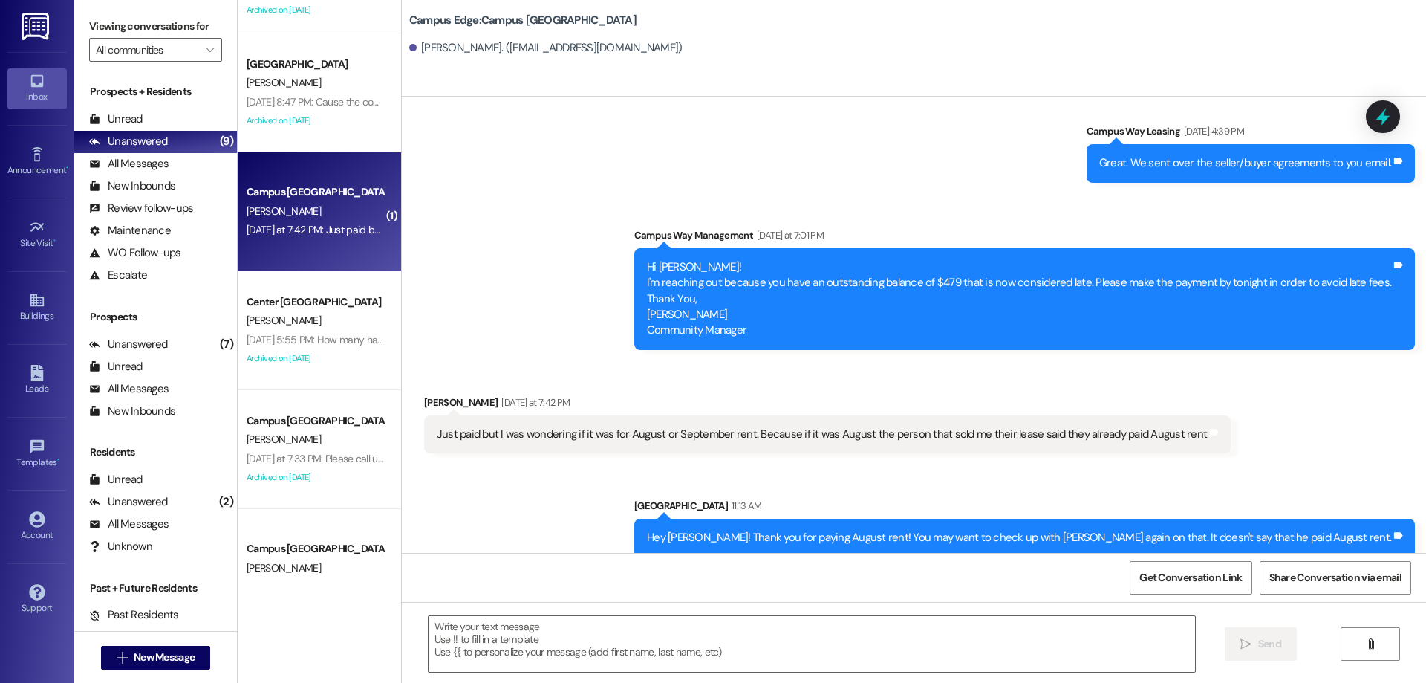
scroll to position [223, 0]
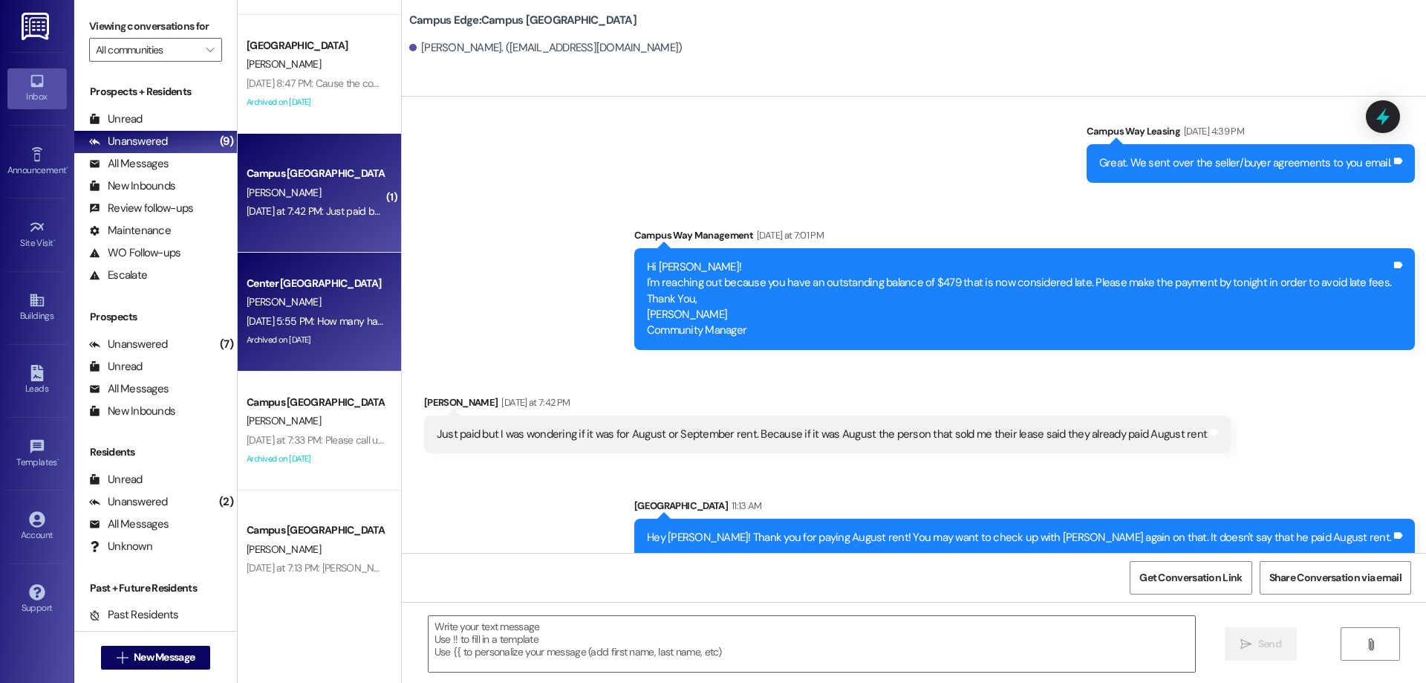
click at [290, 289] on div "Center Pointe Prospect" at bounding box center [315, 284] width 137 height 16
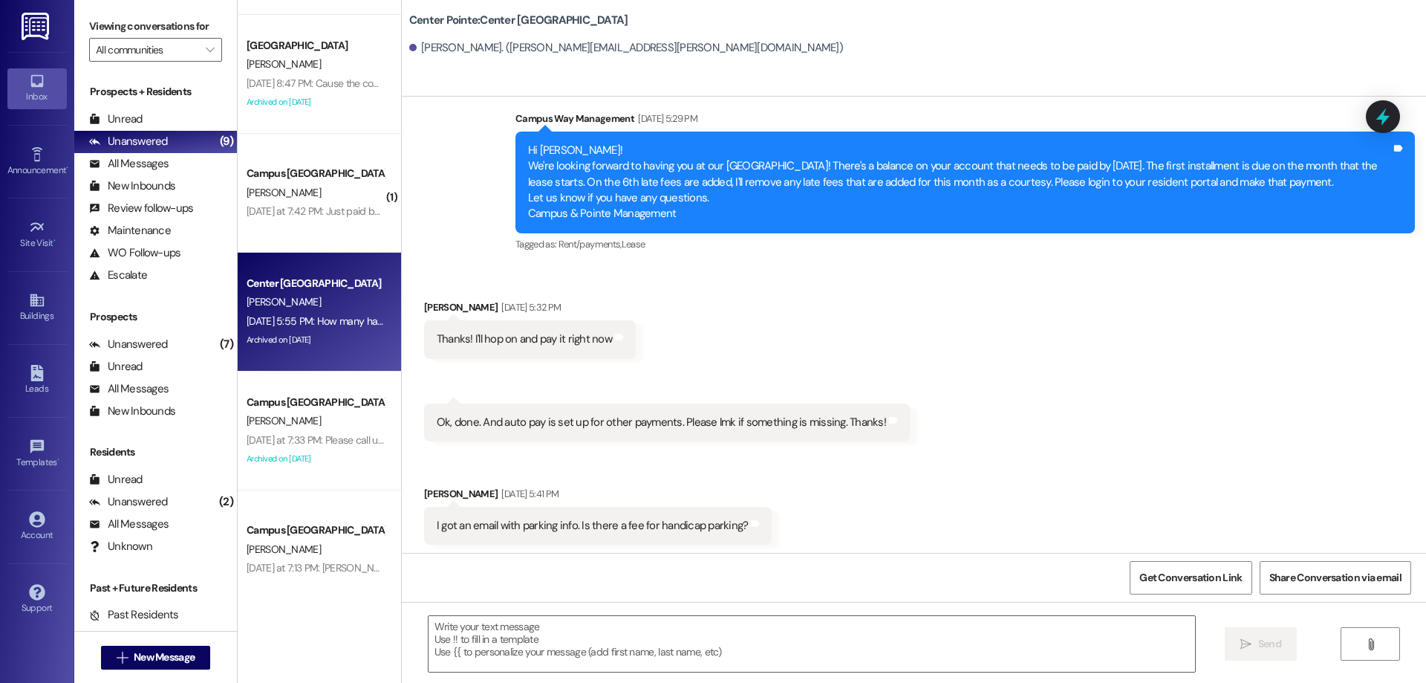
scroll to position [2244, 0]
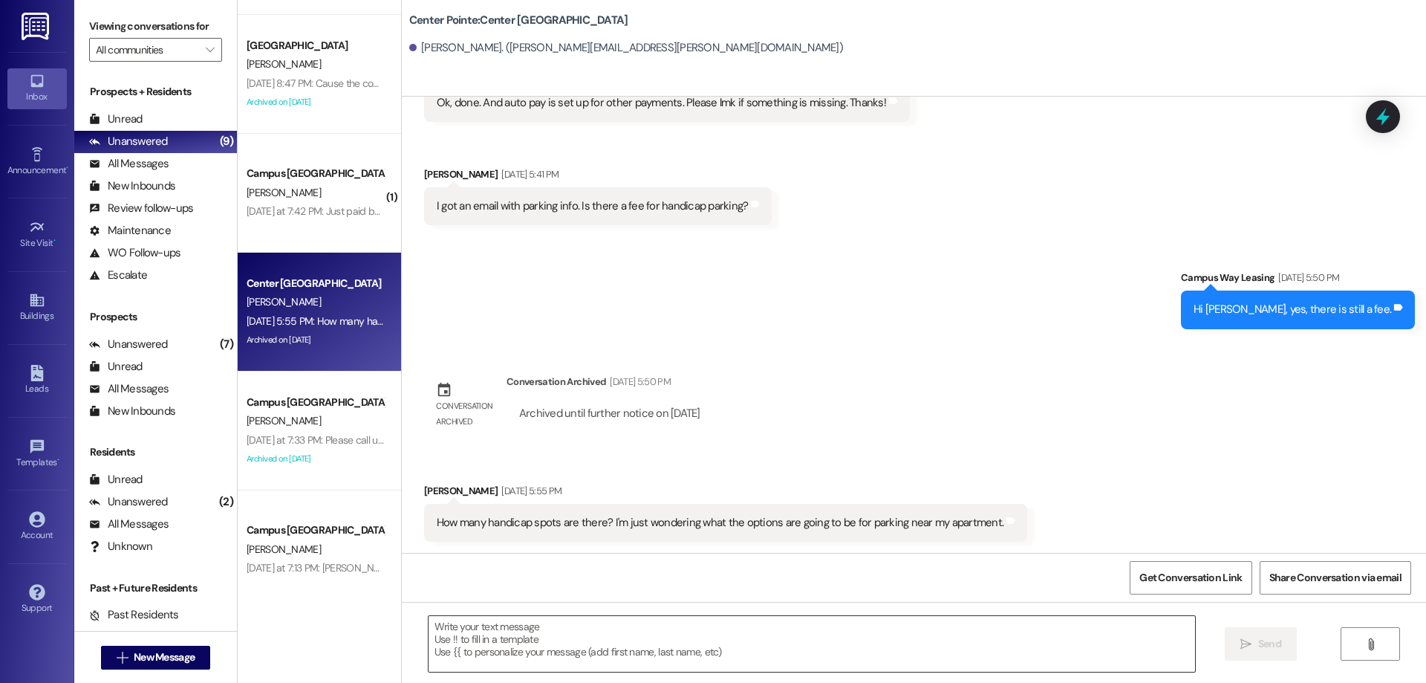
click at [573, 625] on textarea at bounding box center [812, 644] width 767 height 56
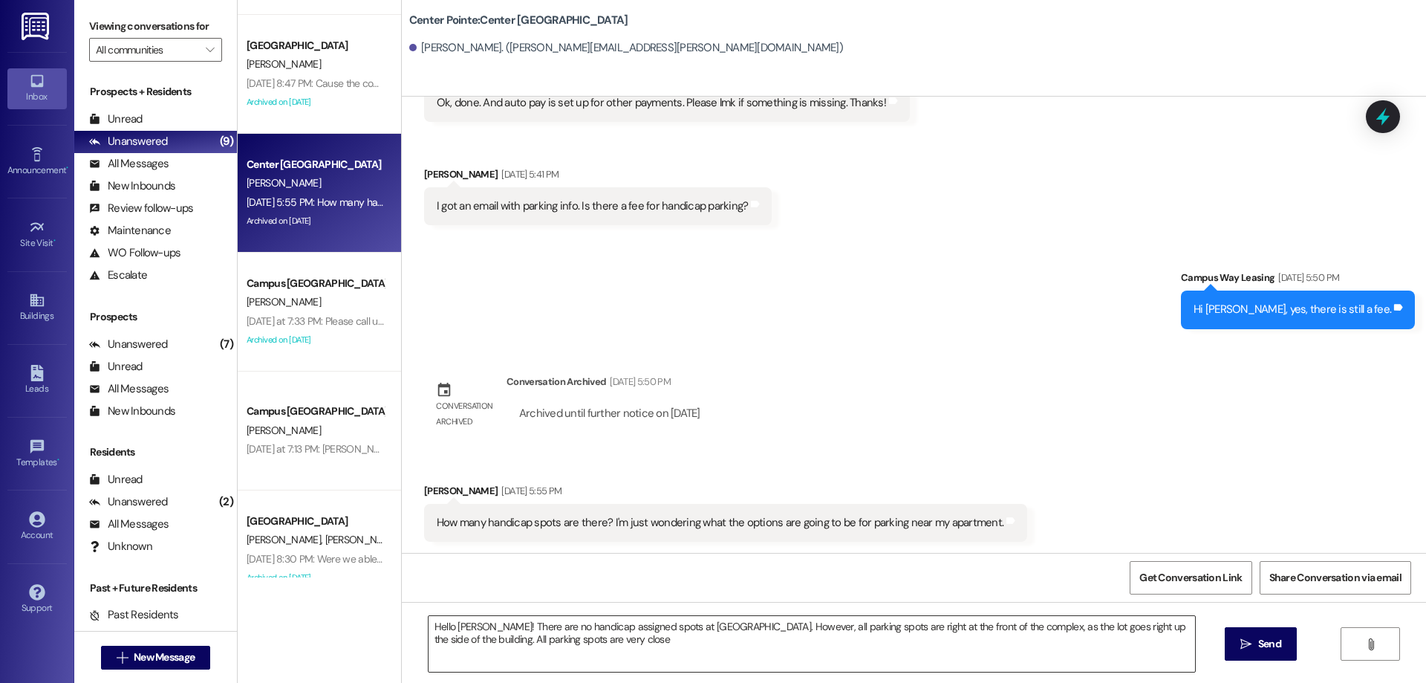
click at [673, 661] on textarea "Hello Nina! There are no handicap assigned spots at Center Pointe. However, all…" at bounding box center [812, 644] width 767 height 56
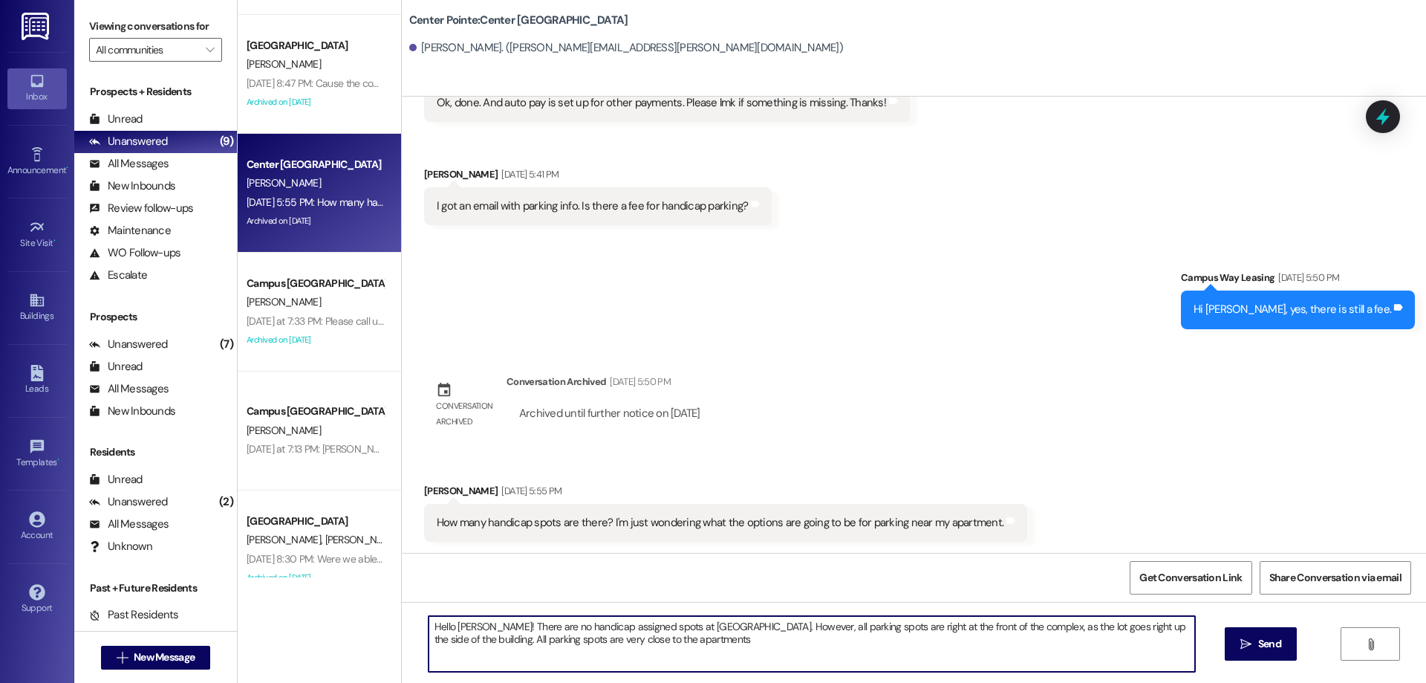
type textarea "Hello Nina! There are no handicap assigned spots at Center Pointe. However, all…"
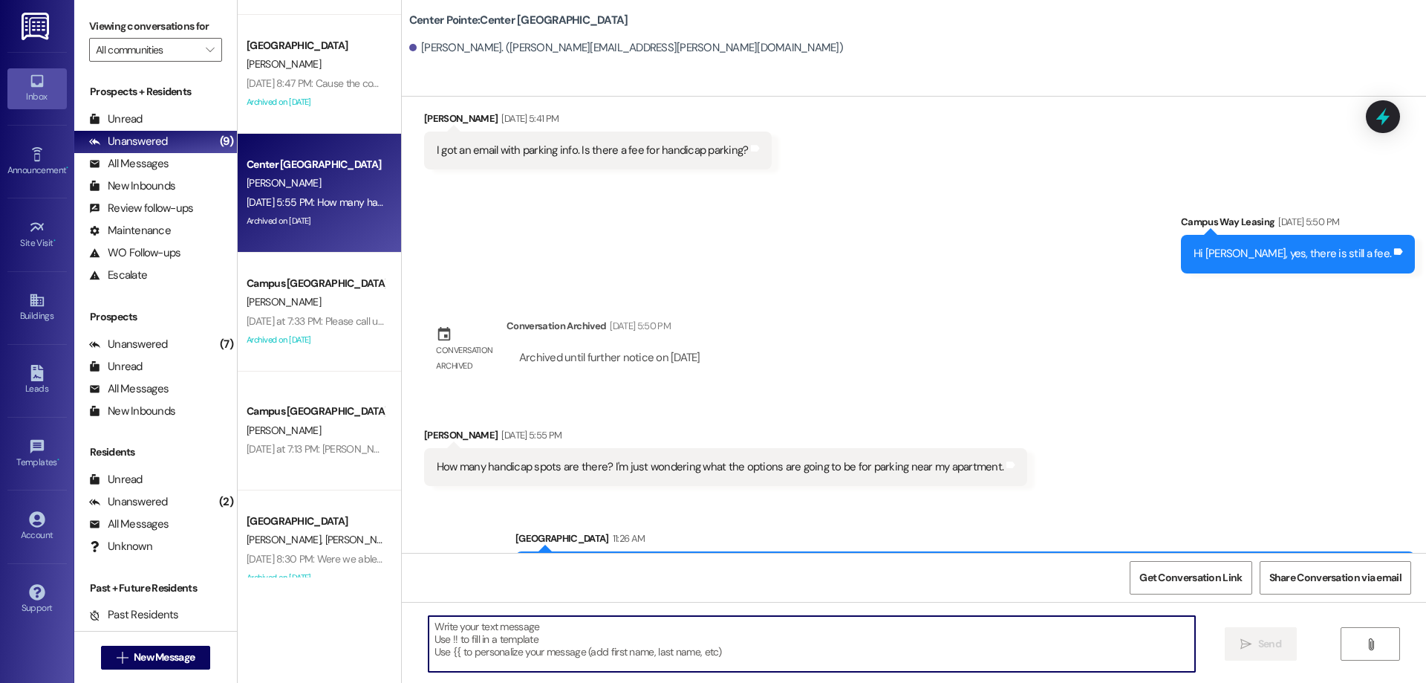
scroll to position [2364, 0]
